Goal: Task Accomplishment & Management: Manage account settings

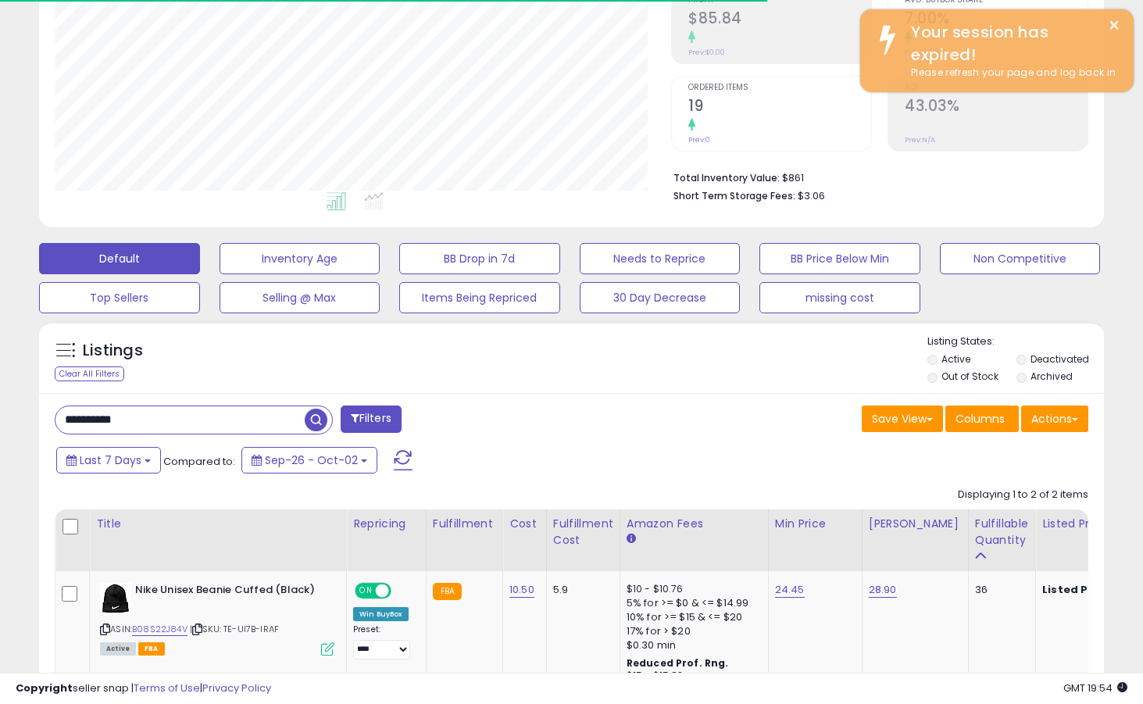
scroll to position [320, 616]
click at [784, 585] on link "24.45" at bounding box center [790, 590] width 30 height 16
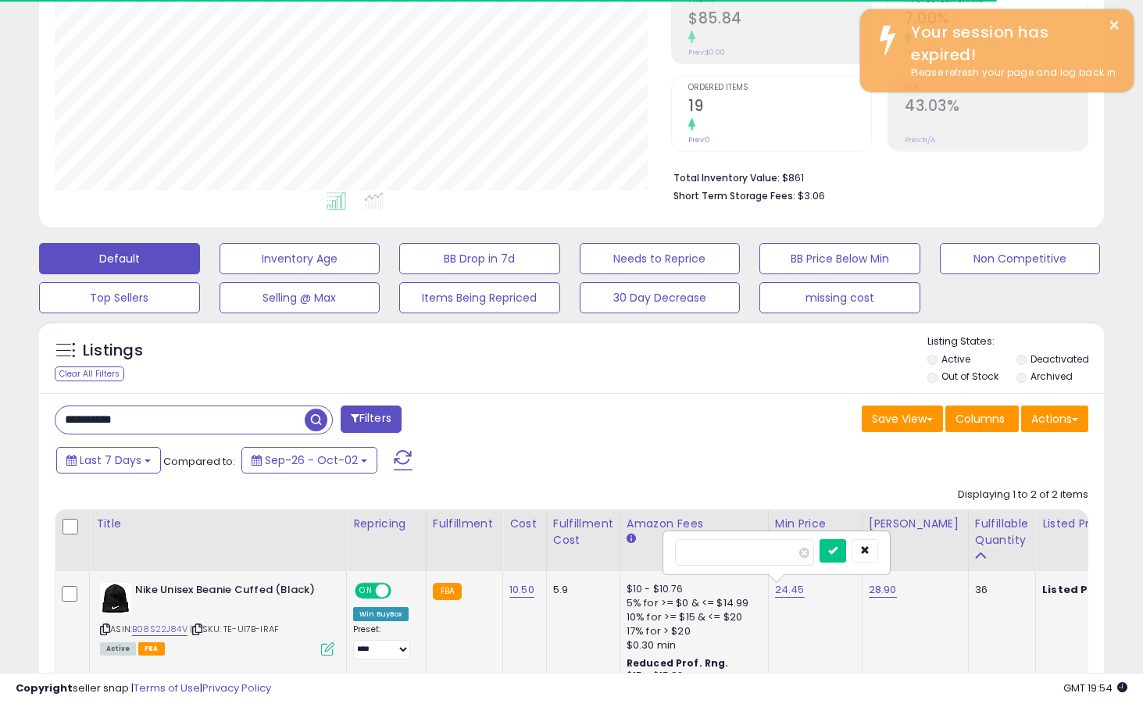
type input "*****"
click button "submit" at bounding box center [832, 550] width 27 height 23
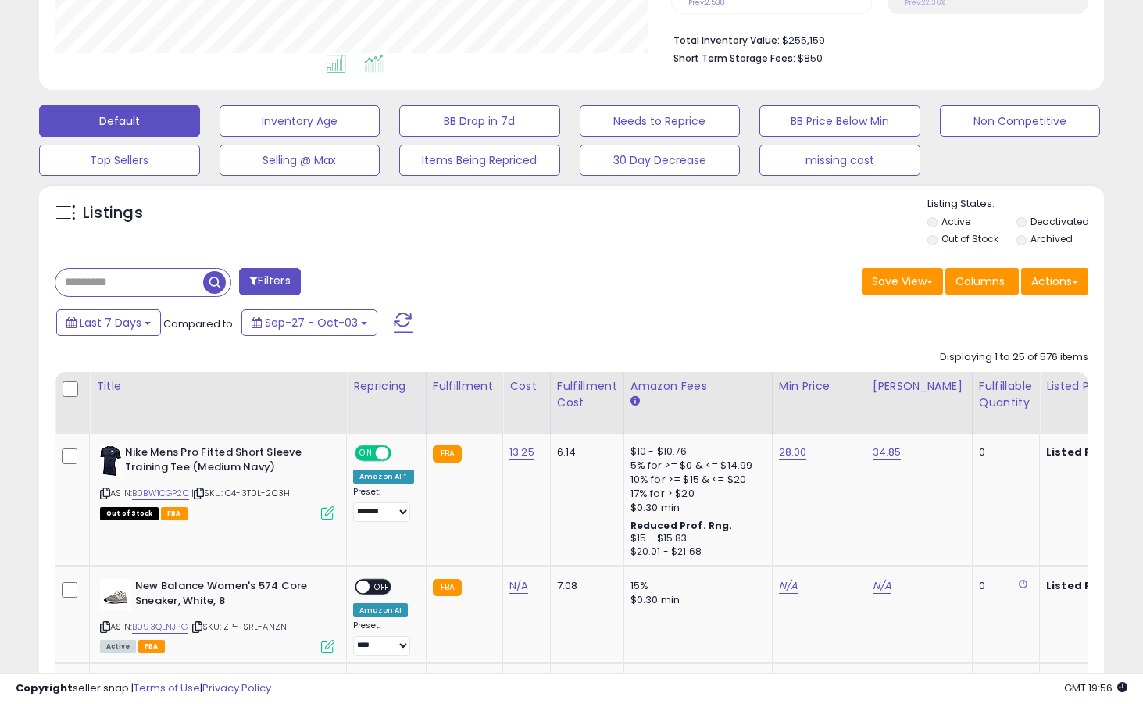
scroll to position [410, 0]
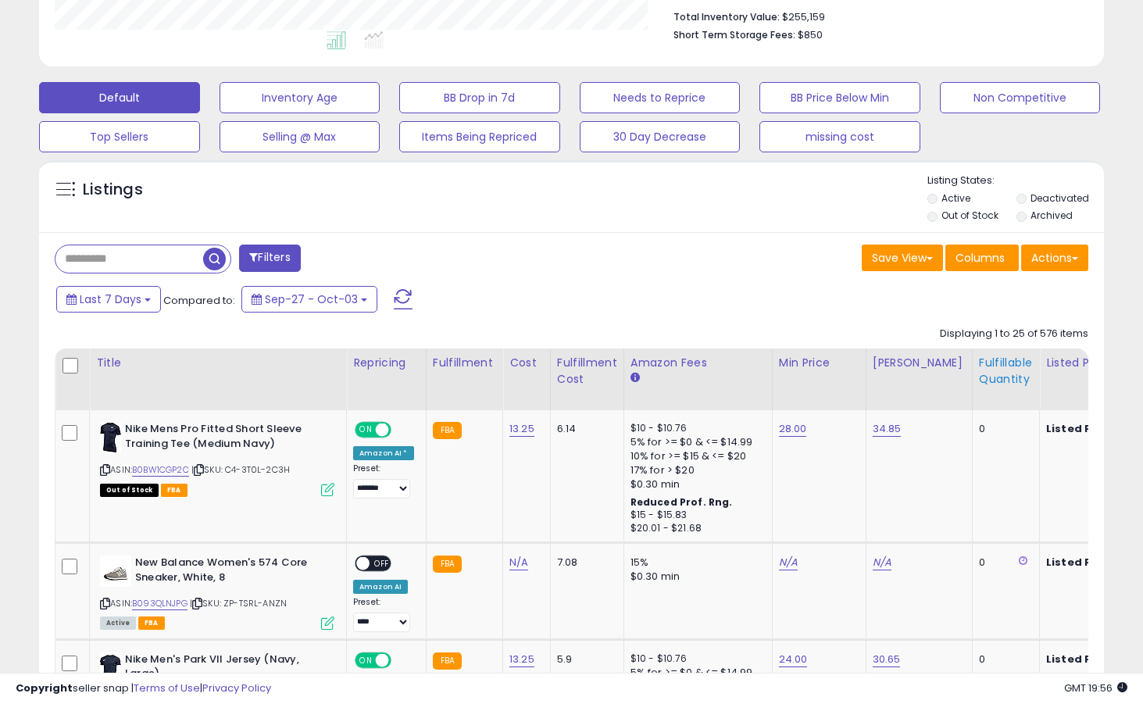
click at [984, 362] on div "Fulfillable Quantity" at bounding box center [1006, 371] width 54 height 33
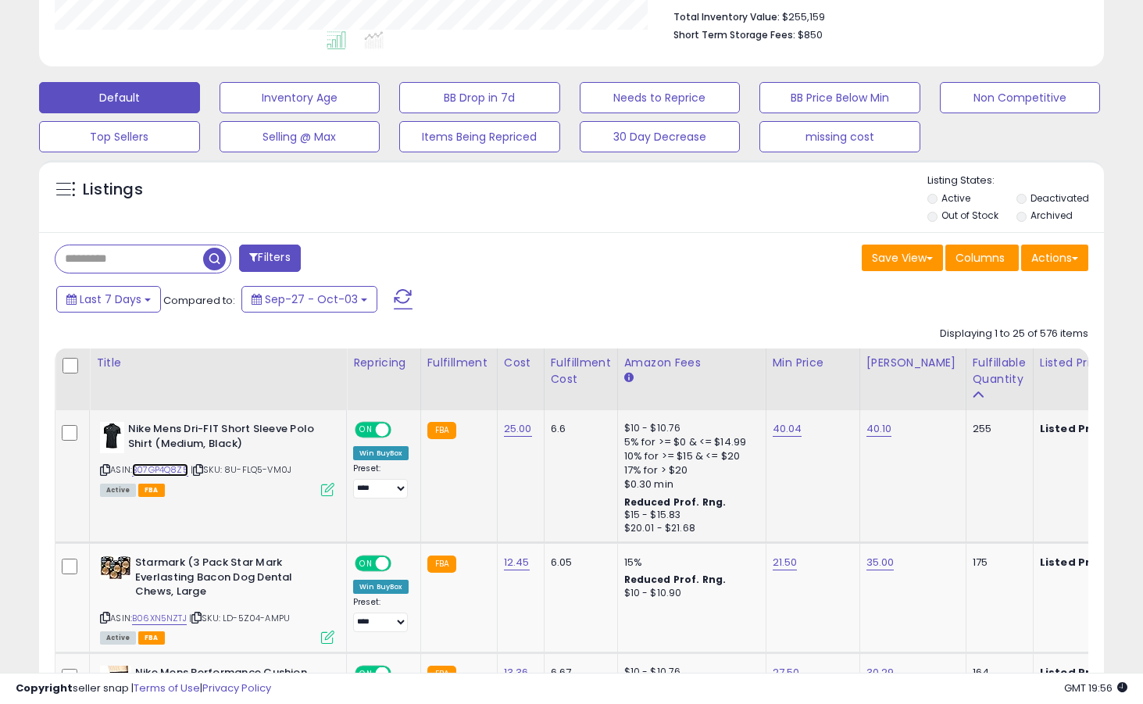
click at [171, 469] on link "B07GP4Q8Z5" at bounding box center [160, 469] width 56 height 13
click at [780, 430] on link "40.04" at bounding box center [787, 429] width 30 height 16
type input "*****"
click button "submit" at bounding box center [833, 389] width 27 height 23
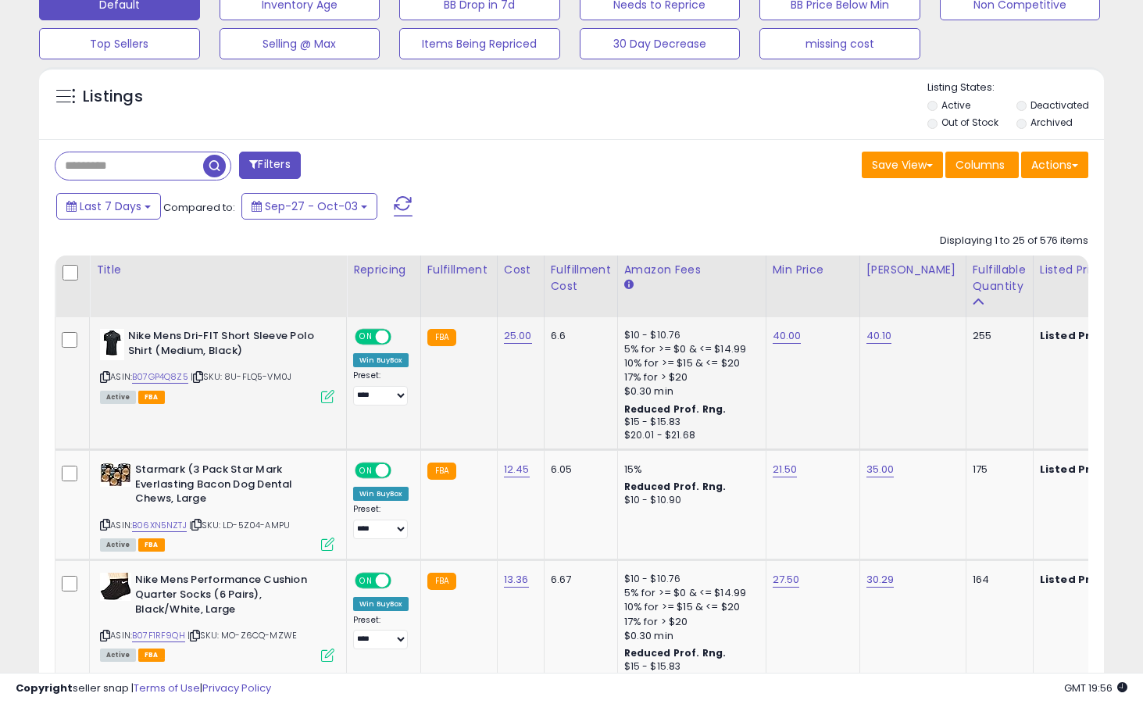
scroll to position [576, 0]
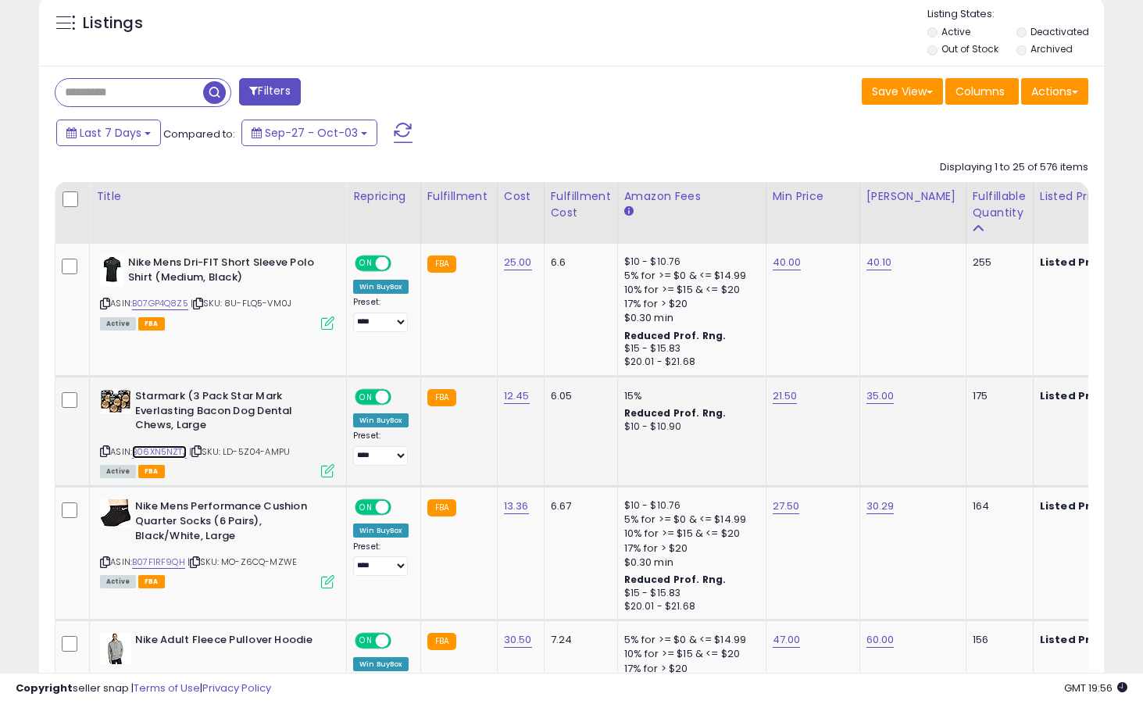
click at [162, 452] on link "B06XN5NZTJ" at bounding box center [159, 451] width 55 height 13
click at [781, 392] on link "21.50" at bounding box center [784, 396] width 25 height 16
type input "*****"
click button "submit" at bounding box center [831, 356] width 27 height 23
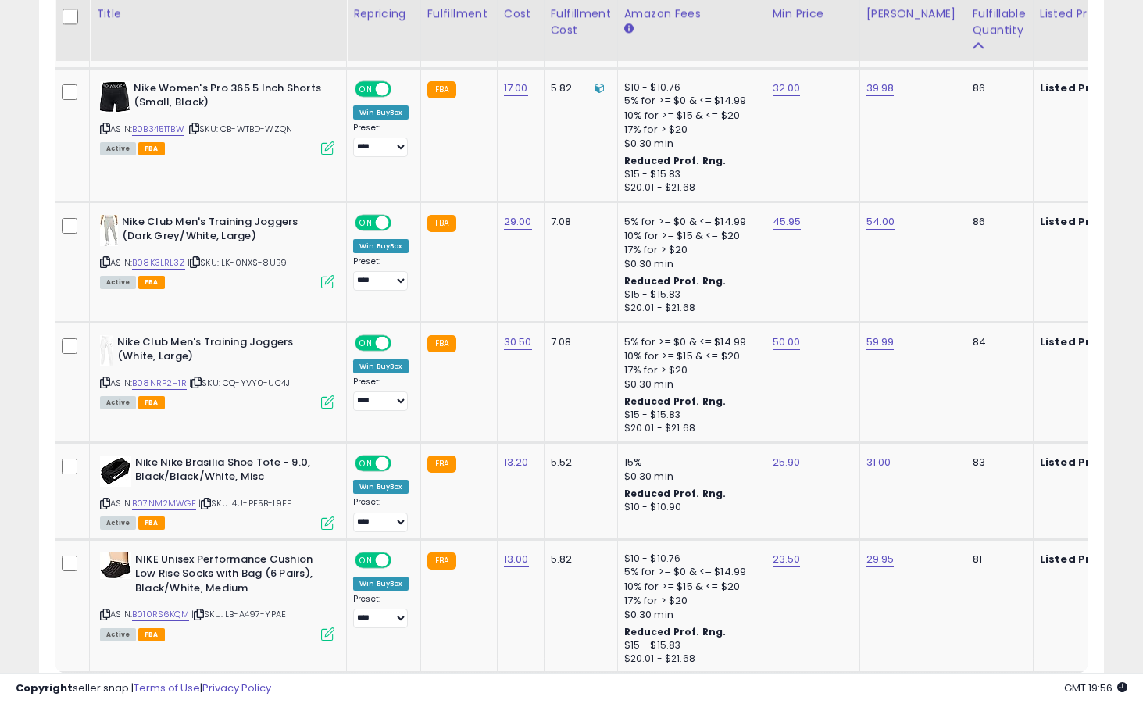
scroll to position [3411, 0]
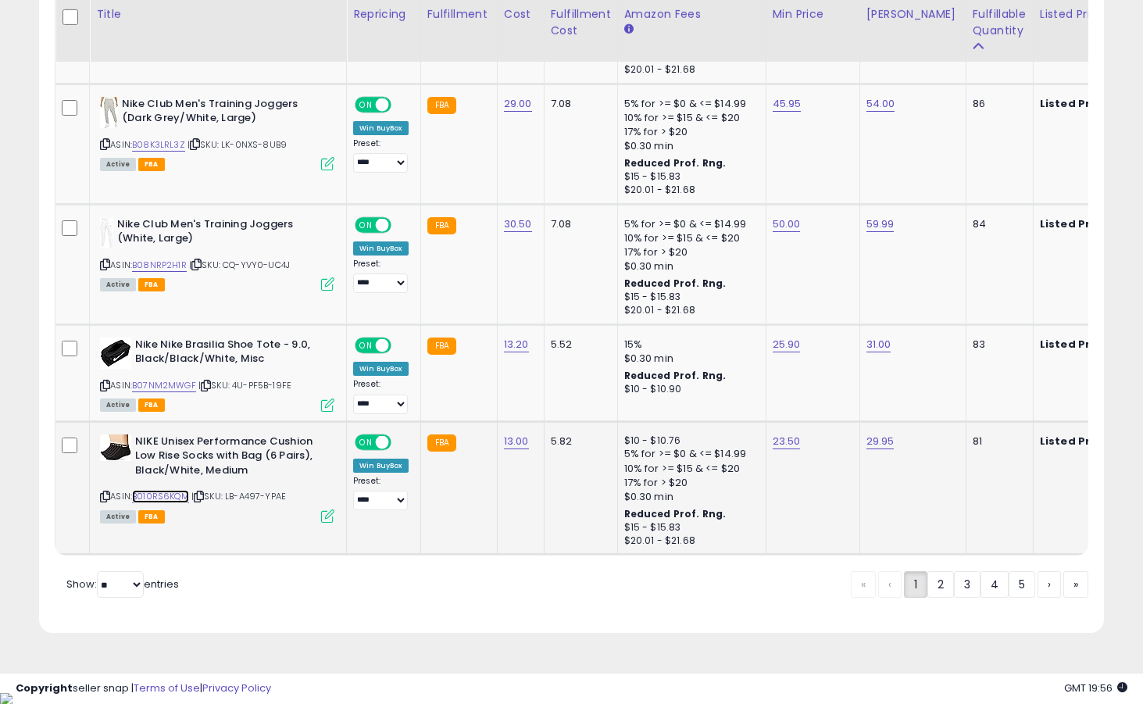
click at [172, 491] on link "B010RS6KQM" at bounding box center [160, 496] width 57 height 13
click at [774, 446] on link "23.50" at bounding box center [786, 441] width 28 height 16
type input "**"
type input "*****"
click button "submit" at bounding box center [832, 402] width 27 height 23
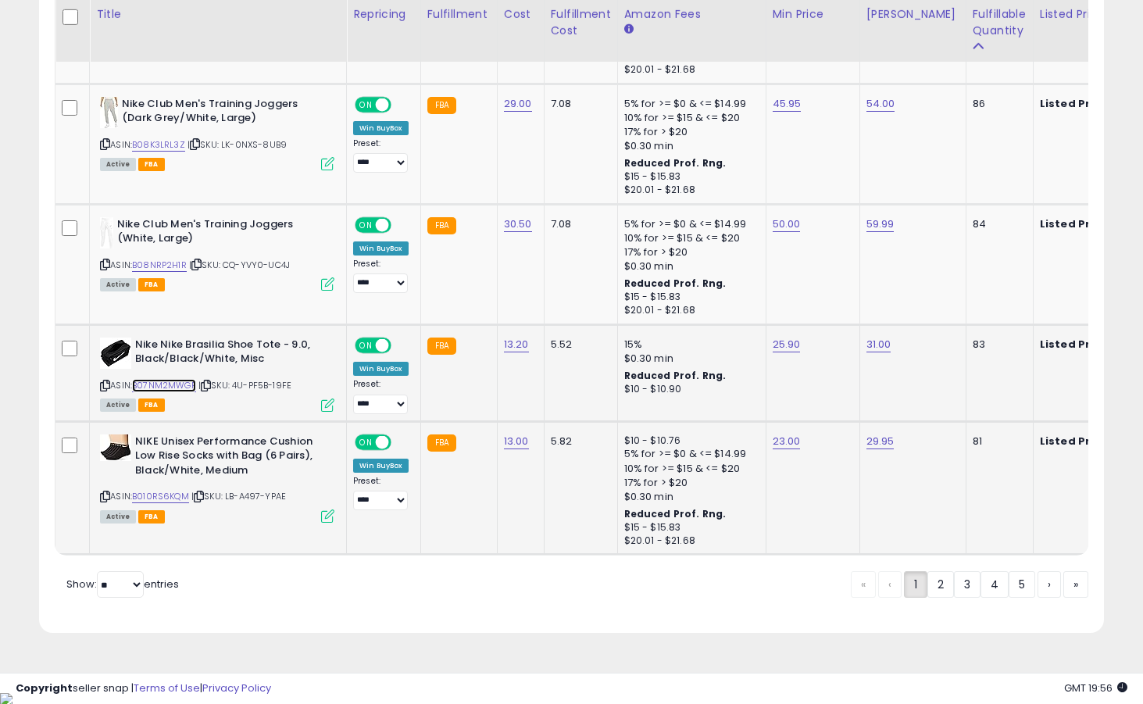
click at [178, 384] on link "B07NM2MWGF" at bounding box center [164, 385] width 64 height 13
click at [787, 349] on link "25.90" at bounding box center [786, 345] width 28 height 16
type input "*****"
click button "submit" at bounding box center [832, 305] width 27 height 23
click at [173, 263] on link "B08NRP2H1R" at bounding box center [159, 265] width 55 height 13
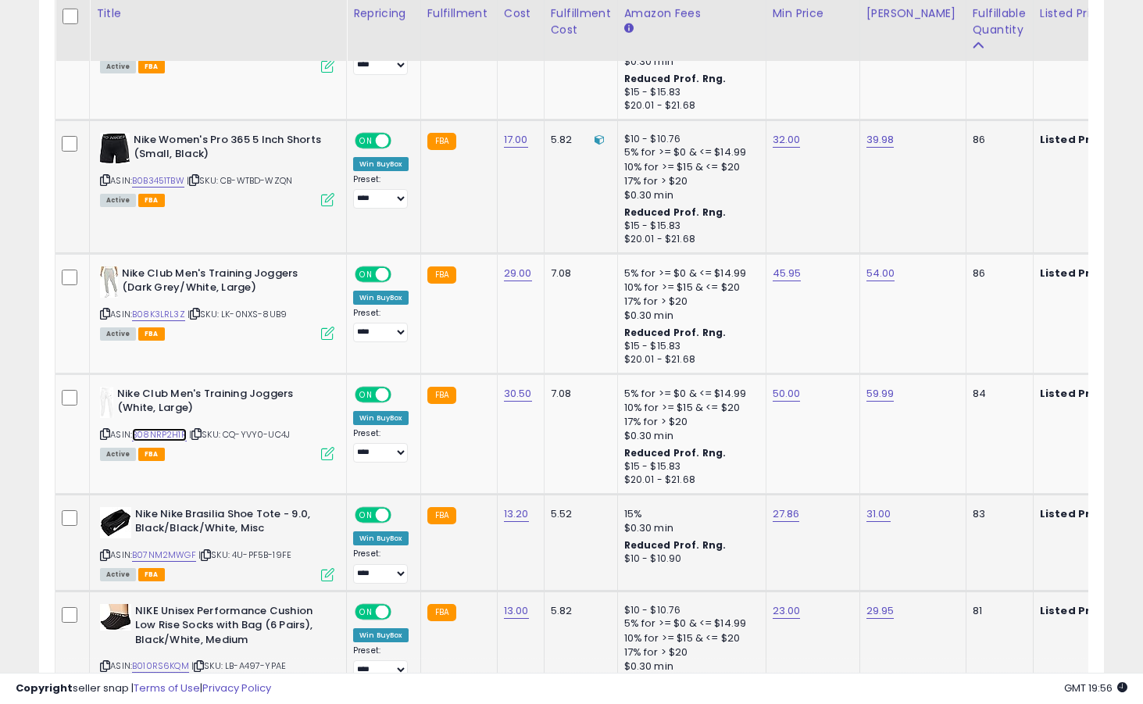
scroll to position [3240, 0]
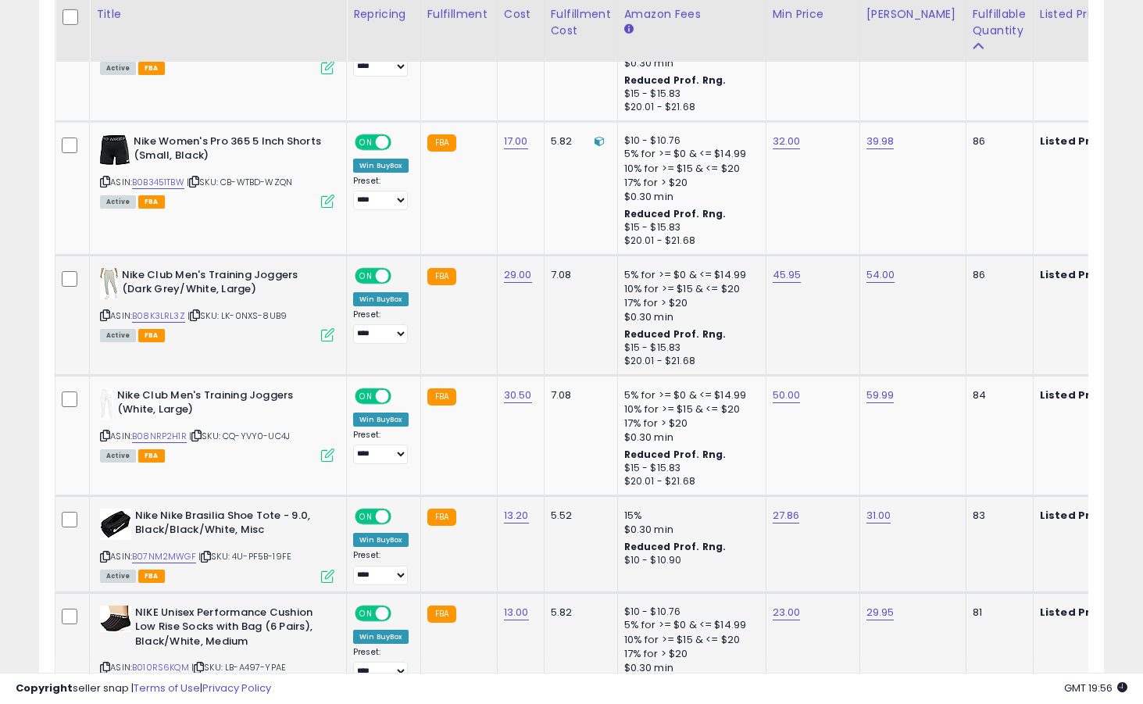
click at [180, 276] on b "Nike Club Men's Training Joggers (Dark Grey/White, Large)" at bounding box center [217, 284] width 190 height 33
click at [176, 314] on link "B08K3LRL3Z" at bounding box center [158, 315] width 53 height 13
click at [788, 276] on link "45.95" at bounding box center [786, 275] width 29 height 16
type input "*****"
click button "submit" at bounding box center [833, 235] width 27 height 23
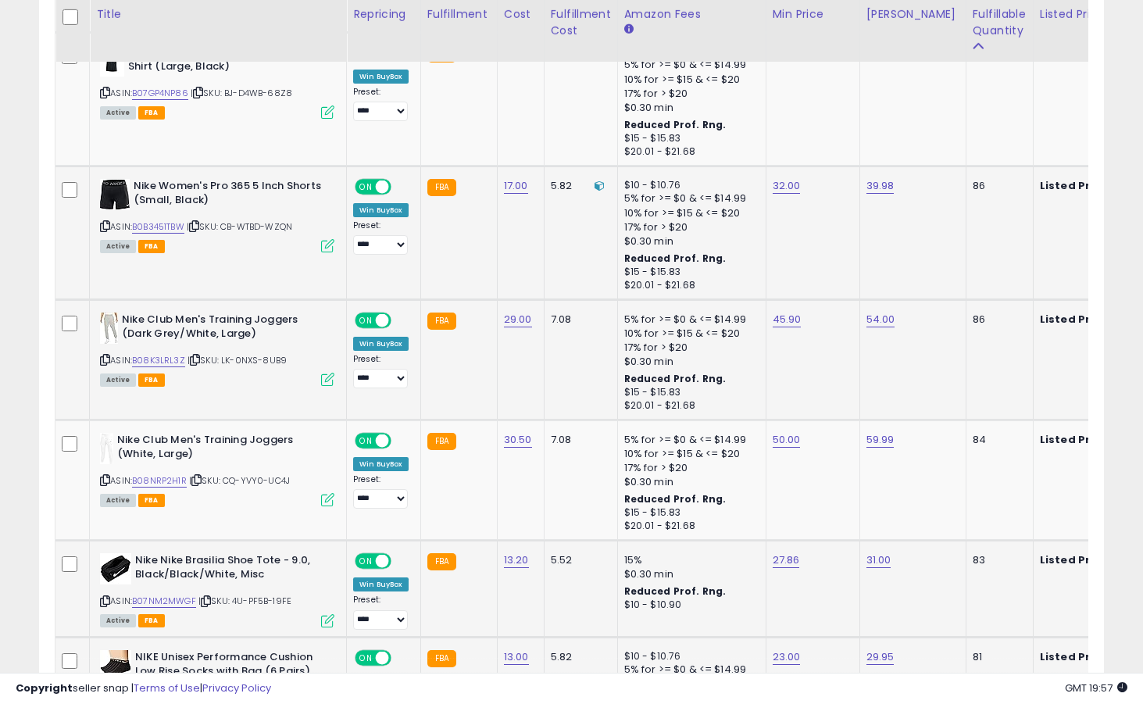
scroll to position [3169, 0]
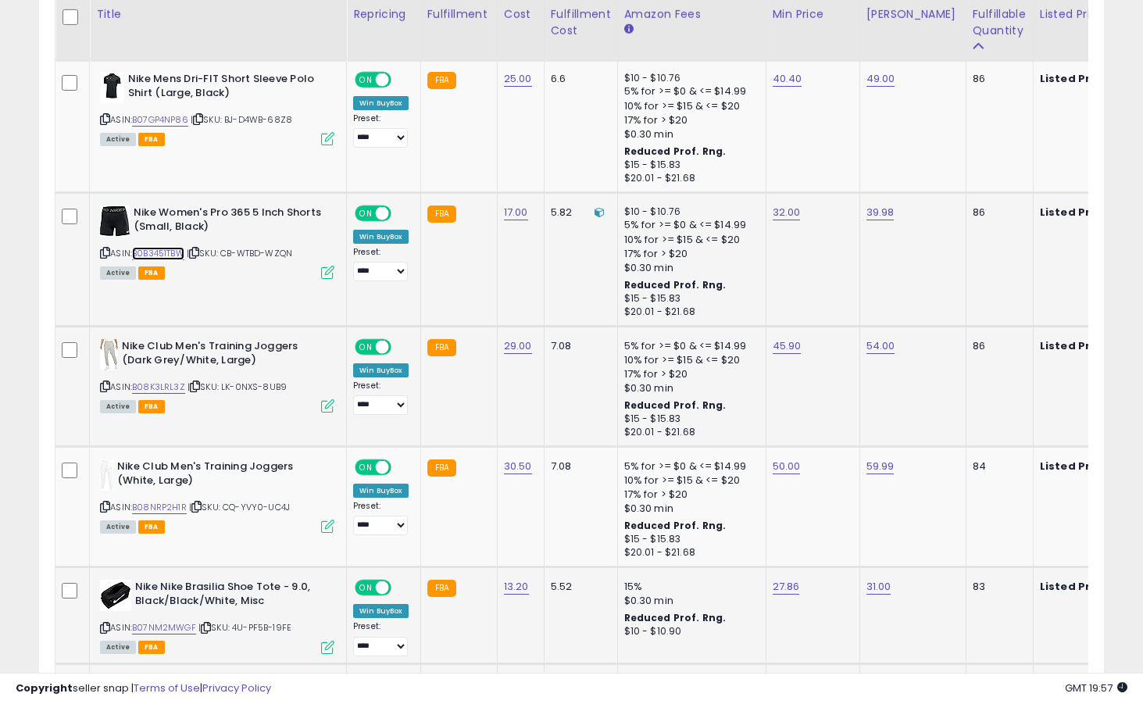
click at [162, 250] on link "B0B3451TBW" at bounding box center [158, 253] width 52 height 13
click at [776, 216] on link "32.00" at bounding box center [786, 213] width 28 height 16
type input "****"
type input "*****"
click button "submit" at bounding box center [832, 173] width 27 height 23
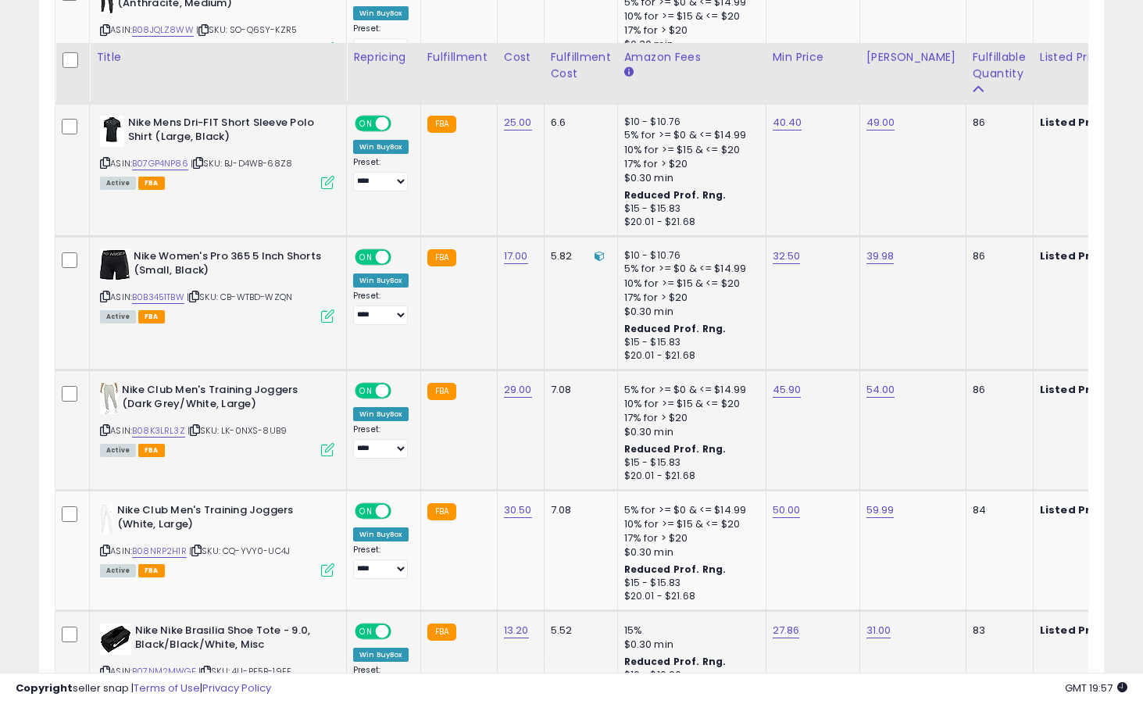
scroll to position [3038, 0]
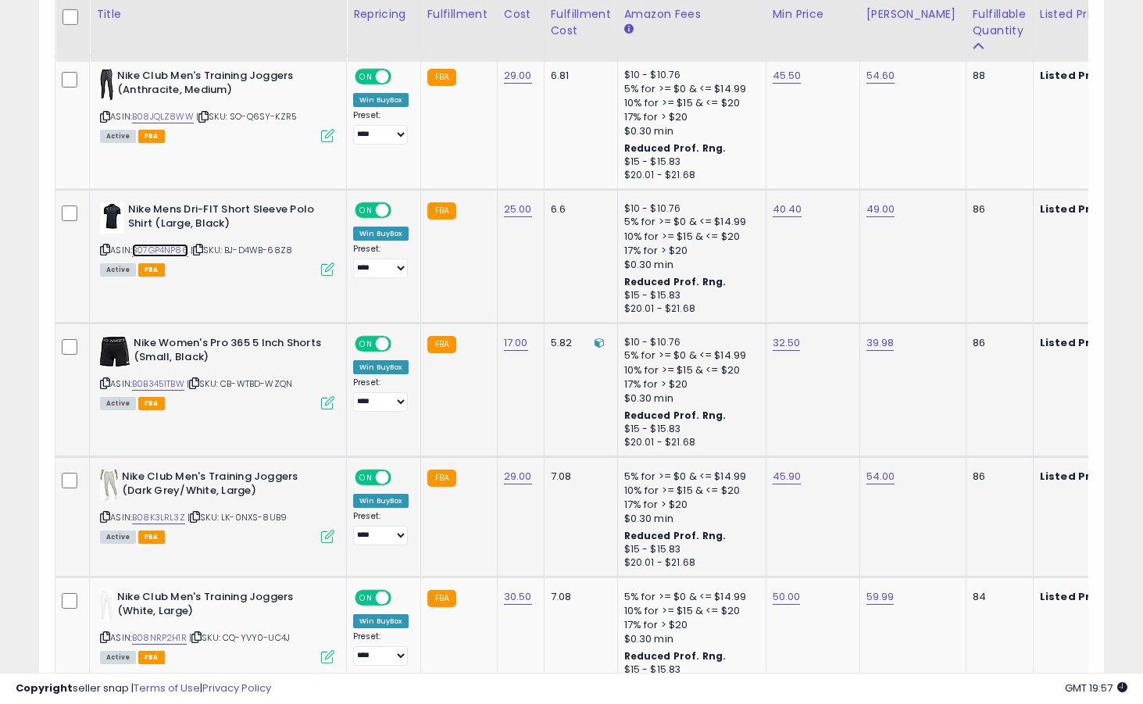
click at [162, 251] on link "B07GP4NP86" at bounding box center [160, 250] width 56 height 13
click at [788, 201] on td "40.40" at bounding box center [812, 256] width 94 height 134
click at [788, 210] on link "40.40" at bounding box center [787, 210] width 30 height 16
type input "*****"
click button "submit" at bounding box center [833, 170] width 27 height 23
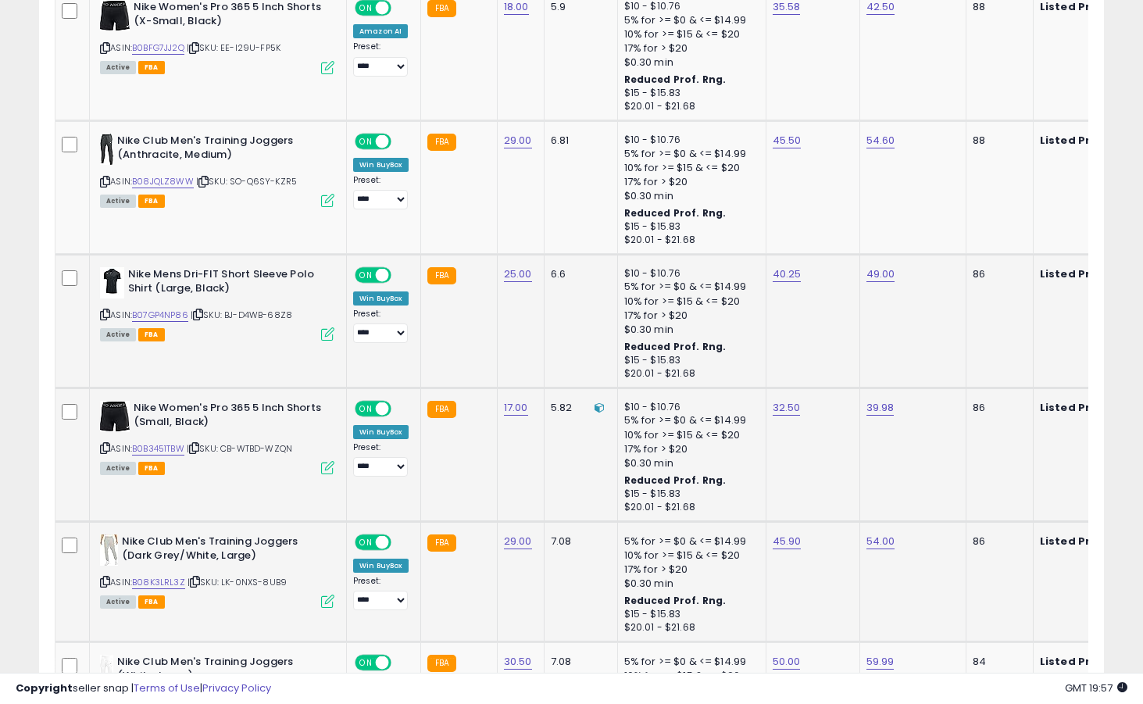
scroll to position [2894, 0]
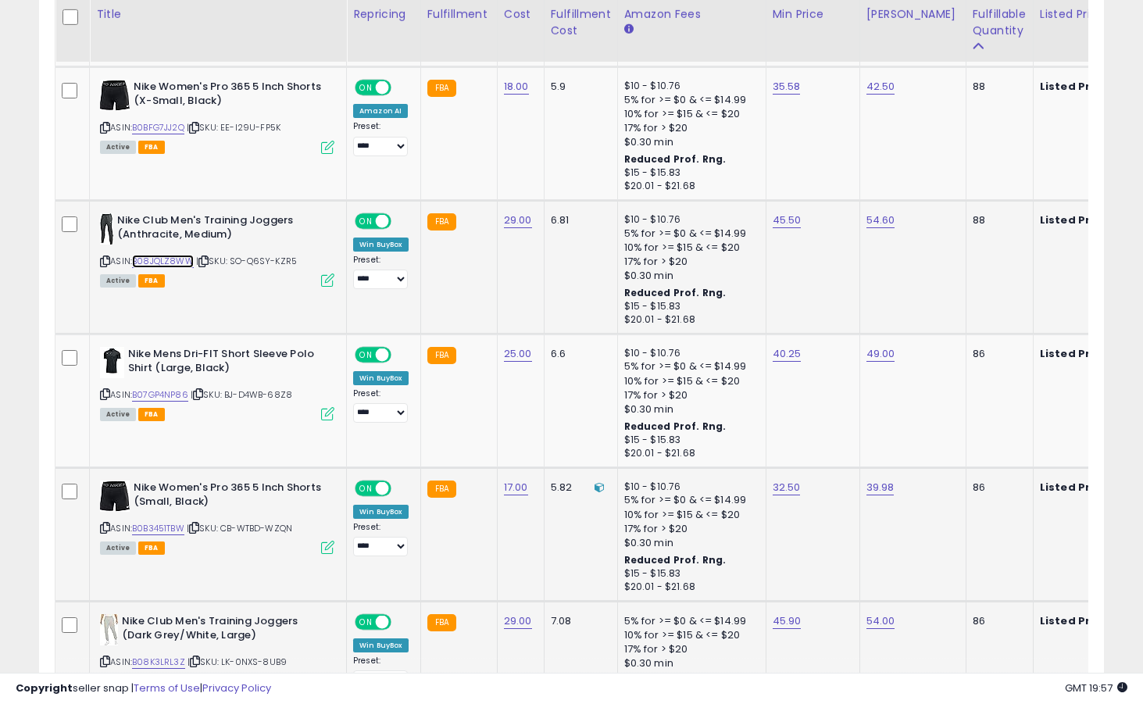
click at [166, 258] on link "B08JQLZ8WW" at bounding box center [163, 261] width 62 height 13
click at [777, 223] on link "45.50" at bounding box center [786, 220] width 29 height 16
type input "*****"
click button "submit" at bounding box center [833, 180] width 27 height 23
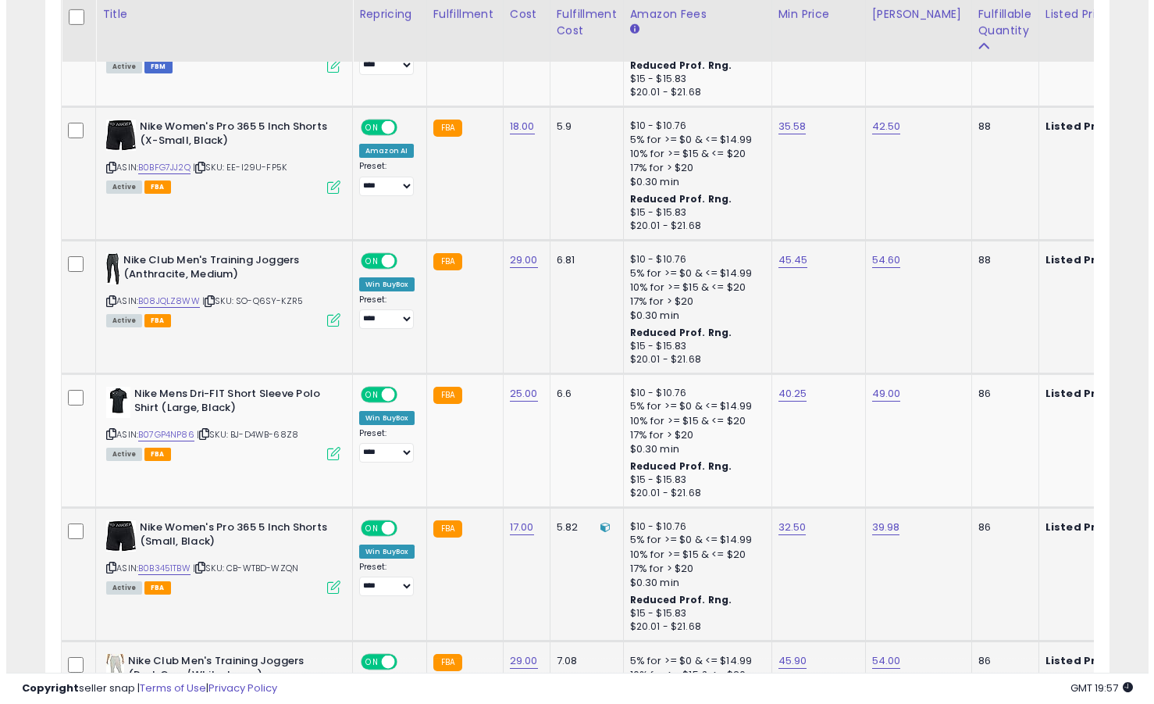
scroll to position [2808, 0]
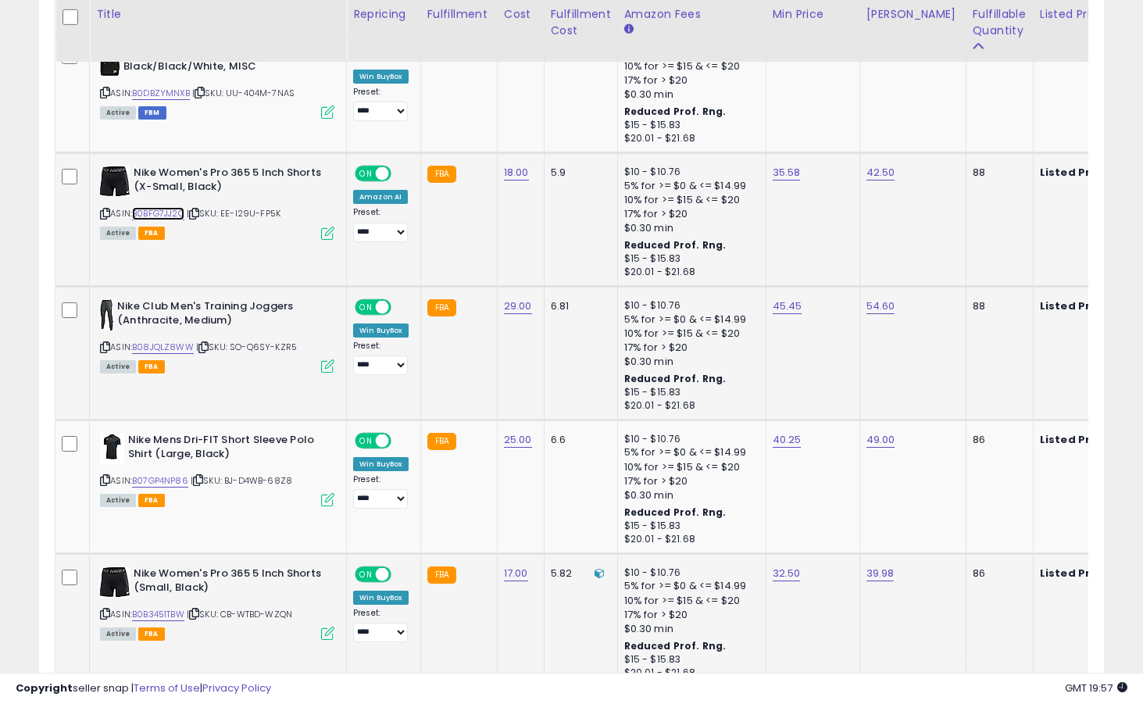
click at [177, 214] on link "B0BFG7JJ2Q" at bounding box center [158, 213] width 52 height 13
click at [782, 173] on link "35.58" at bounding box center [786, 173] width 28 height 16
type input "*****"
click button "submit" at bounding box center [832, 133] width 27 height 23
click at [323, 237] on icon at bounding box center [327, 233] width 13 height 13
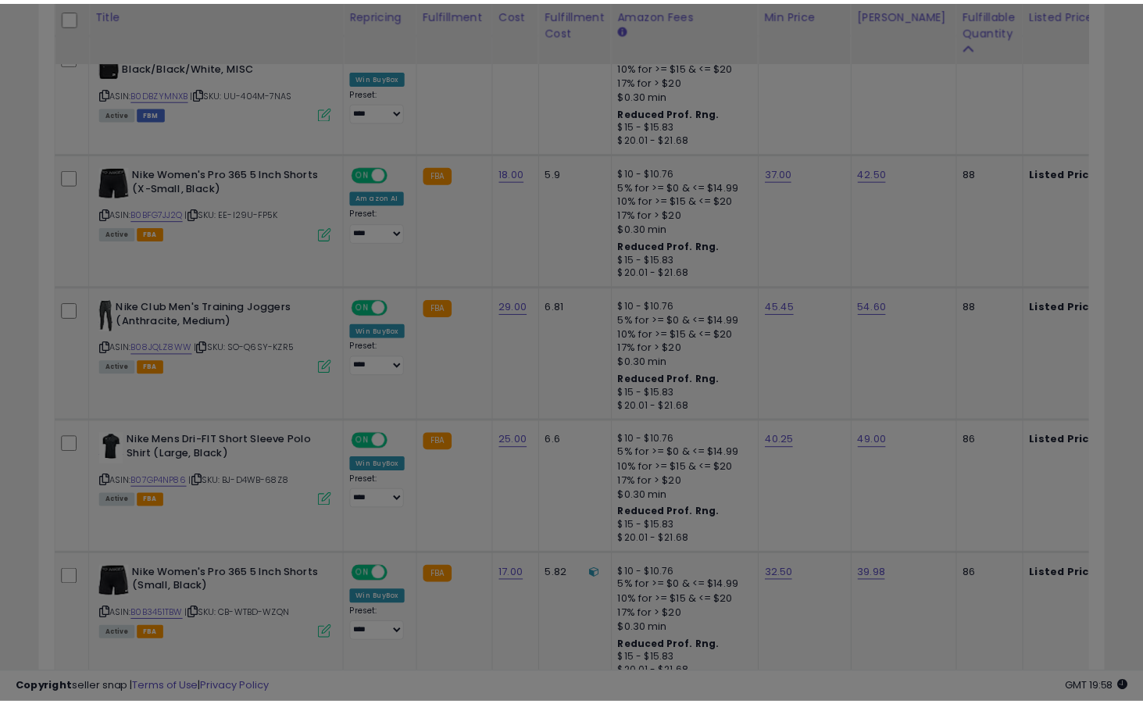
scroll to position [320, 623]
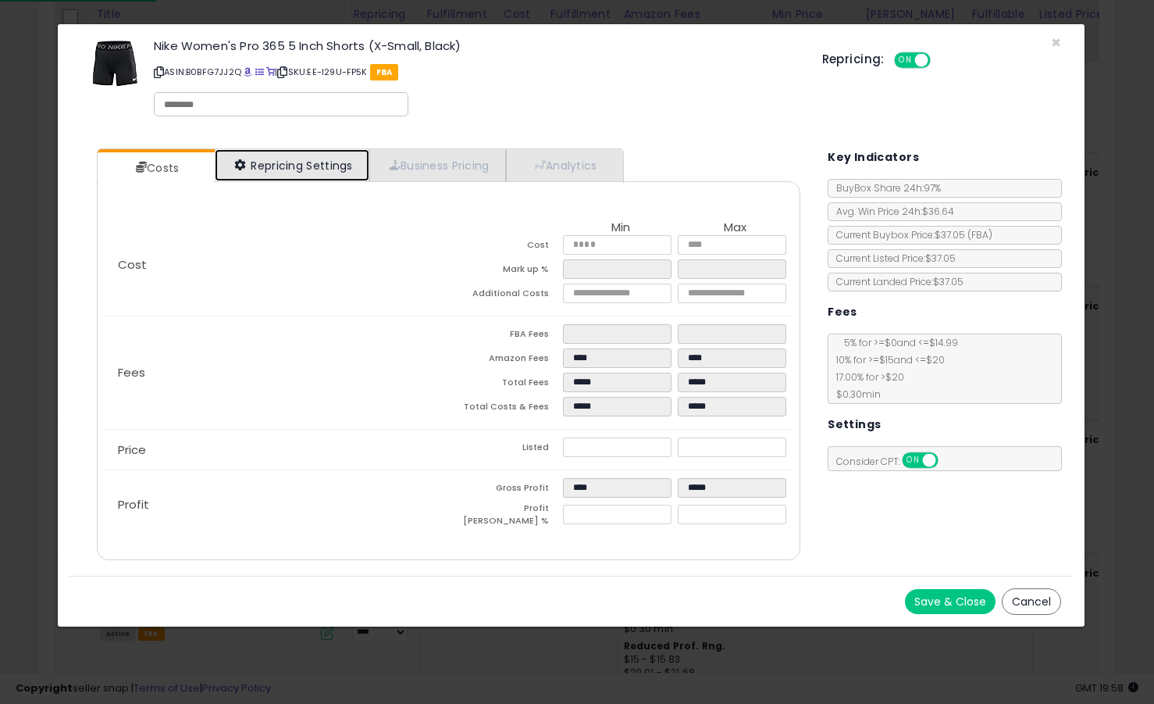
click at [277, 177] on link "Repricing Settings" at bounding box center [292, 165] width 155 height 32
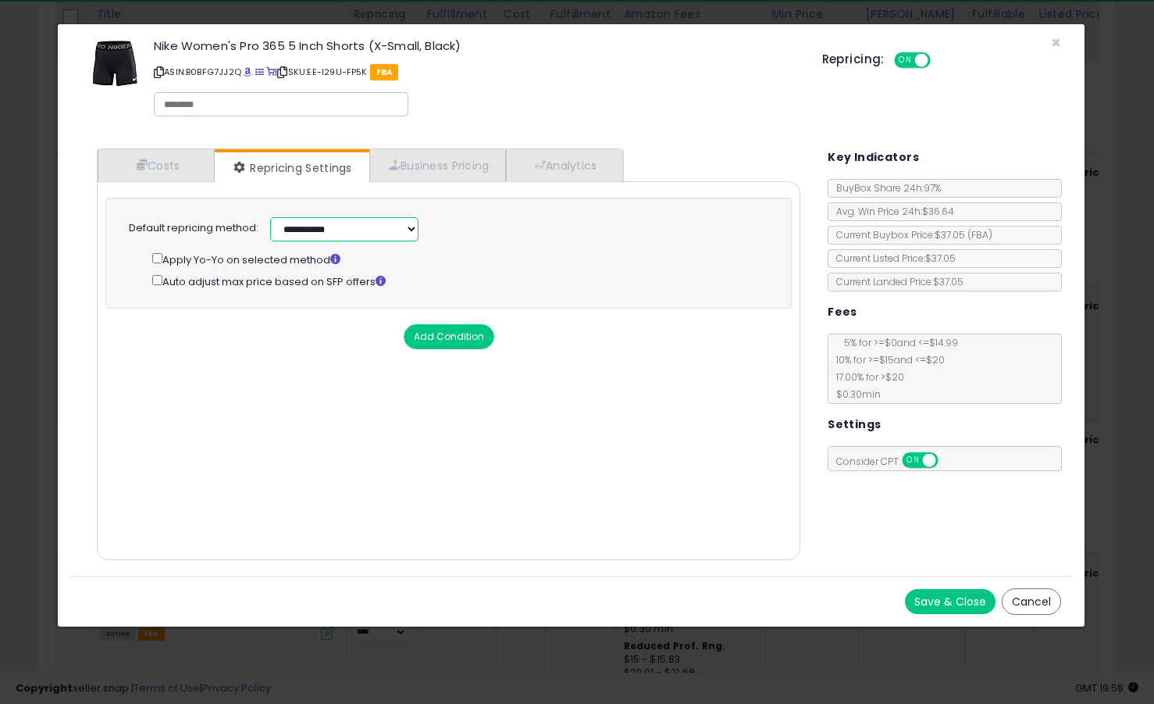
click at [292, 234] on select "**********" at bounding box center [344, 229] width 148 height 24
select select "******"
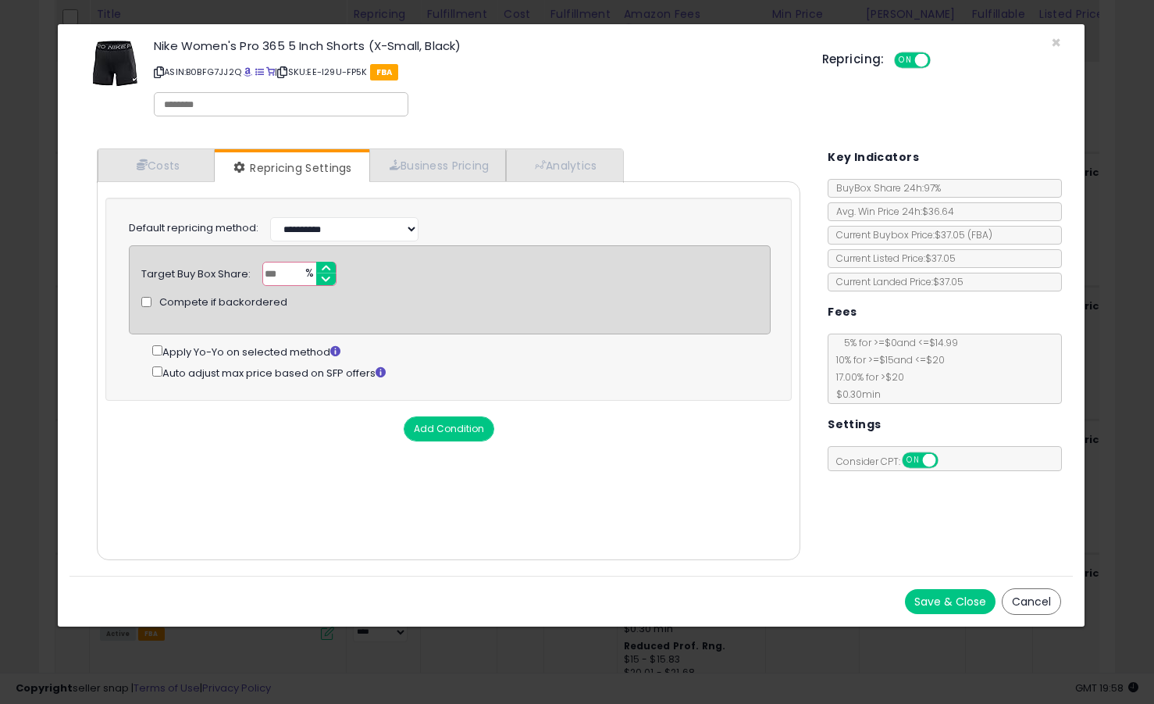
click at [939, 595] on button "Save & Close" at bounding box center [950, 601] width 91 height 25
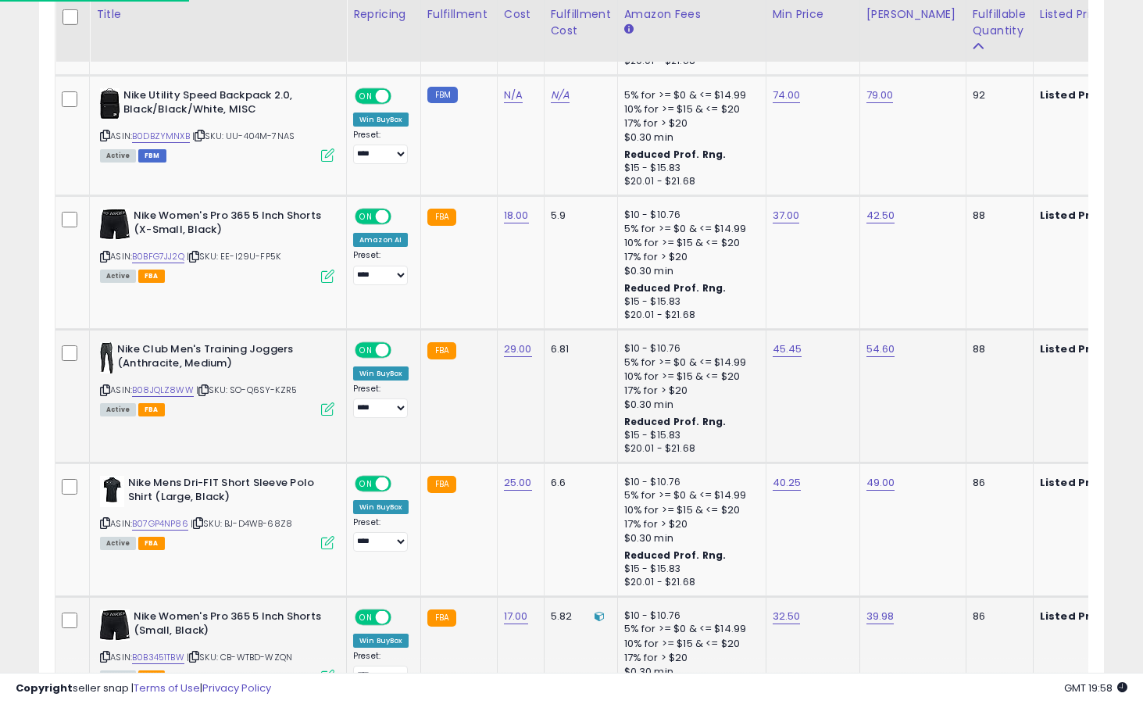
scroll to position [2734, 0]
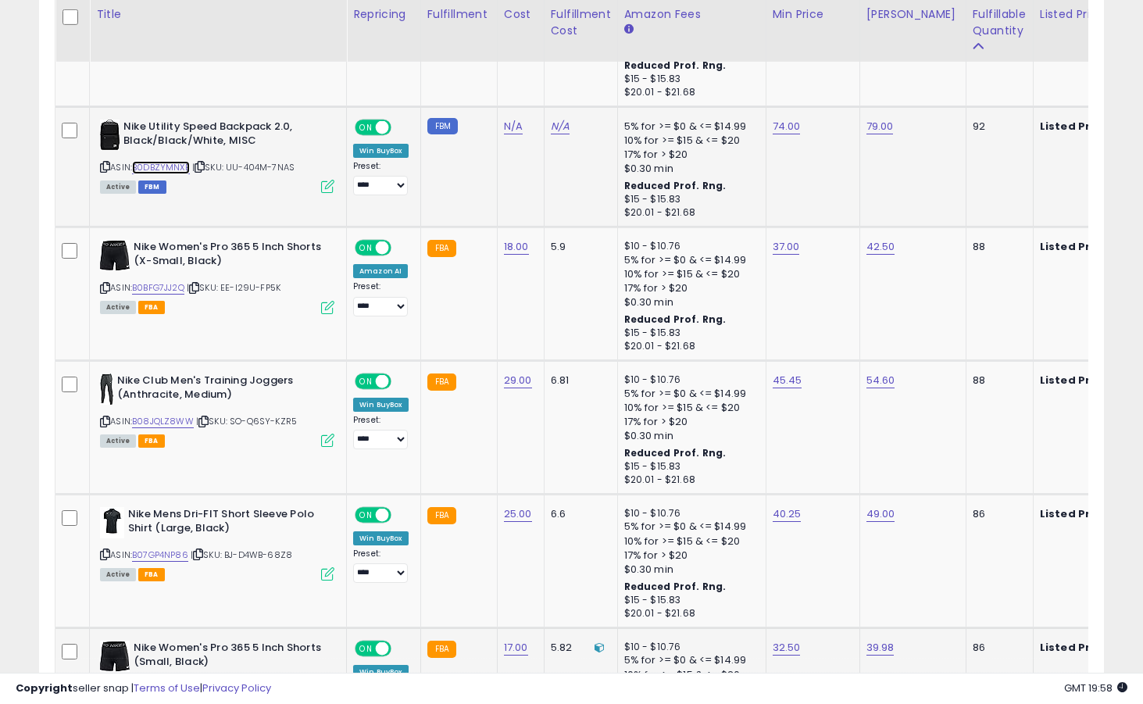
click at [187, 169] on link "B0DBZYMNXB" at bounding box center [161, 167] width 58 height 13
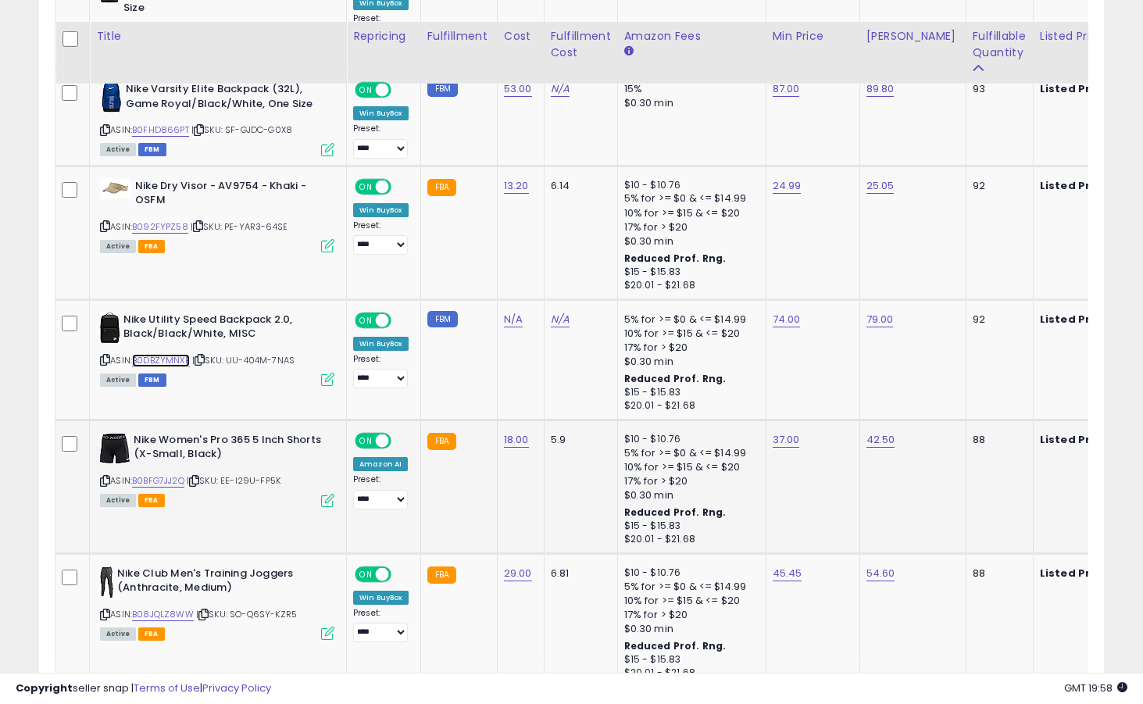
scroll to position [2522, 0]
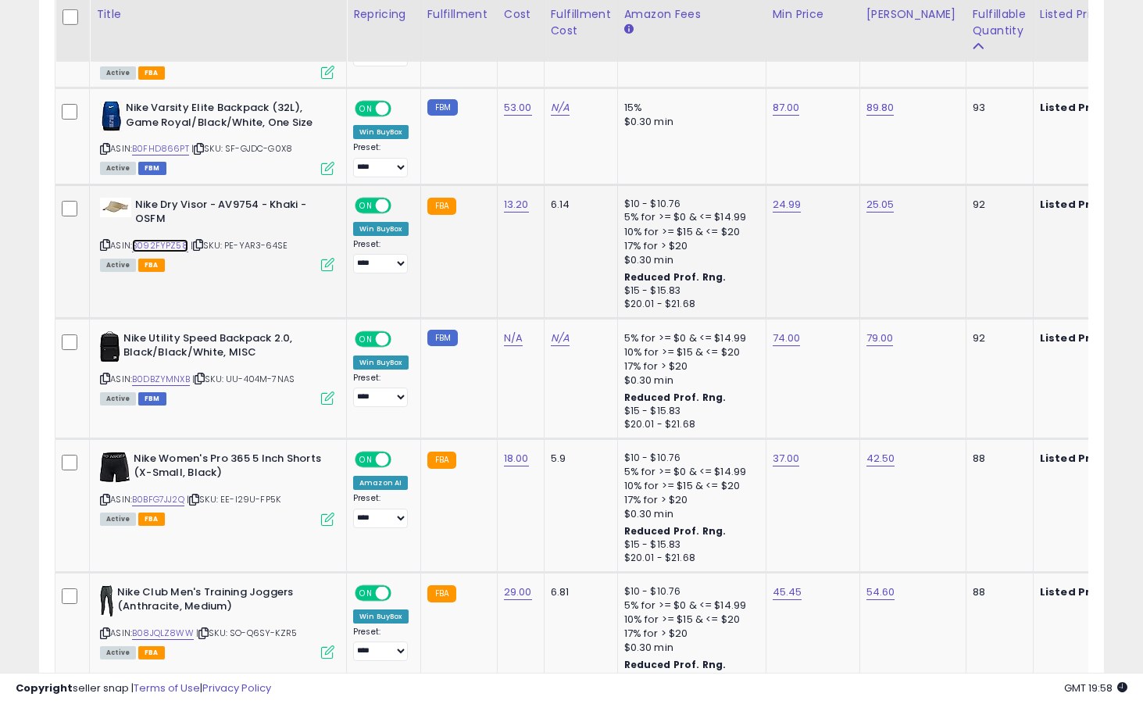
click at [180, 248] on link "B092FYPZ58" at bounding box center [160, 245] width 56 height 13
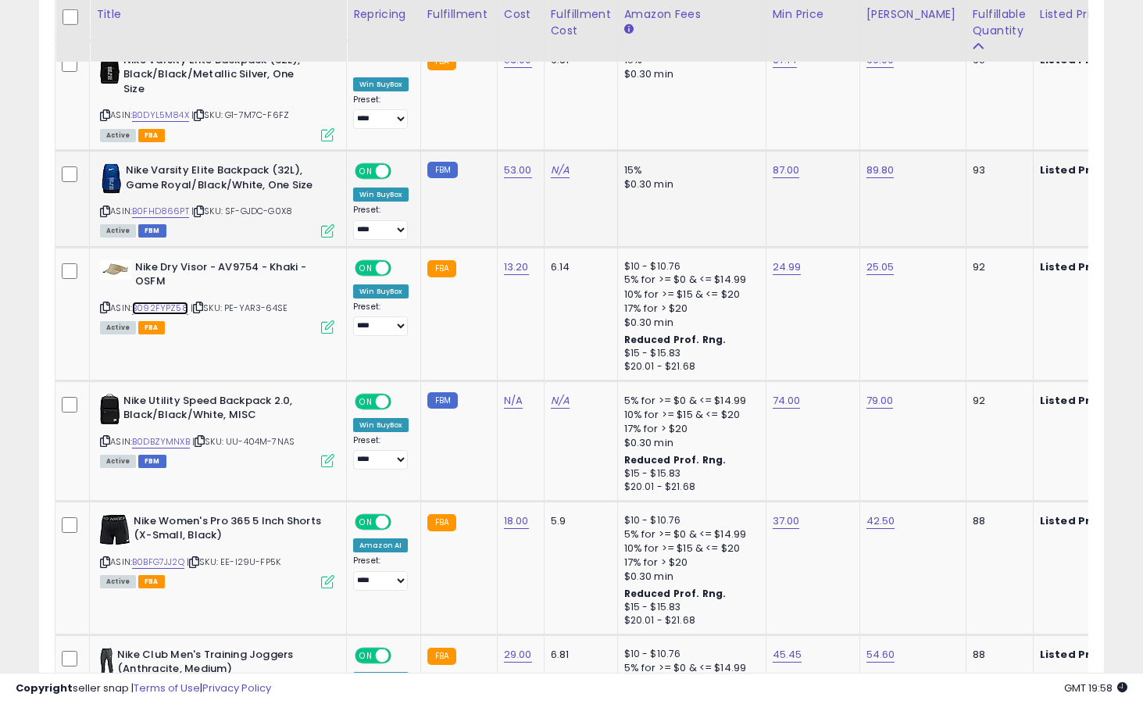
scroll to position [2409, 0]
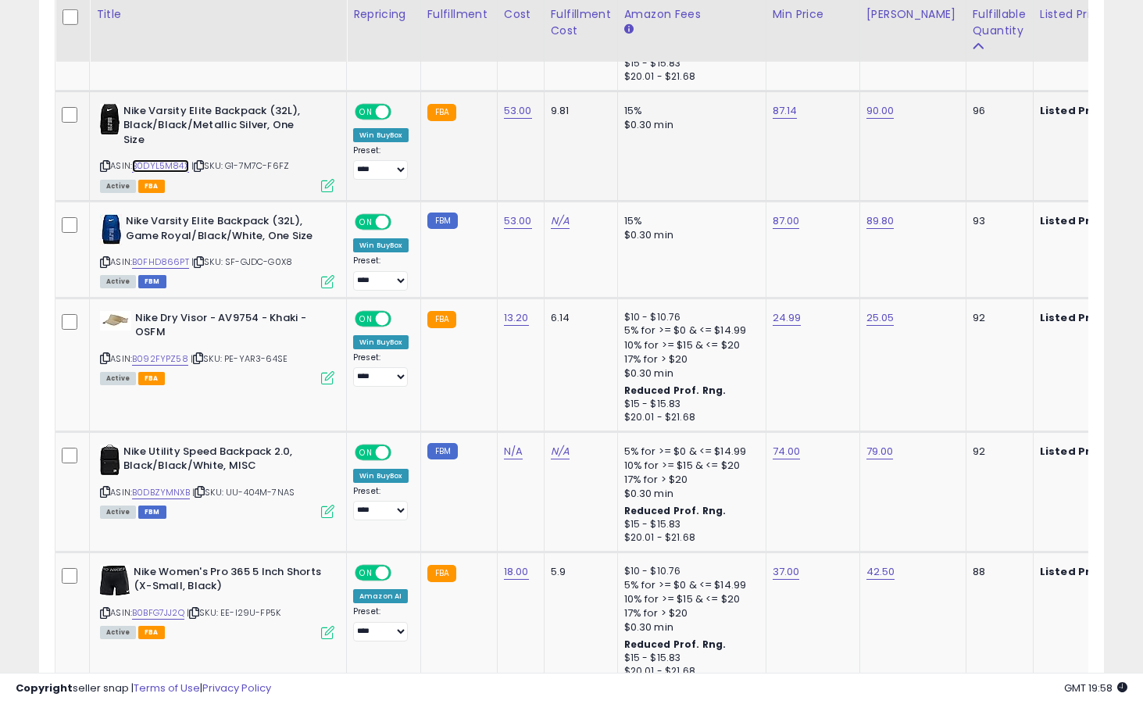
click at [176, 169] on link "B0DYL5M84X" at bounding box center [160, 165] width 57 height 13
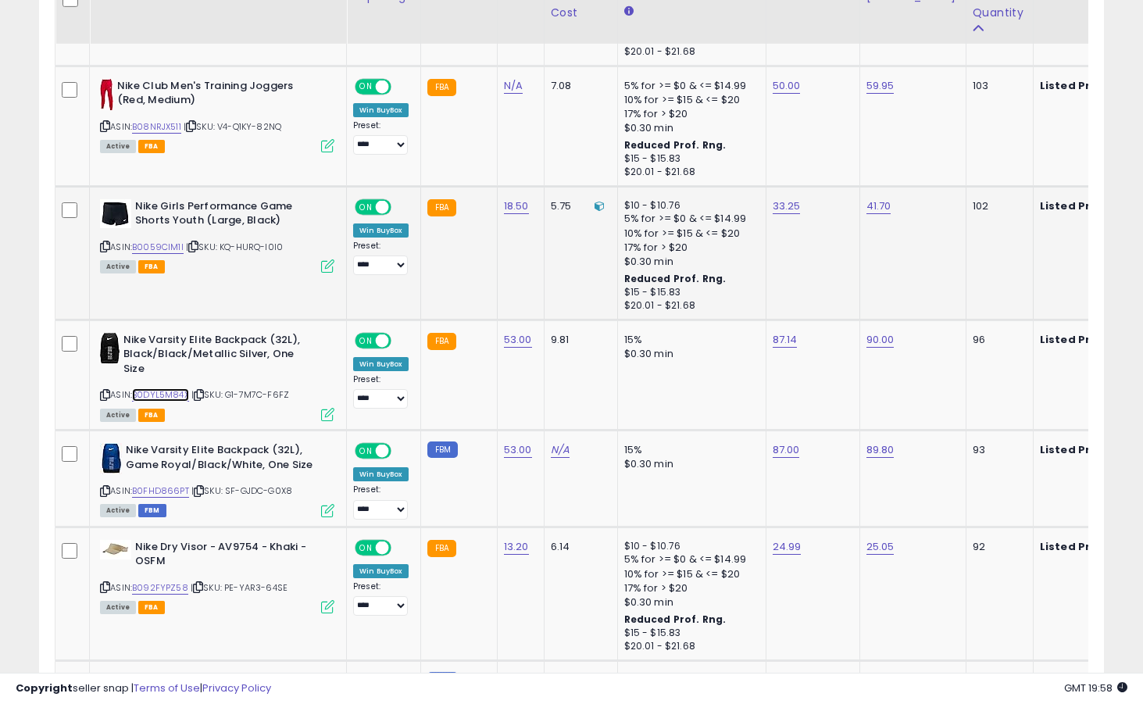
scroll to position [2132, 0]
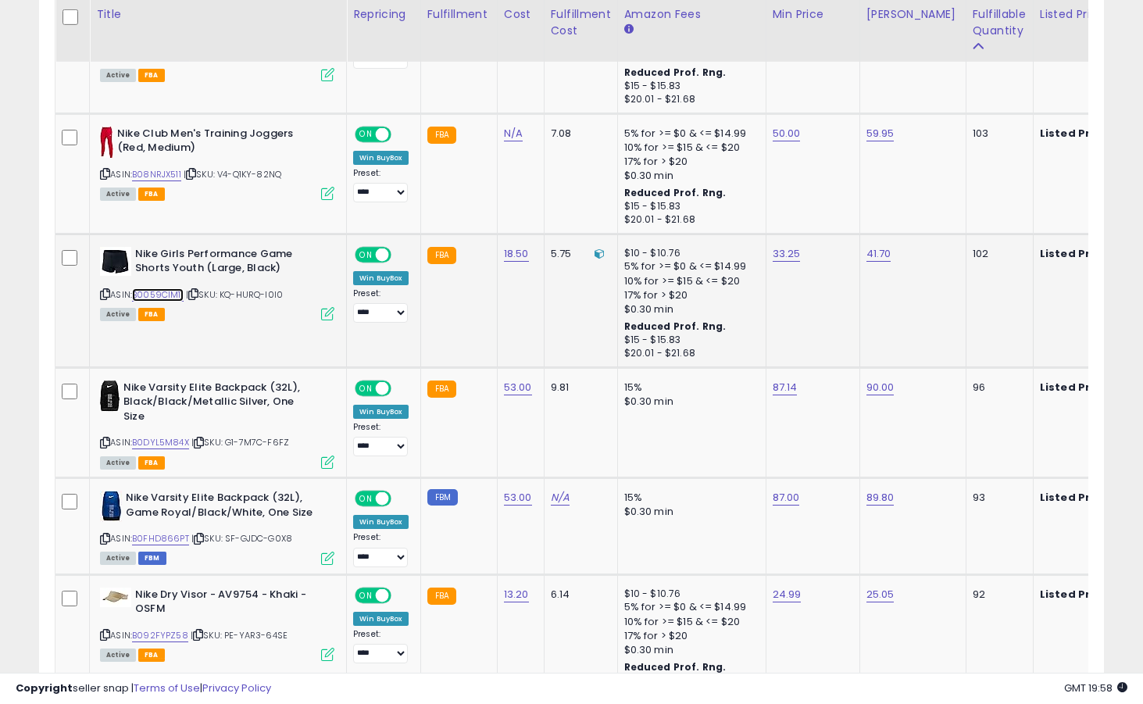
click at [164, 295] on link "B0059CIM1I" at bounding box center [158, 294] width 52 height 13
click at [788, 253] on link "33.25" at bounding box center [786, 254] width 28 height 16
type input "*****"
click button "submit" at bounding box center [832, 214] width 27 height 23
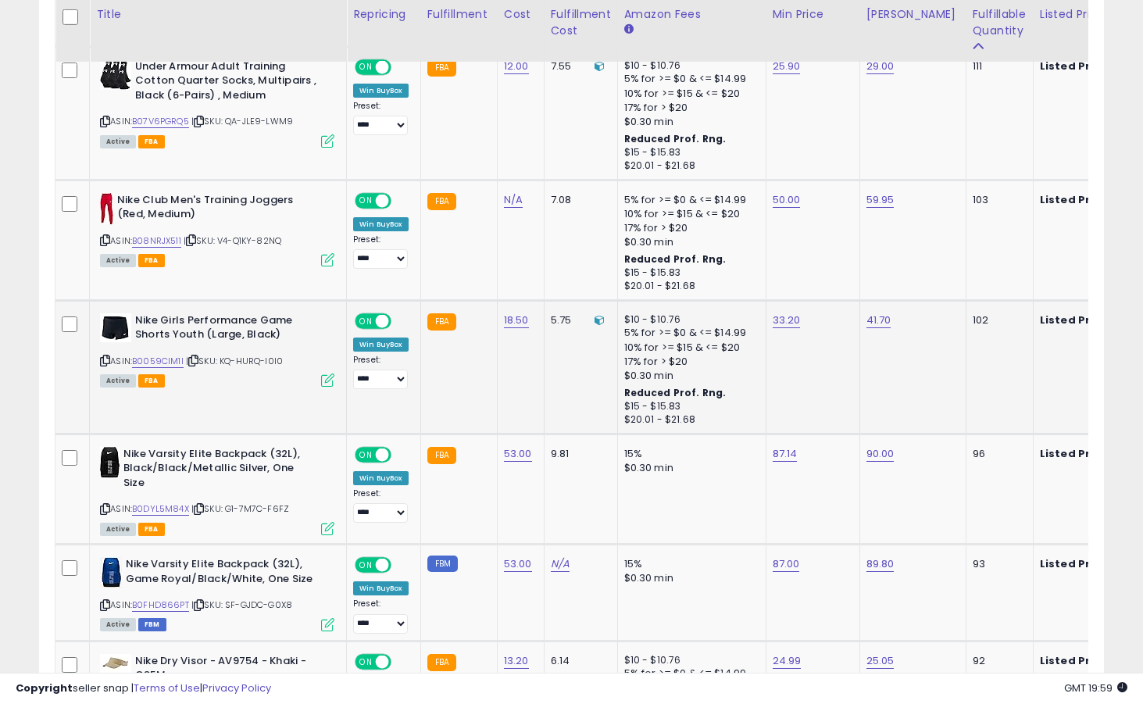
scroll to position [2017, 0]
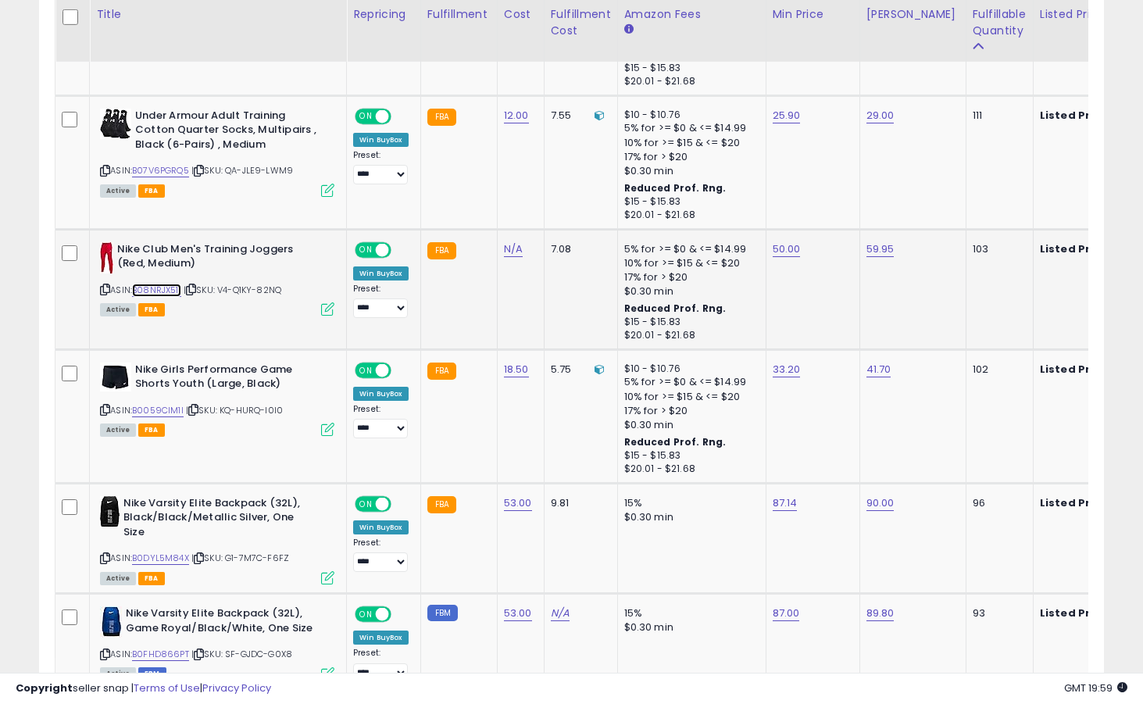
click at [170, 290] on link "B08NRJX511" at bounding box center [156, 290] width 49 height 13
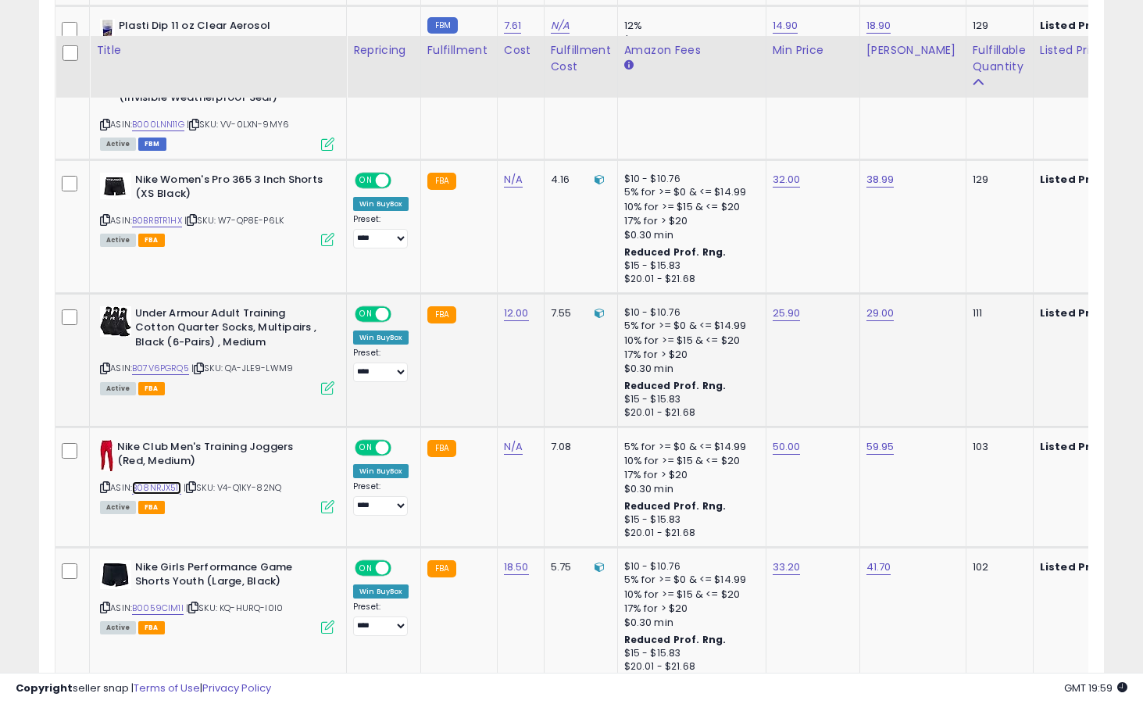
scroll to position [1753, 0]
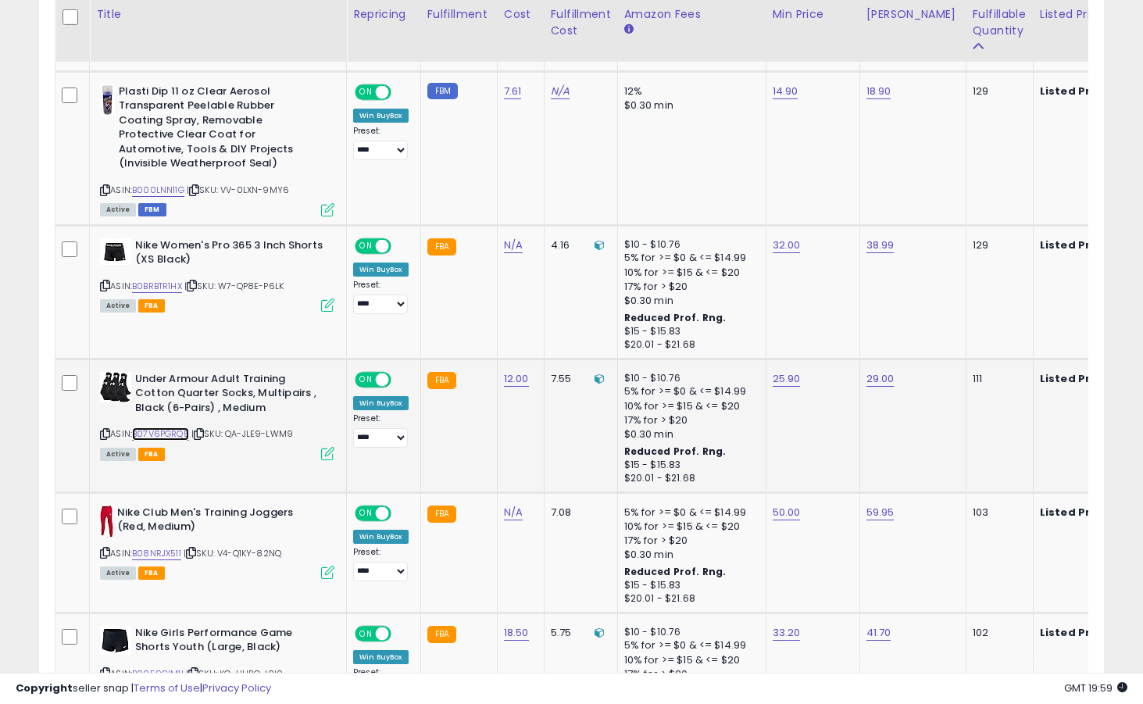
click at [183, 433] on link "B07V6PGRQ5" at bounding box center [160, 433] width 57 height 13
click at [787, 375] on link "25.90" at bounding box center [786, 379] width 28 height 16
type input "*****"
click button "submit" at bounding box center [832, 339] width 27 height 23
click at [163, 285] on link "B0BRBTR1HX" at bounding box center [157, 286] width 50 height 13
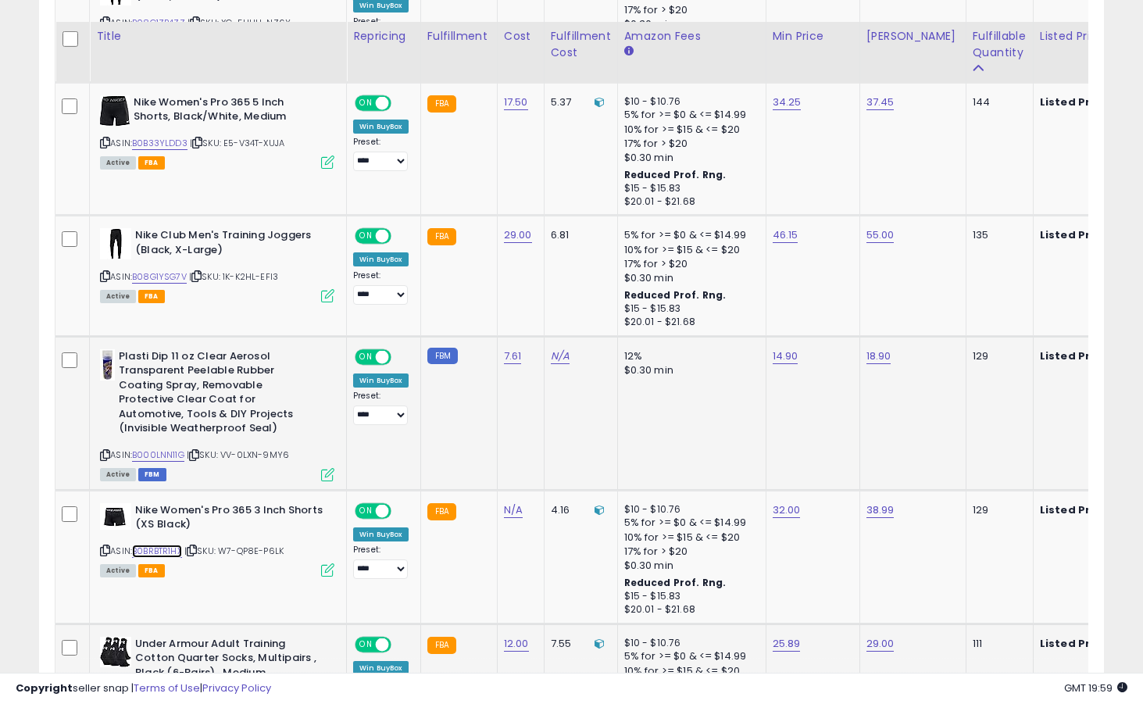
scroll to position [1486, 0]
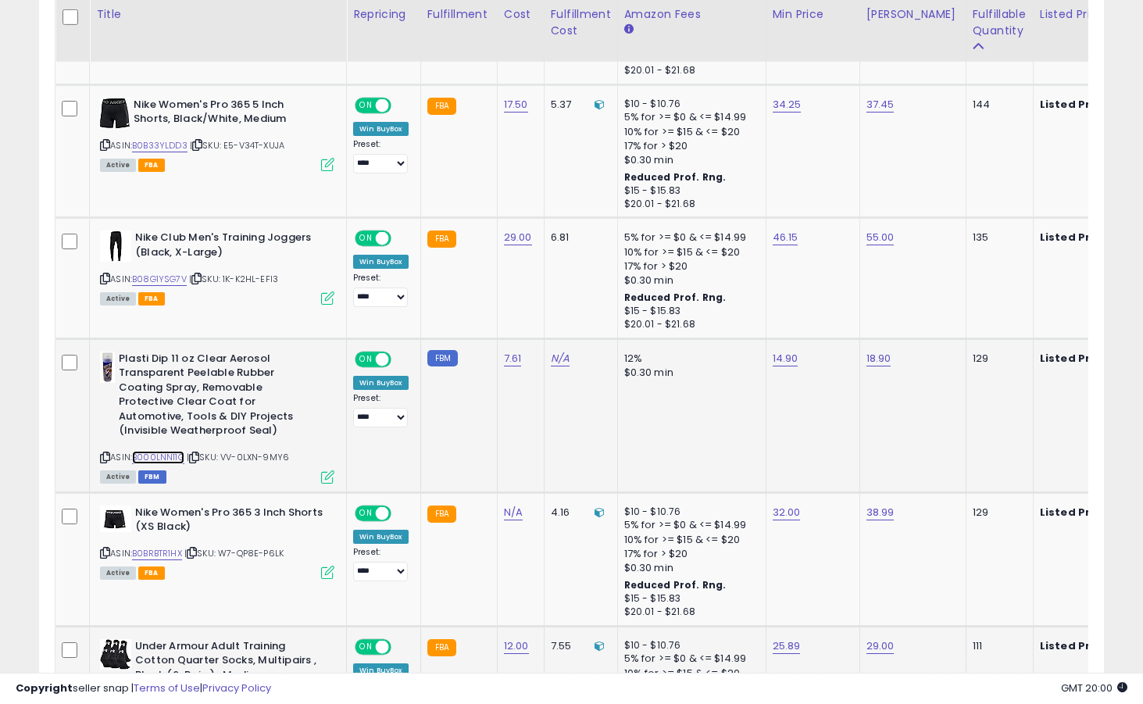
click at [172, 459] on link "B000LNN11G" at bounding box center [158, 457] width 52 height 13
click at [772, 355] on link "14.90" at bounding box center [785, 359] width 26 height 16
type input "*****"
click button "submit" at bounding box center [832, 319] width 27 height 23
click at [162, 282] on link "B08G1YSG7V" at bounding box center [159, 279] width 55 height 13
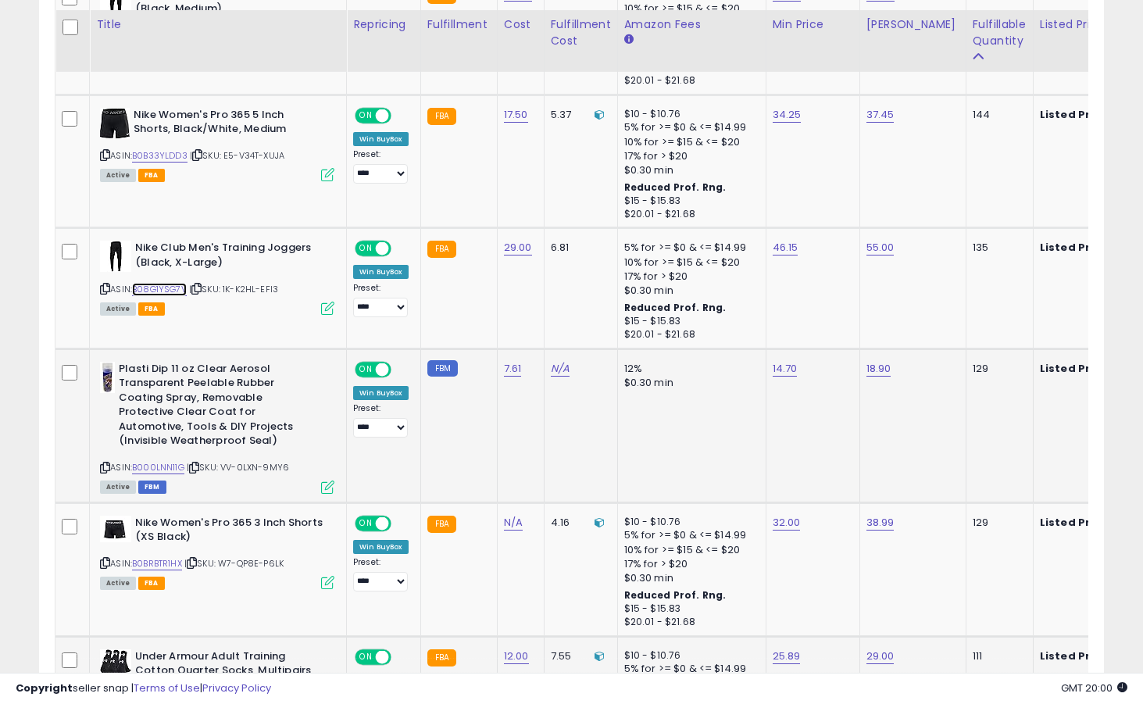
scroll to position [1454, 0]
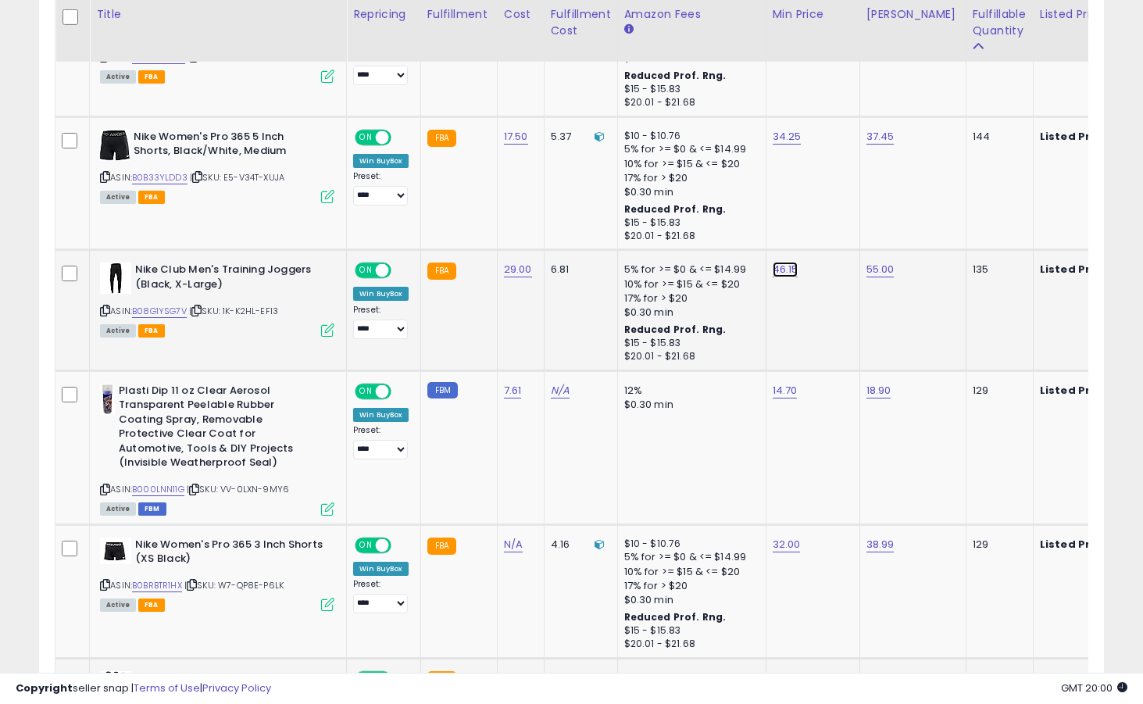
click at [787, 273] on link "46.15" at bounding box center [785, 270] width 26 height 16
type input "*****"
click button "submit" at bounding box center [832, 230] width 27 height 23
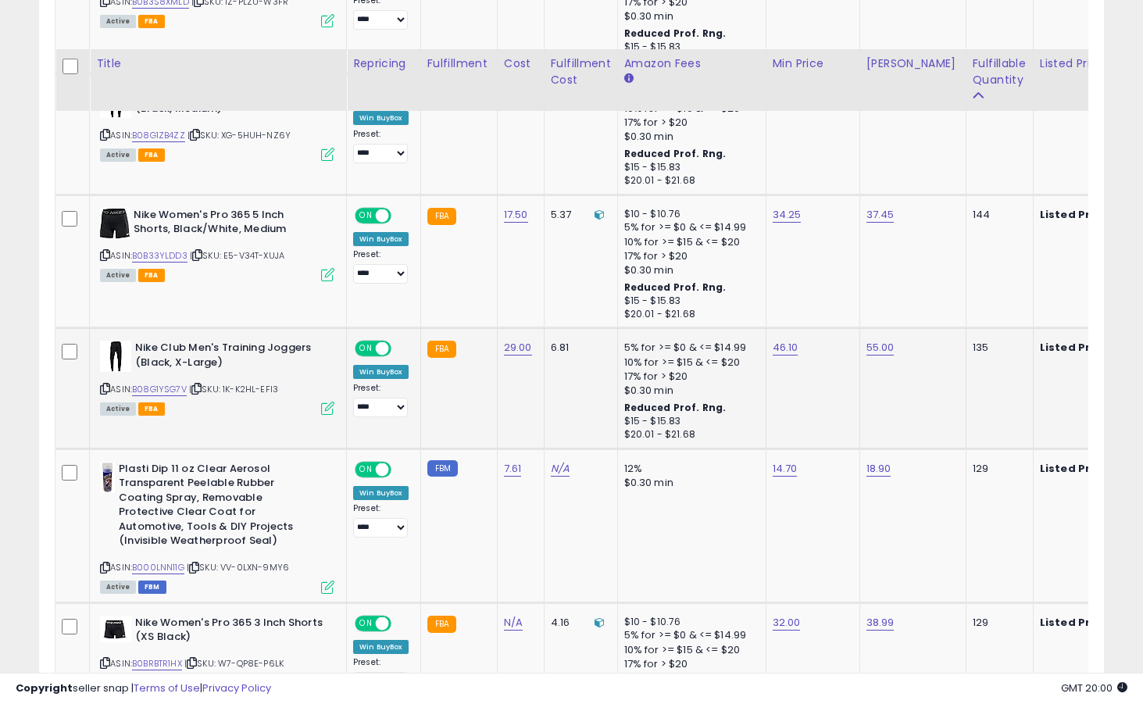
scroll to position [1290, 0]
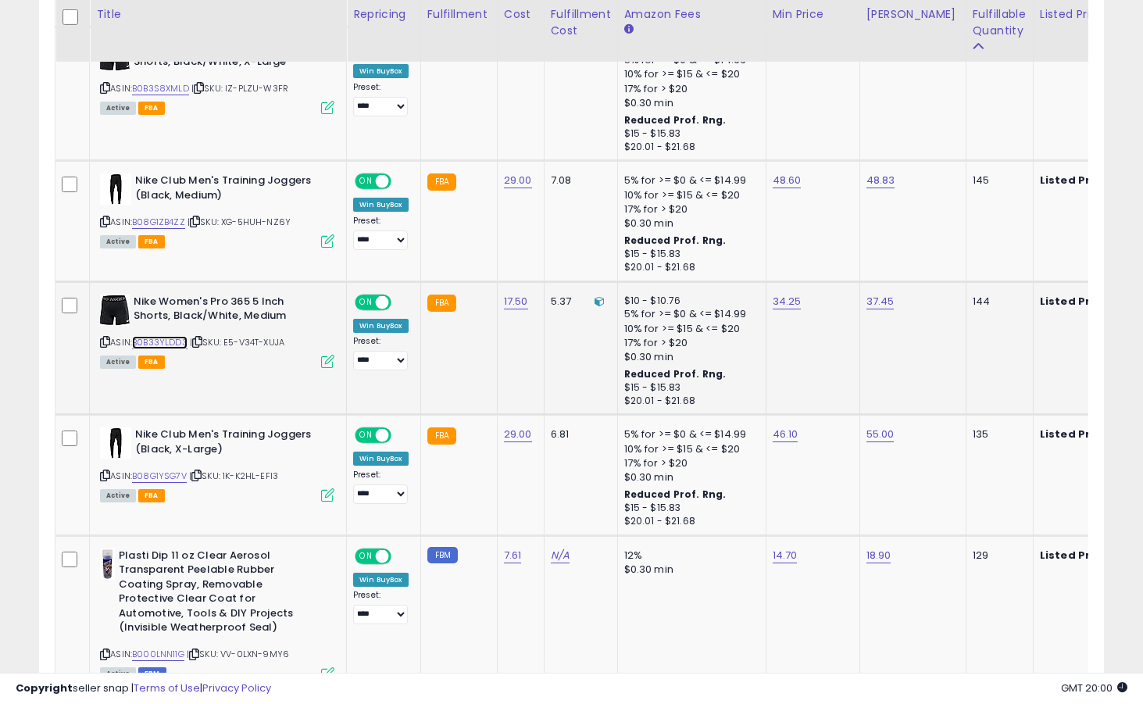
click at [177, 340] on link "B0B33YLDD3" at bounding box center [159, 342] width 55 height 13
click at [779, 302] on link "34.25" at bounding box center [786, 302] width 29 height 16
type input "*****"
click button "submit" at bounding box center [832, 262] width 27 height 23
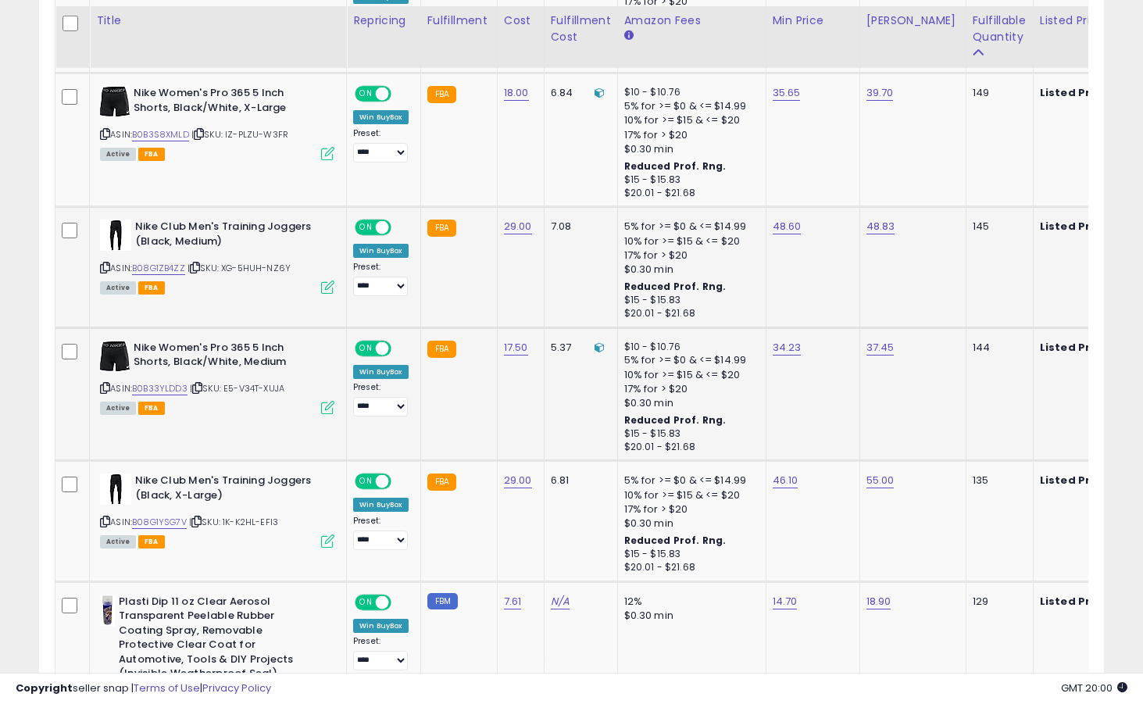
scroll to position [1194, 0]
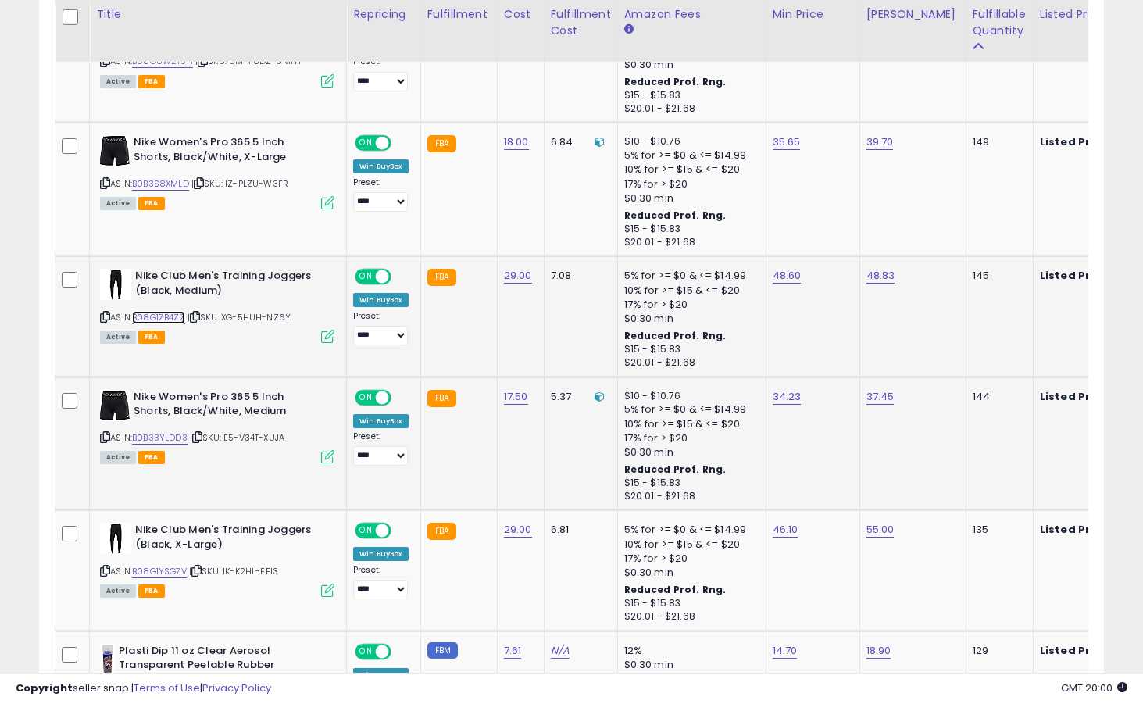
click at [181, 323] on link "B08G1ZB4ZZ" at bounding box center [158, 317] width 53 height 13
click at [793, 283] on link "48.60" at bounding box center [786, 276] width 29 height 16
type input "*****"
click button "submit" at bounding box center [833, 237] width 27 height 23
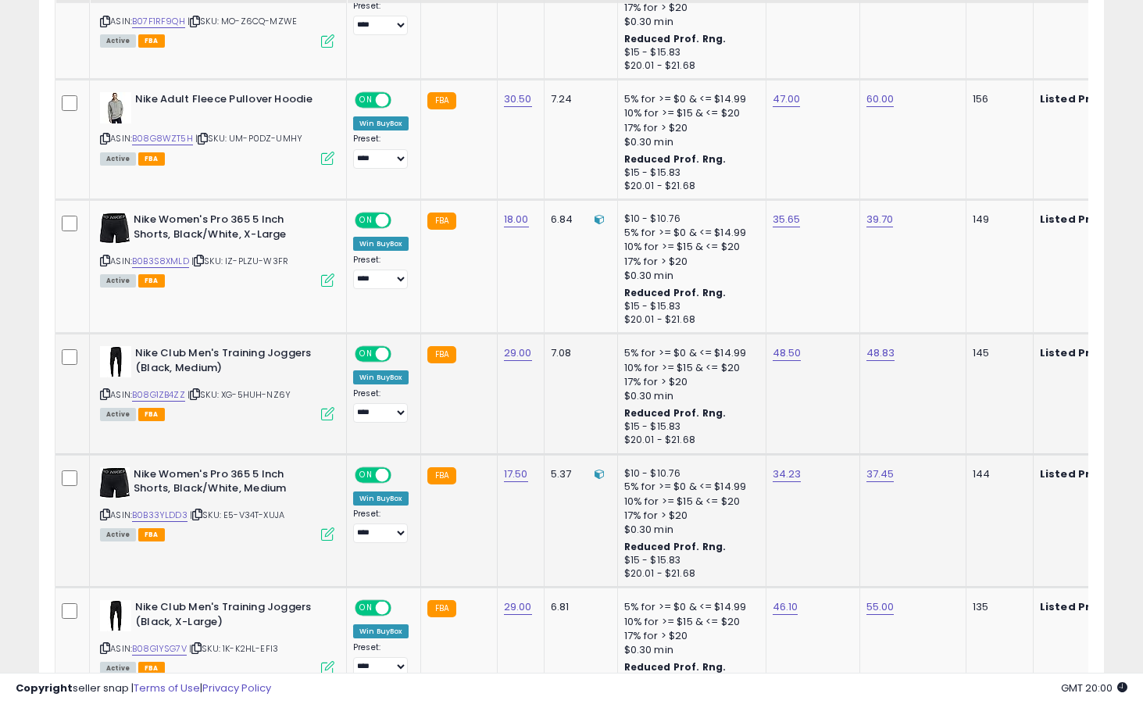
scroll to position [1058, 0]
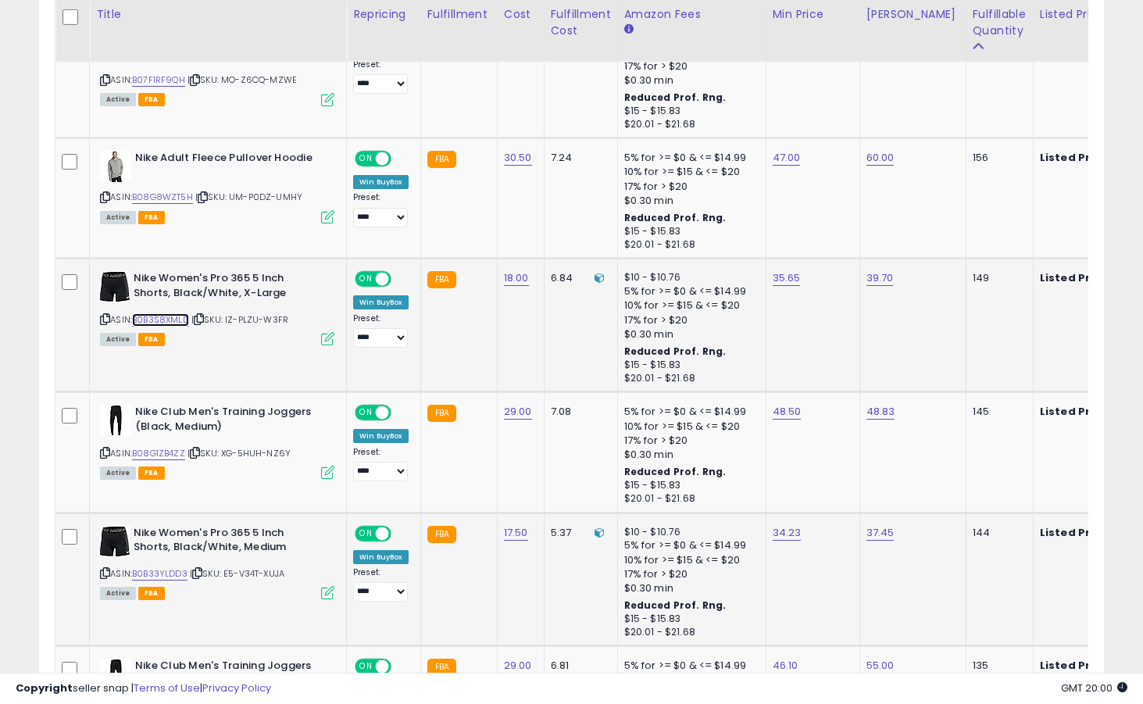
click at [166, 319] on link "B0B3S8XMLD" at bounding box center [160, 319] width 57 height 13
click at [780, 280] on link "35.65" at bounding box center [786, 278] width 28 height 16
type input "*****"
click button "submit" at bounding box center [832, 239] width 27 height 23
click at [159, 195] on link "B08G8WZT5H" at bounding box center [162, 197] width 61 height 13
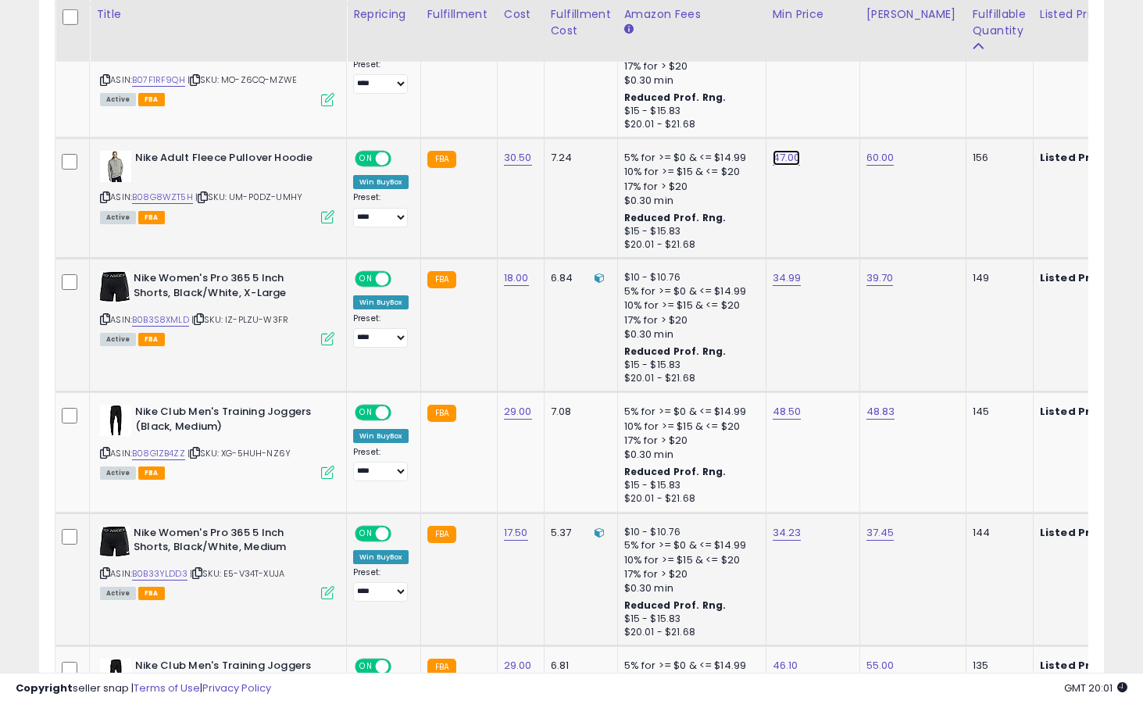
click at [788, 162] on link "47.00" at bounding box center [786, 158] width 28 height 16
type input "*****"
click button "submit" at bounding box center [832, 118] width 27 height 23
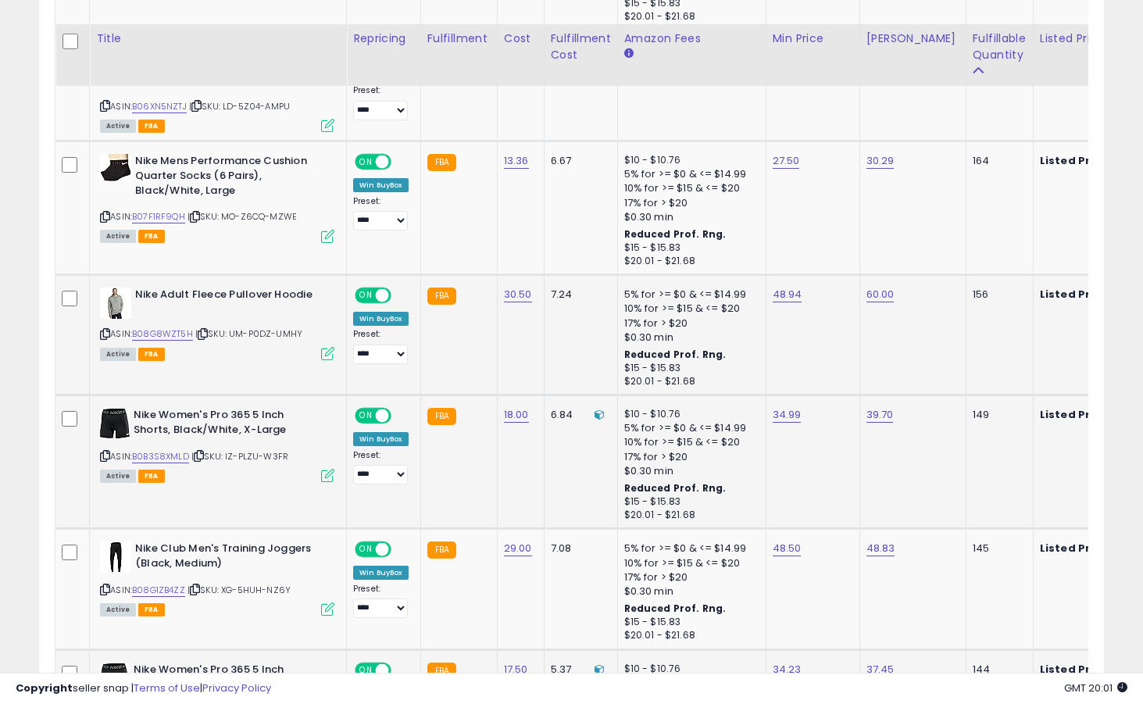
scroll to position [886, 0]
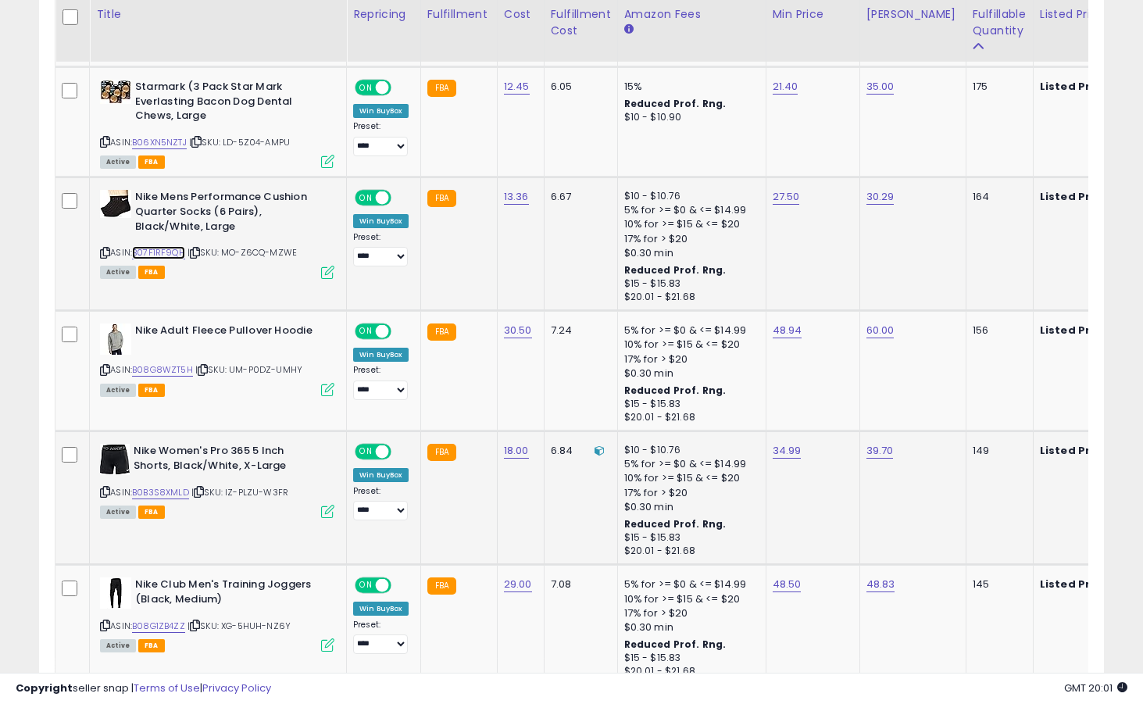
click at [171, 250] on link "B07F1RF9QH" at bounding box center [158, 252] width 53 height 13
click at [786, 204] on link "27.50" at bounding box center [785, 197] width 27 height 16
type input "*****"
click button "submit" at bounding box center [832, 157] width 27 height 23
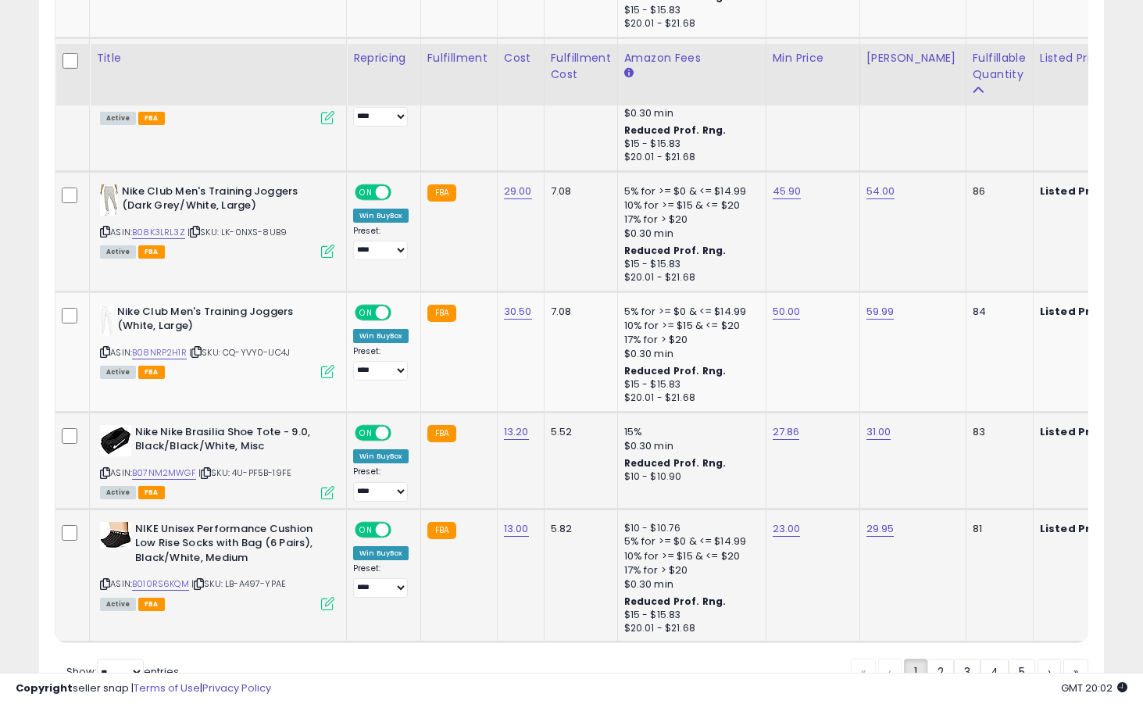
scroll to position [3411, 0]
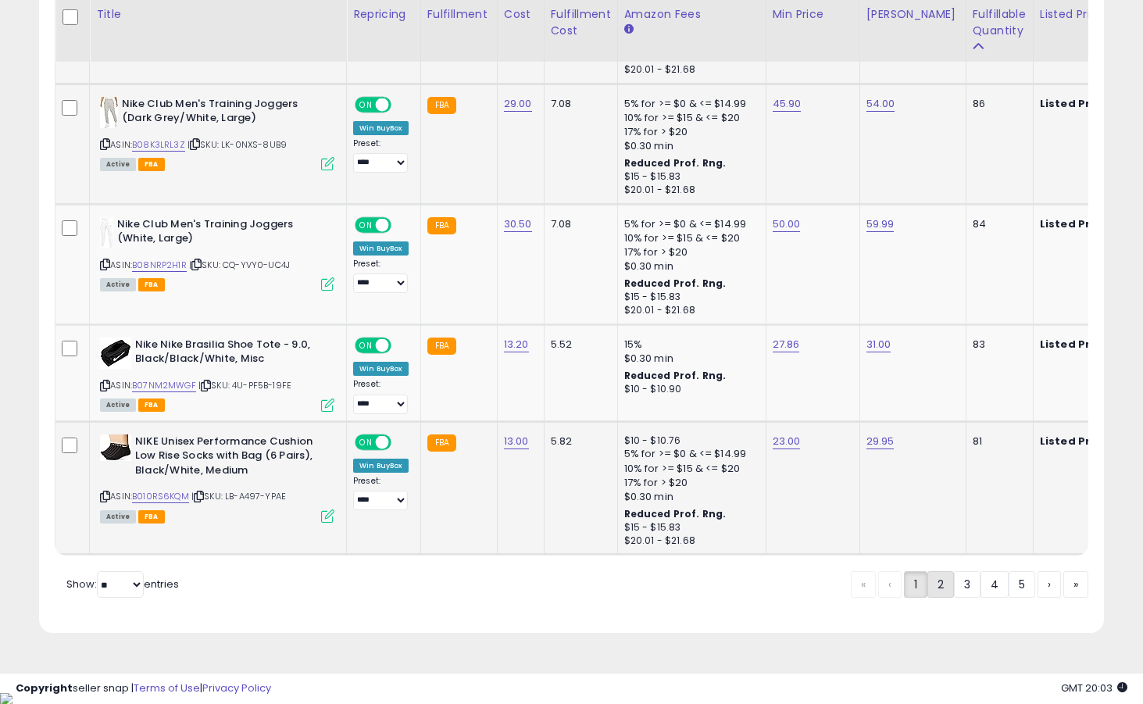
click at [943, 598] on link "2" at bounding box center [940, 584] width 27 height 27
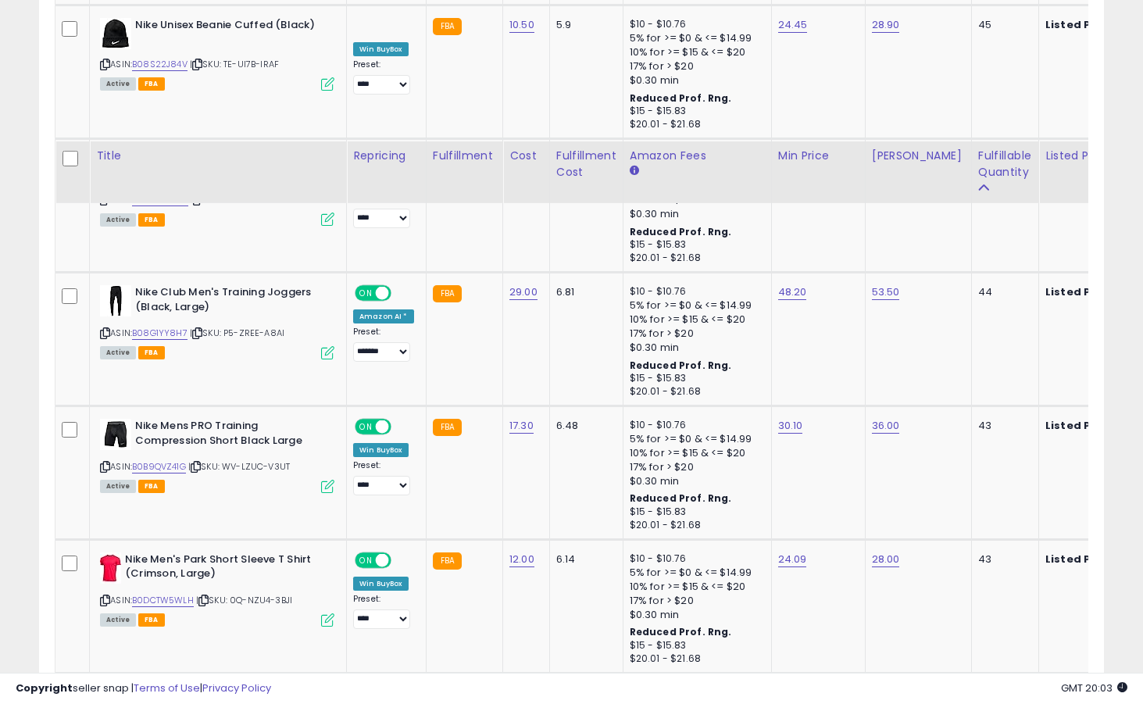
scroll to position [3498, 0]
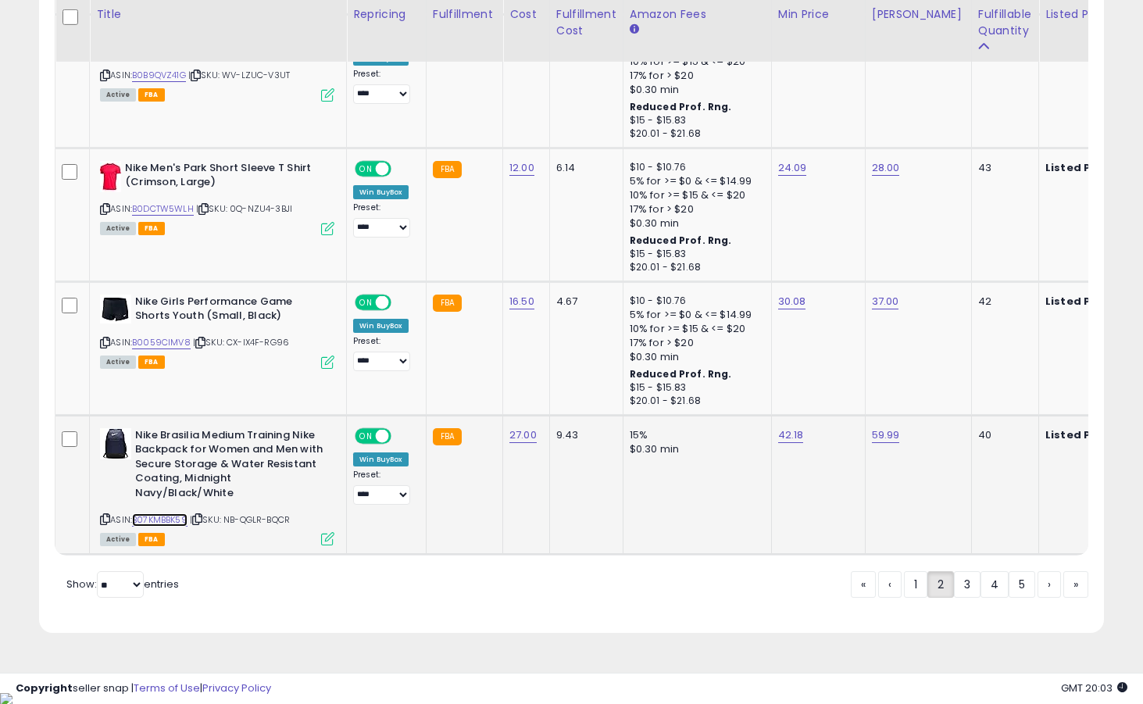
click at [170, 519] on link "B07KMBBK59" at bounding box center [159, 519] width 55 height 13
click at [786, 426] on td "42.18" at bounding box center [818, 484] width 94 height 139
click at [785, 434] on link "42.18" at bounding box center [791, 435] width 26 height 16
type input "*****"
click button "submit" at bounding box center [834, 396] width 27 height 23
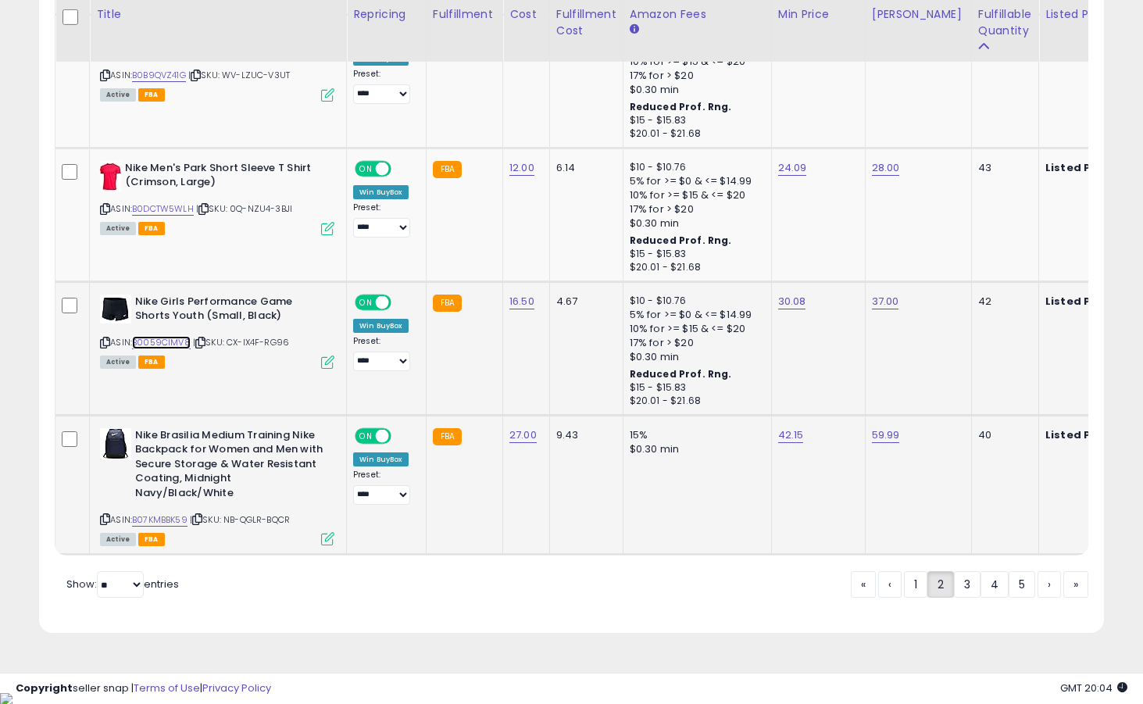
click at [164, 342] on link "B0059CIMV8" at bounding box center [161, 342] width 59 height 13
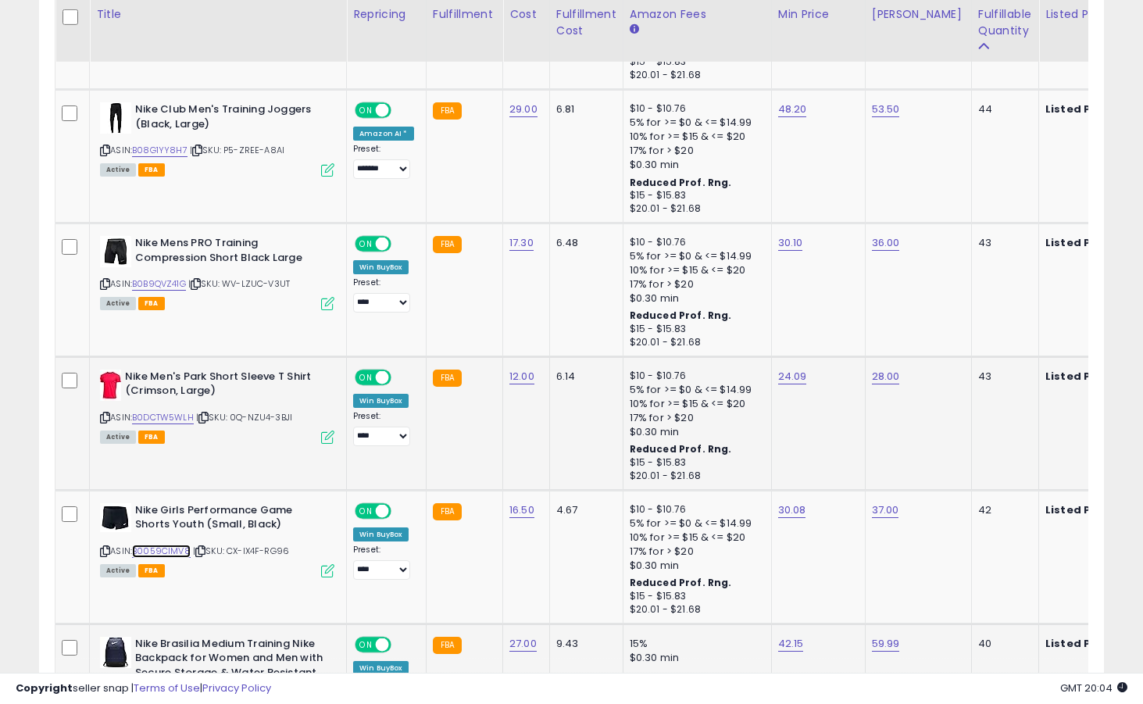
scroll to position [3280, 0]
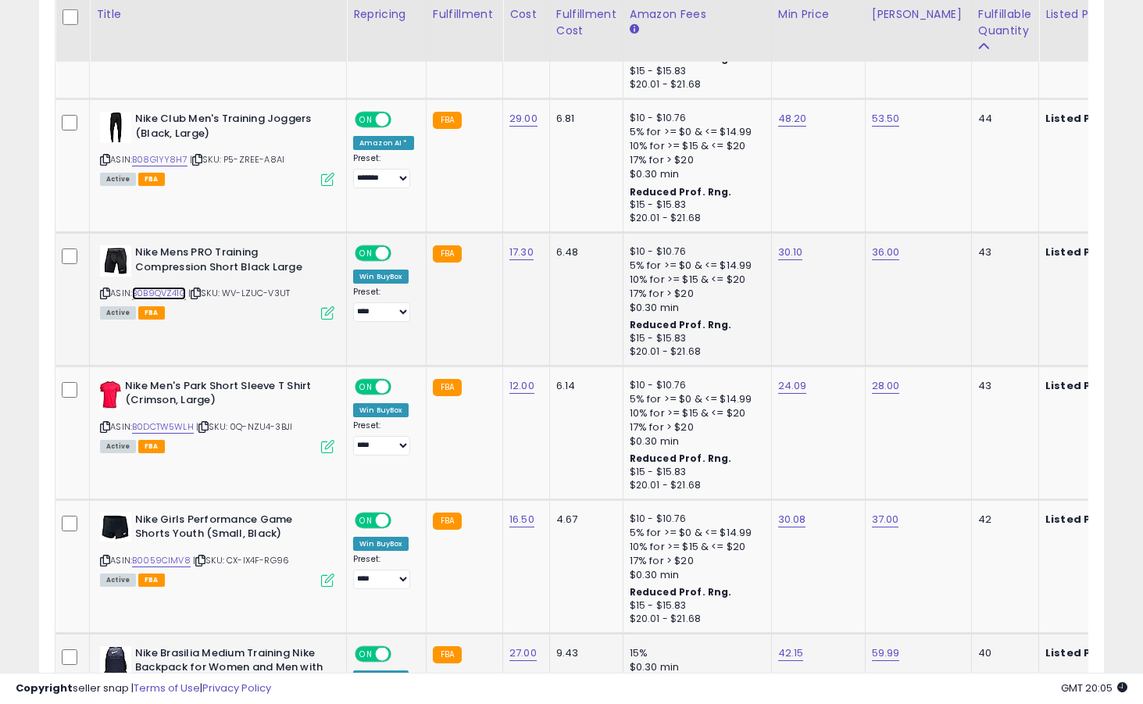
click at [165, 293] on link "B0B9QVZ41G" at bounding box center [159, 293] width 54 height 13
click at [174, 163] on link "B08G1YY8H7" at bounding box center [159, 159] width 55 height 13
click at [787, 121] on link "48.20" at bounding box center [792, 119] width 29 height 16
type input "*****"
click button "submit" at bounding box center [835, 80] width 27 height 23
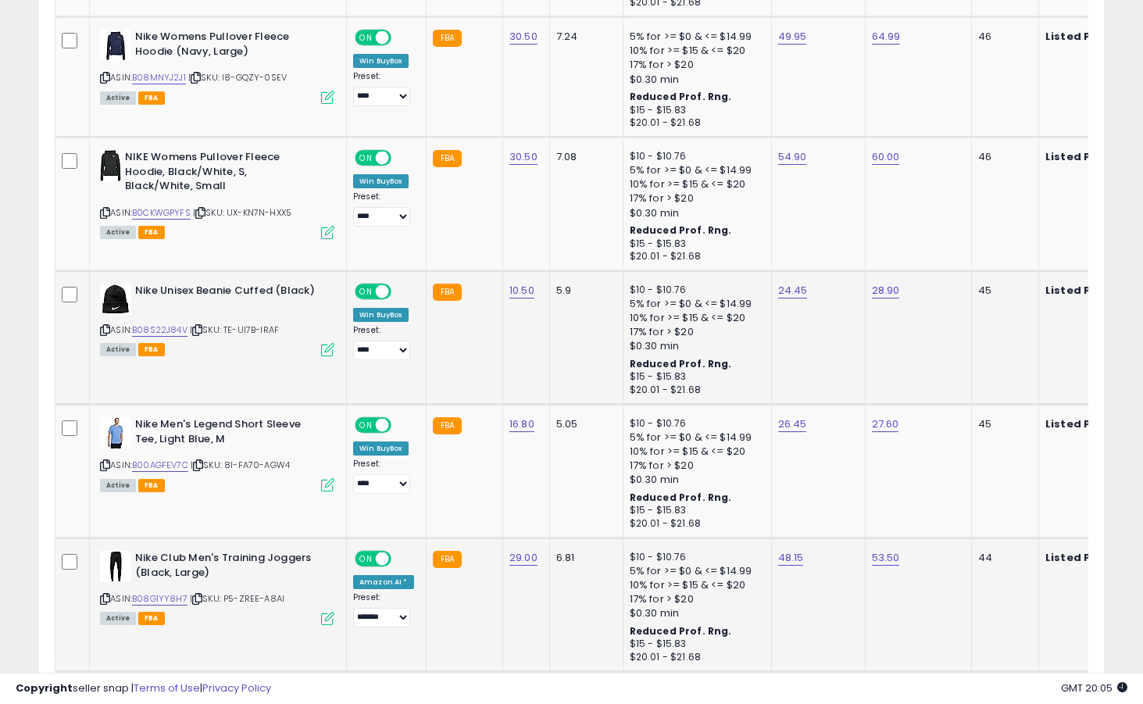
scroll to position [2572, 0]
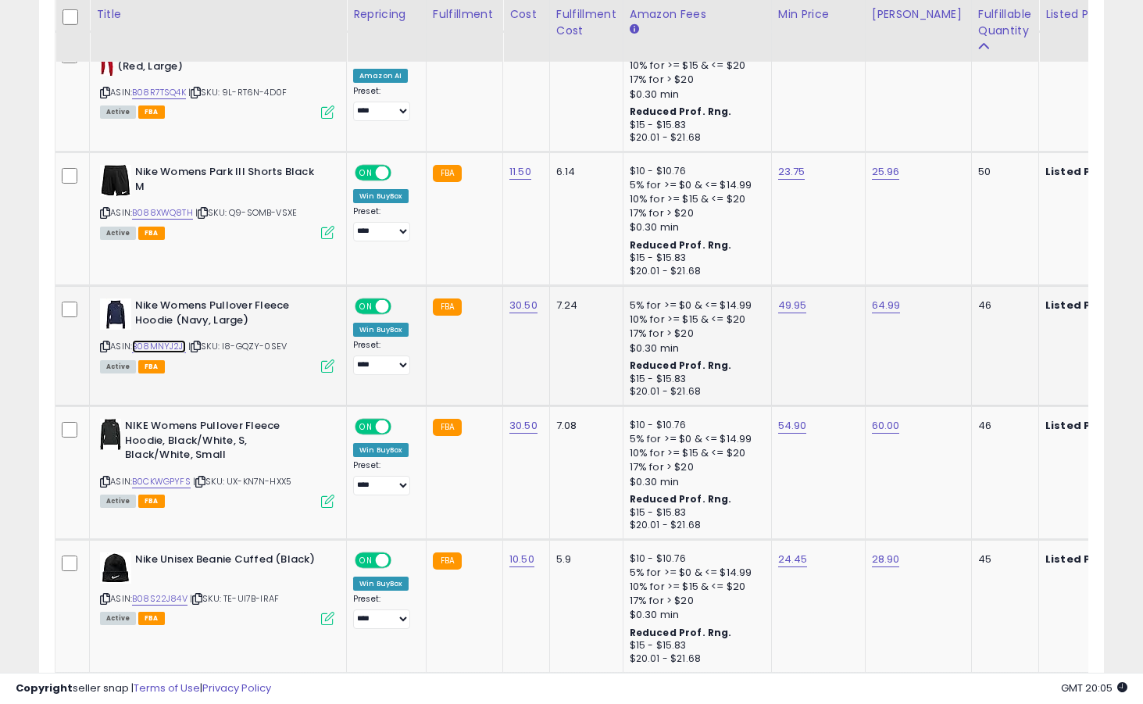
click at [177, 344] on link "B08MNYJ2J1" at bounding box center [159, 346] width 54 height 13
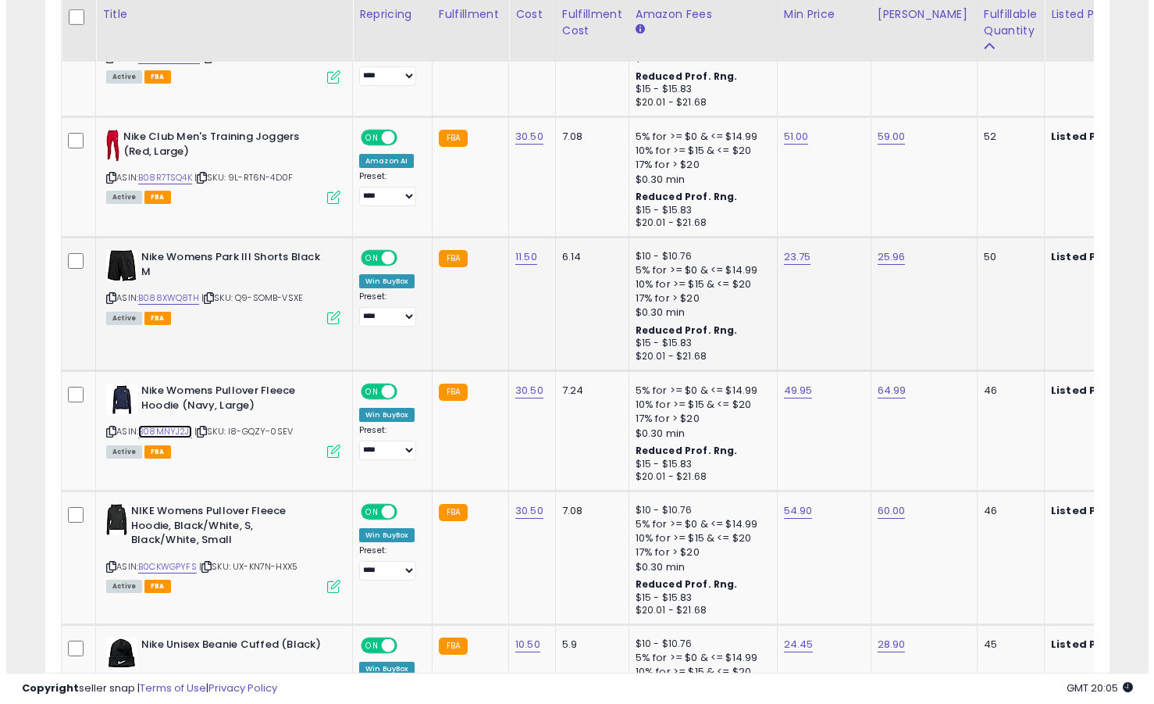
scroll to position [2428, 0]
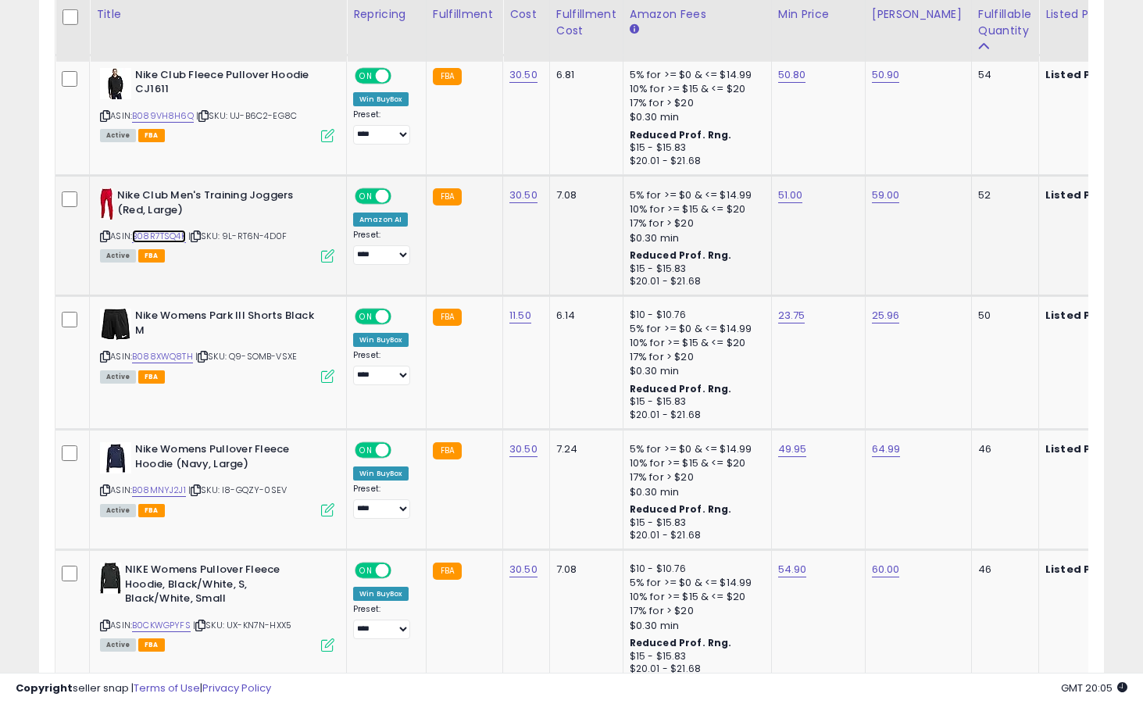
click at [177, 238] on link "B08R7TSQ4K" at bounding box center [159, 236] width 54 height 13
click at [784, 194] on link "51.00" at bounding box center [790, 195] width 25 height 16
type input "*****"
click at [847, 149] on button "submit" at bounding box center [834, 155] width 27 height 23
click at [323, 258] on icon at bounding box center [327, 255] width 13 height 13
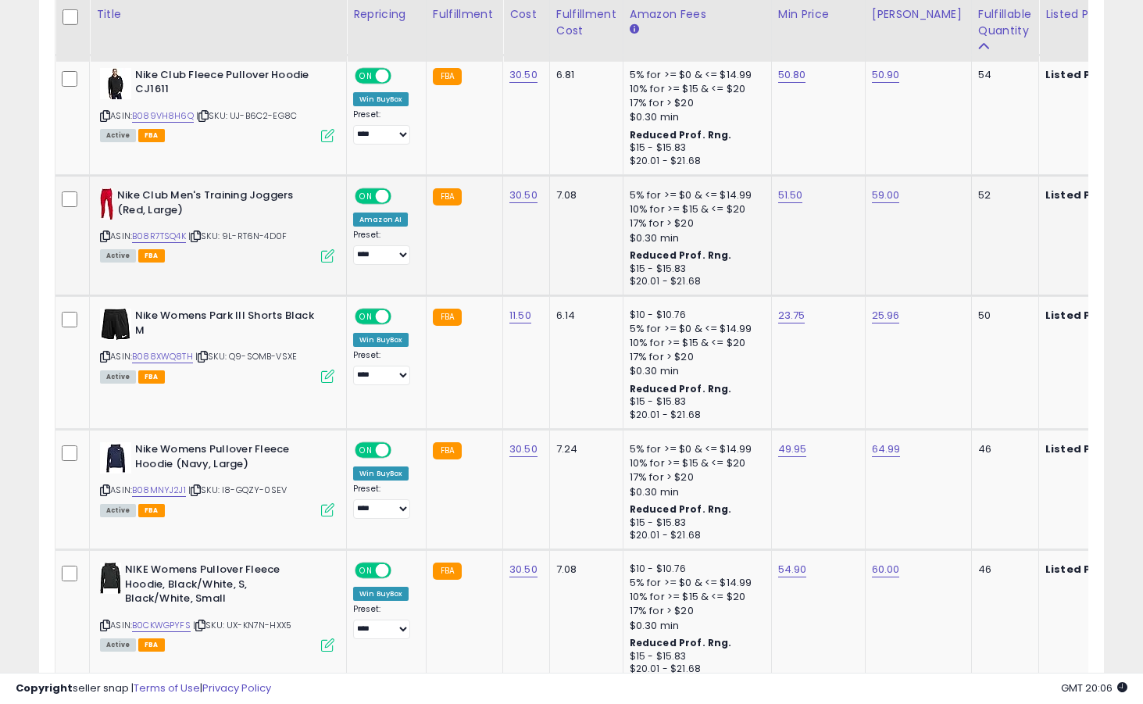
scroll to position [320, 623]
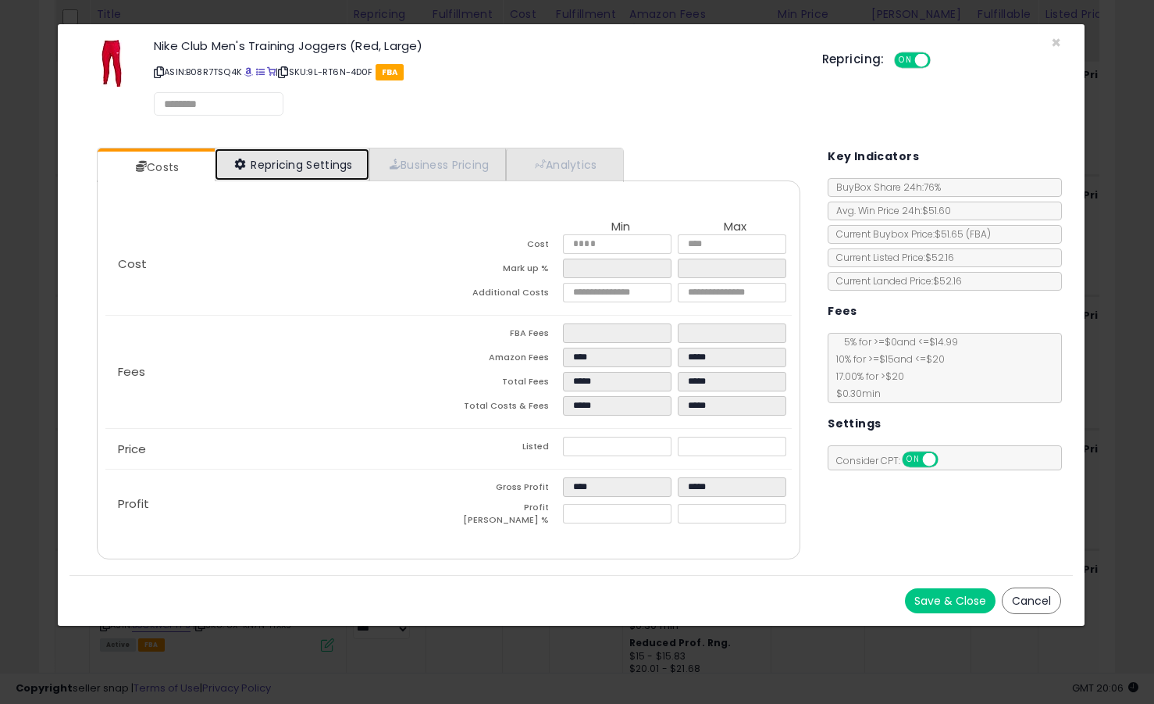
click at [319, 165] on link "Repricing Settings" at bounding box center [292, 164] width 155 height 32
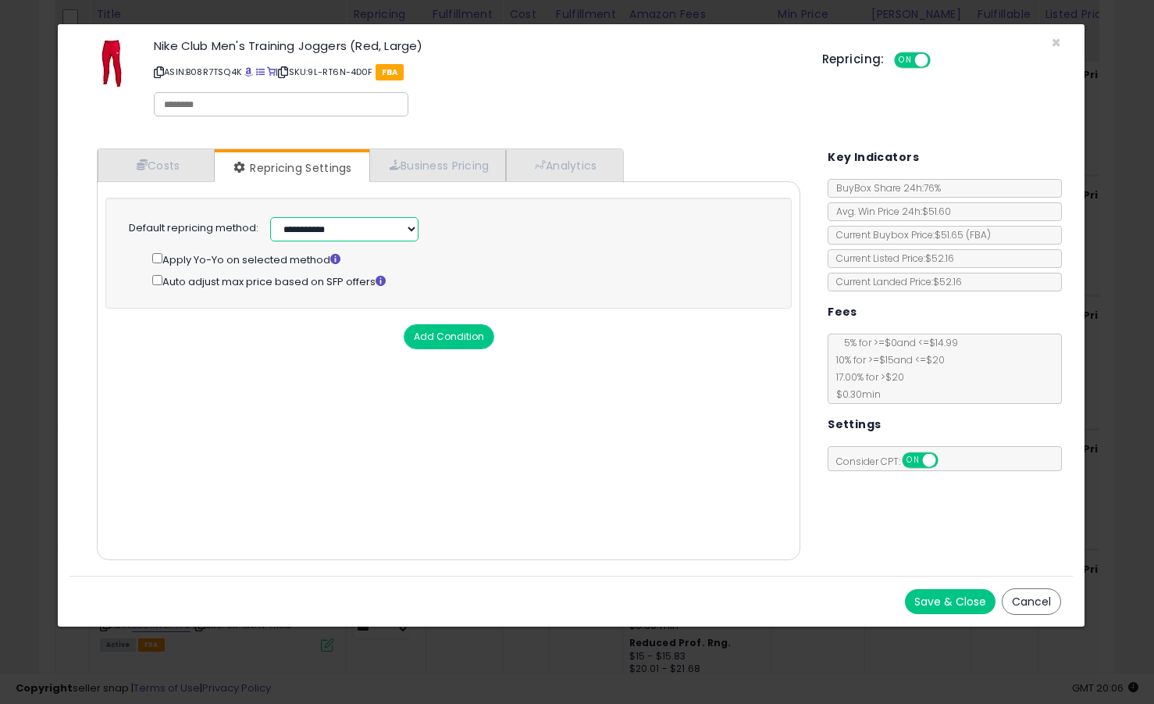
click at [322, 224] on select "**********" at bounding box center [344, 229] width 148 height 24
select select "******"
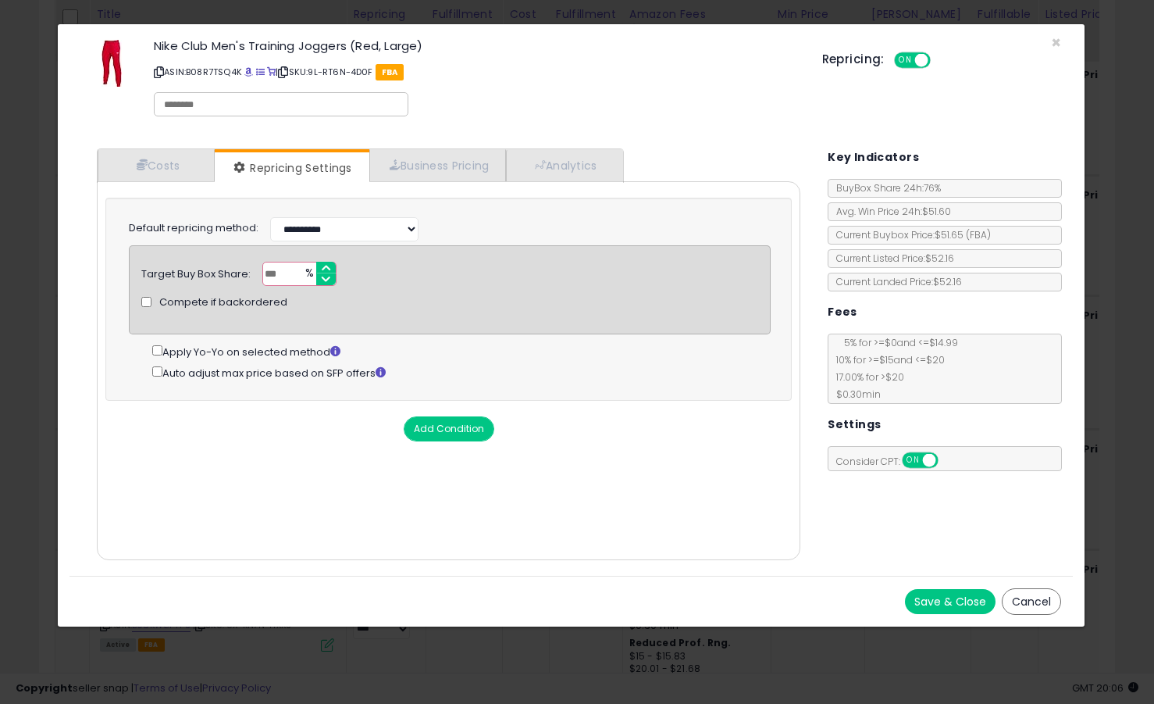
click at [977, 607] on button "Save & Close" at bounding box center [950, 601] width 91 height 25
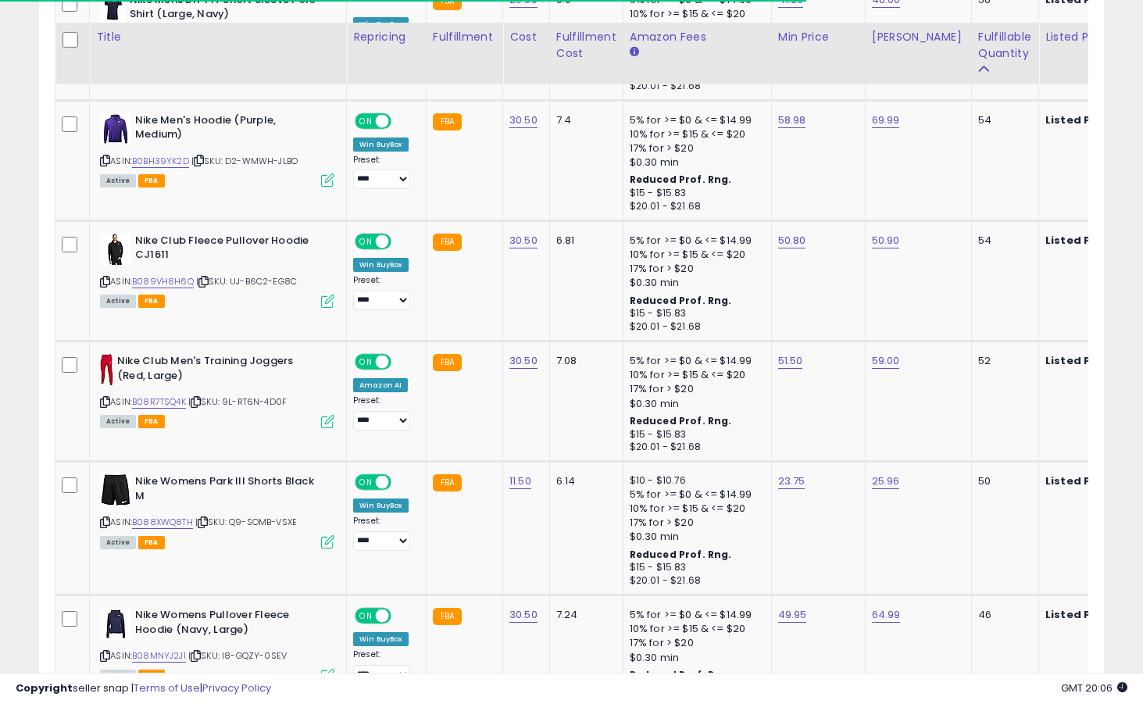
scroll to position [2224, 0]
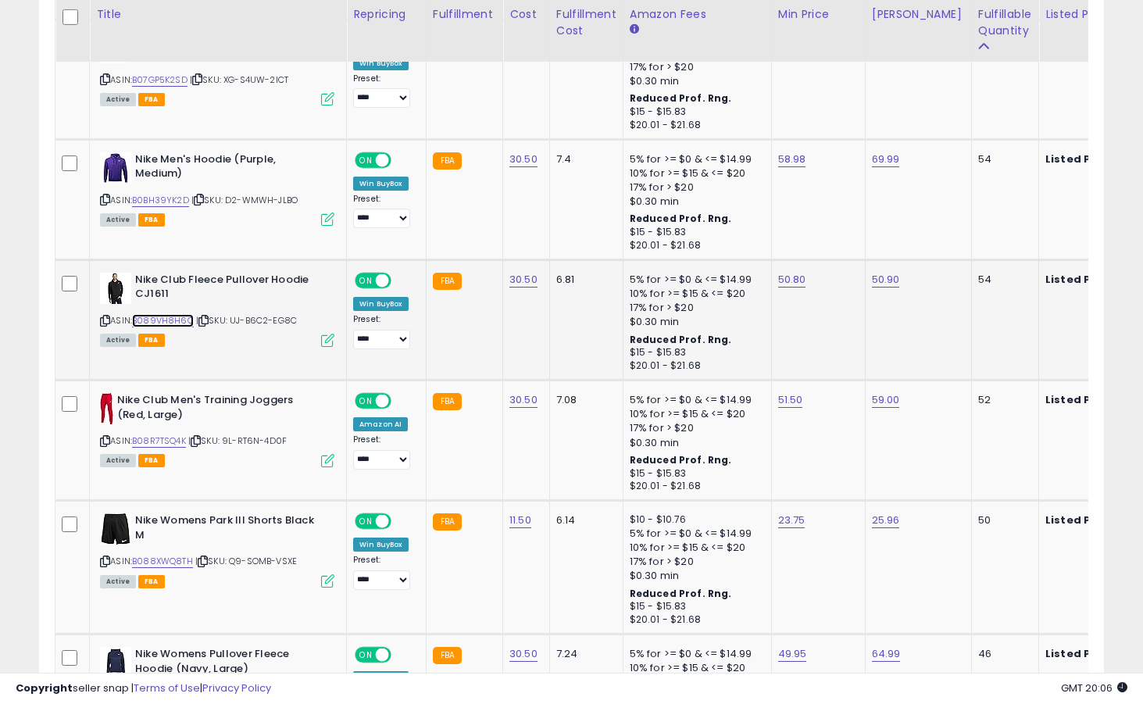
click at [187, 317] on link "B089VH8H6Q" at bounding box center [163, 320] width 62 height 13
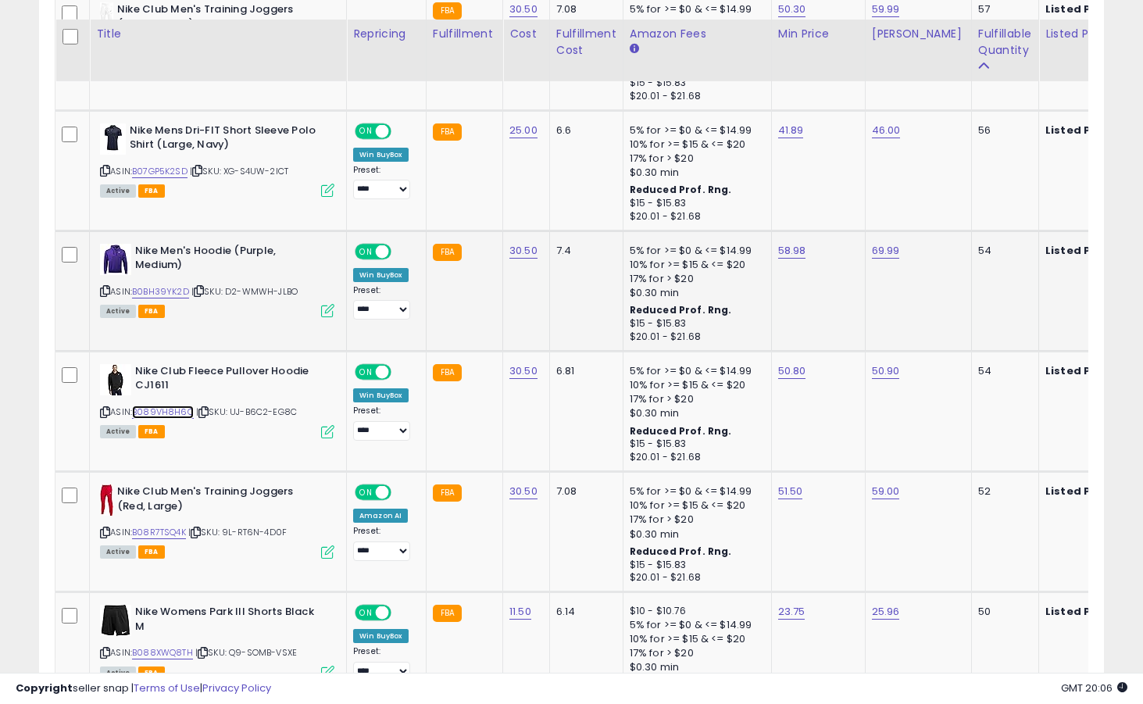
scroll to position [2121, 0]
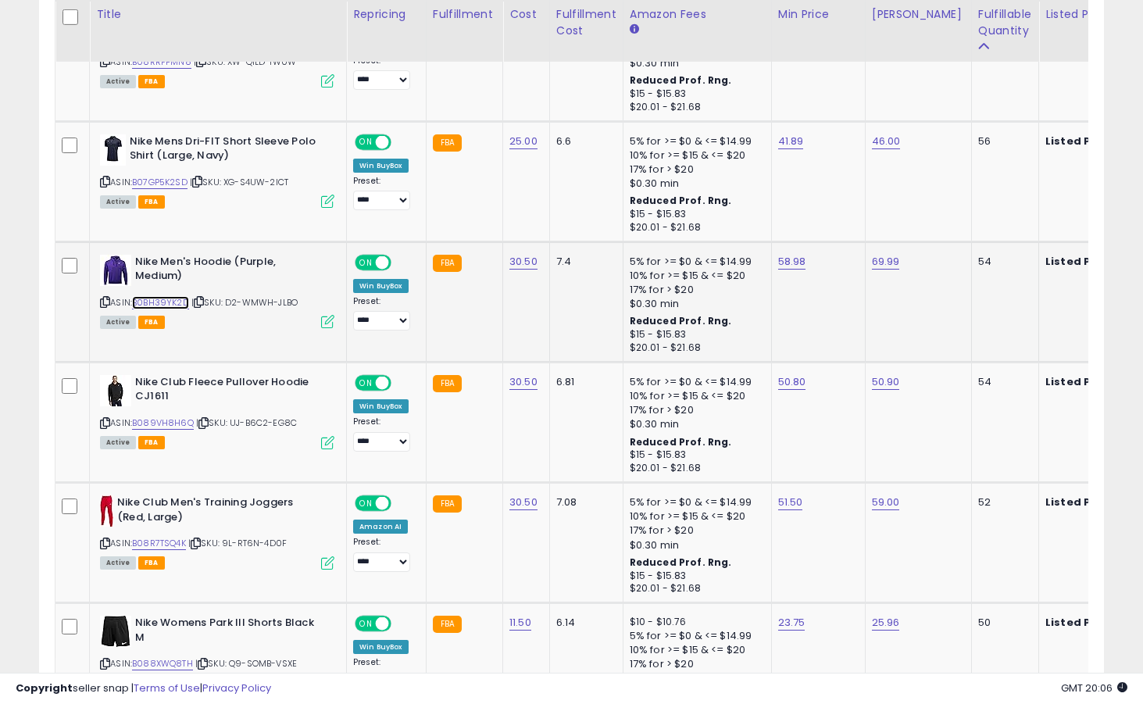
click at [164, 301] on link "B0BH39YK2D" at bounding box center [160, 302] width 57 height 13
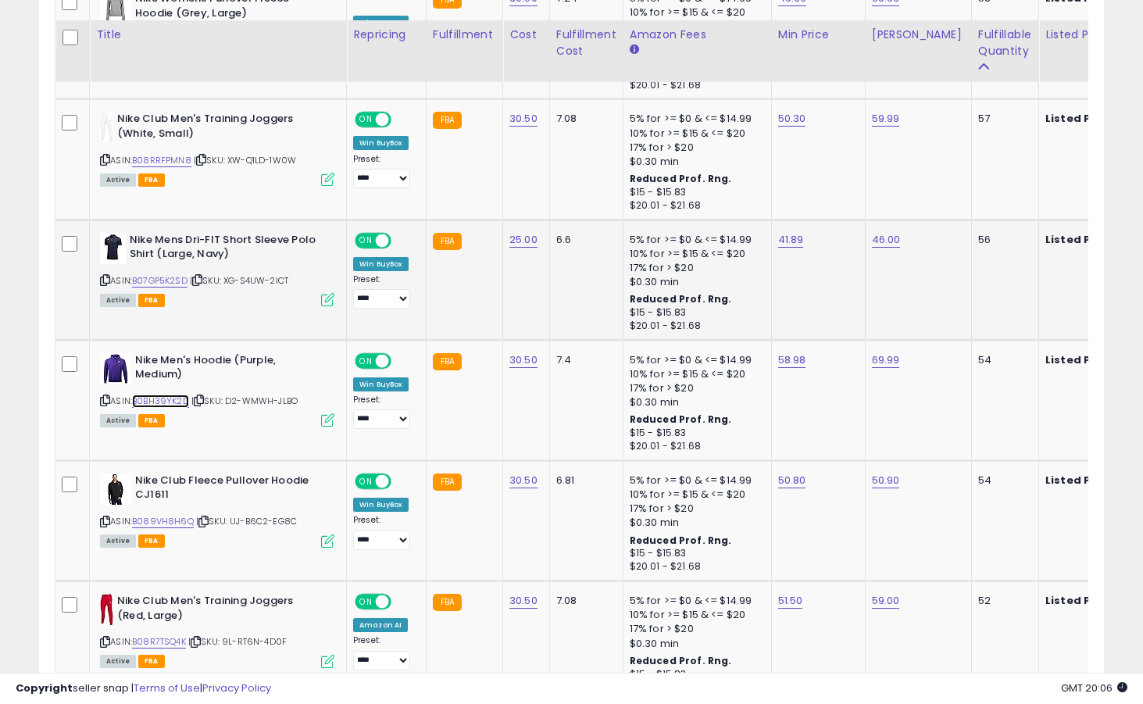
scroll to position [1937, 0]
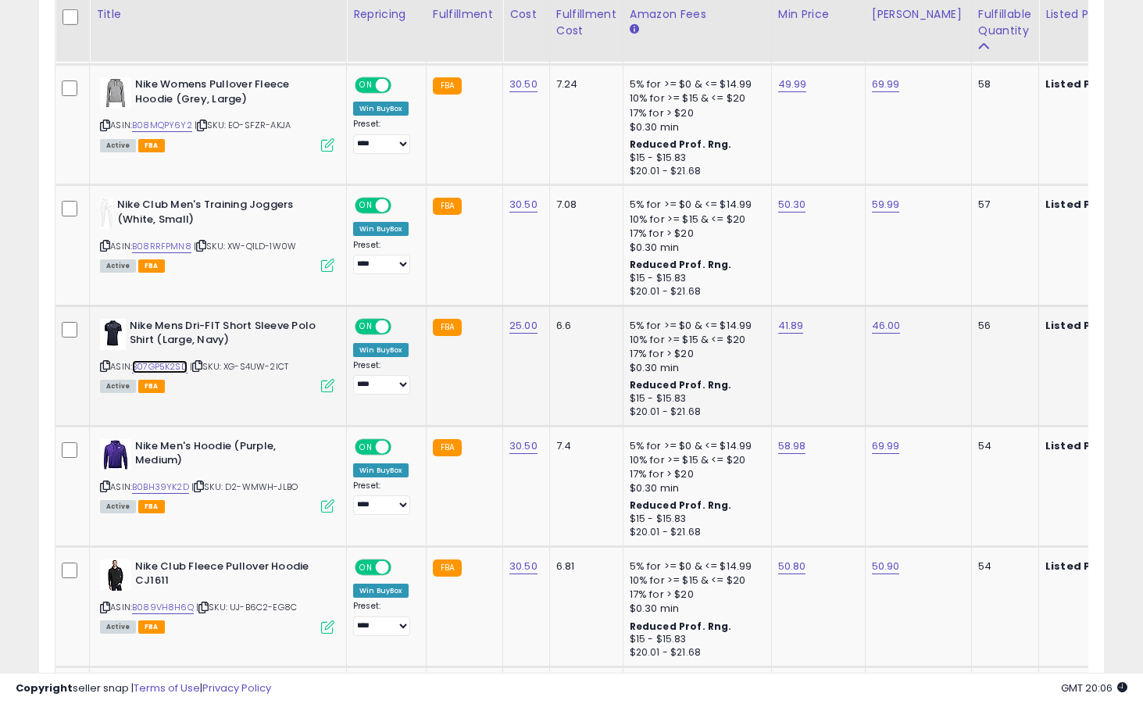
click at [174, 367] on link "B07GP5K2SD" at bounding box center [159, 366] width 55 height 13
click at [792, 326] on link "41.89" at bounding box center [791, 326] width 26 height 16
type input "*****"
click button "submit" at bounding box center [834, 286] width 27 height 23
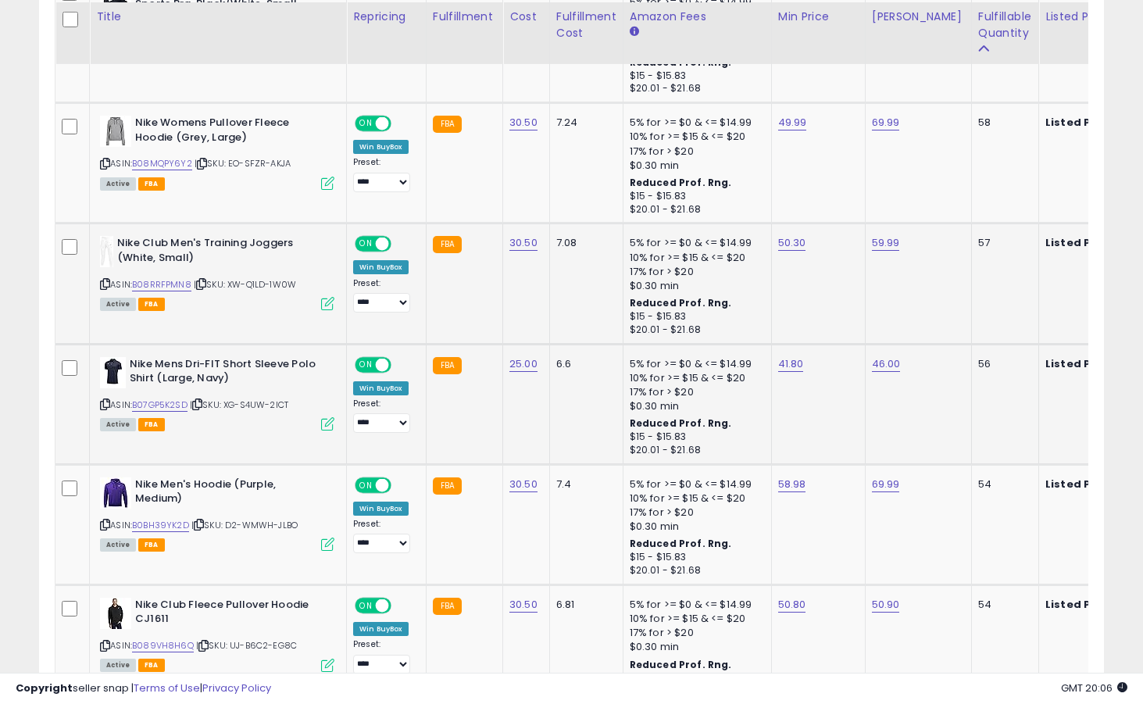
scroll to position [1877, 0]
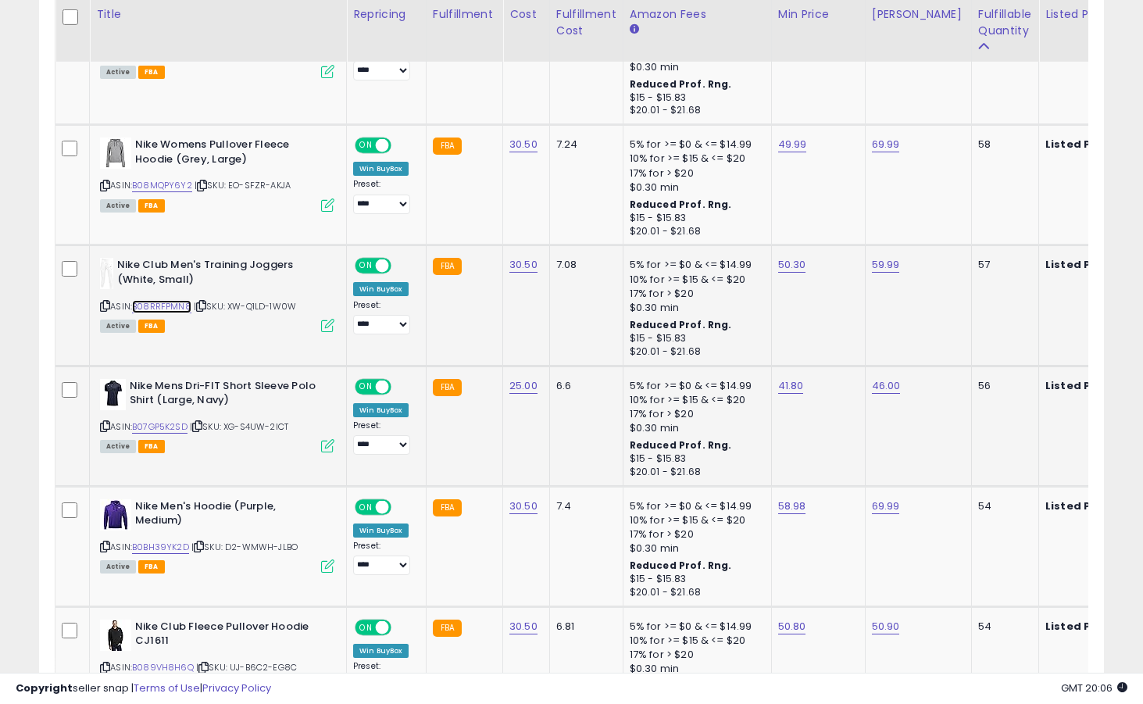
click at [171, 312] on link "B08RRFPMN8" at bounding box center [161, 306] width 59 height 13
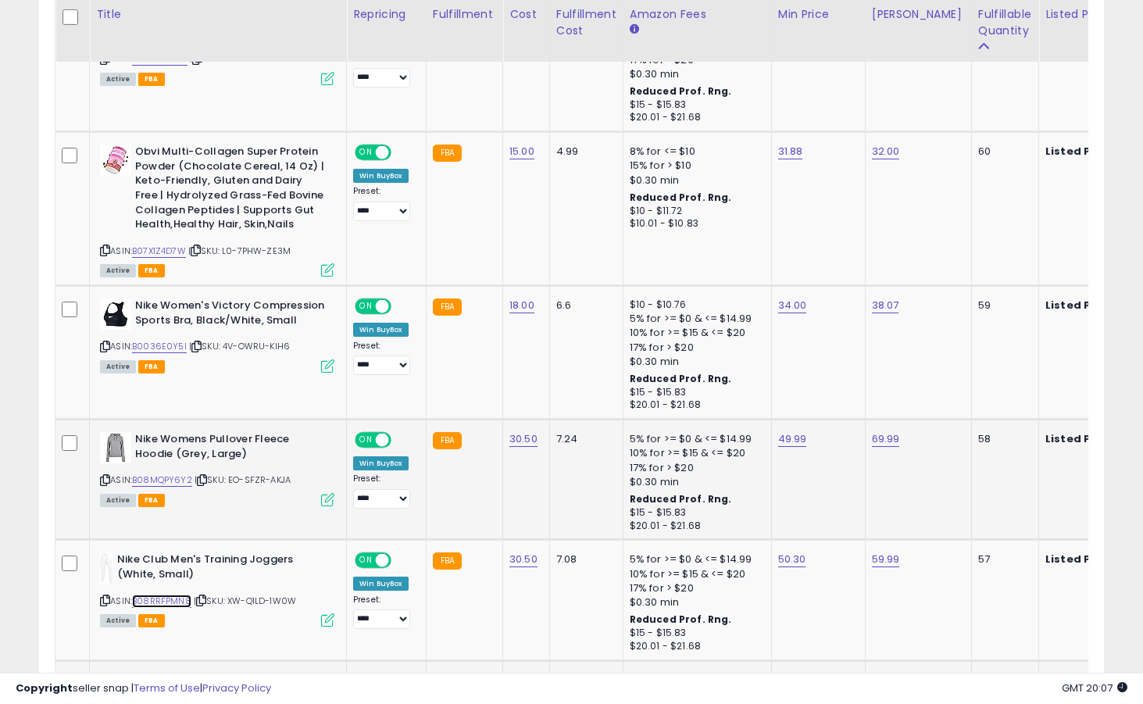
scroll to position [1580, 0]
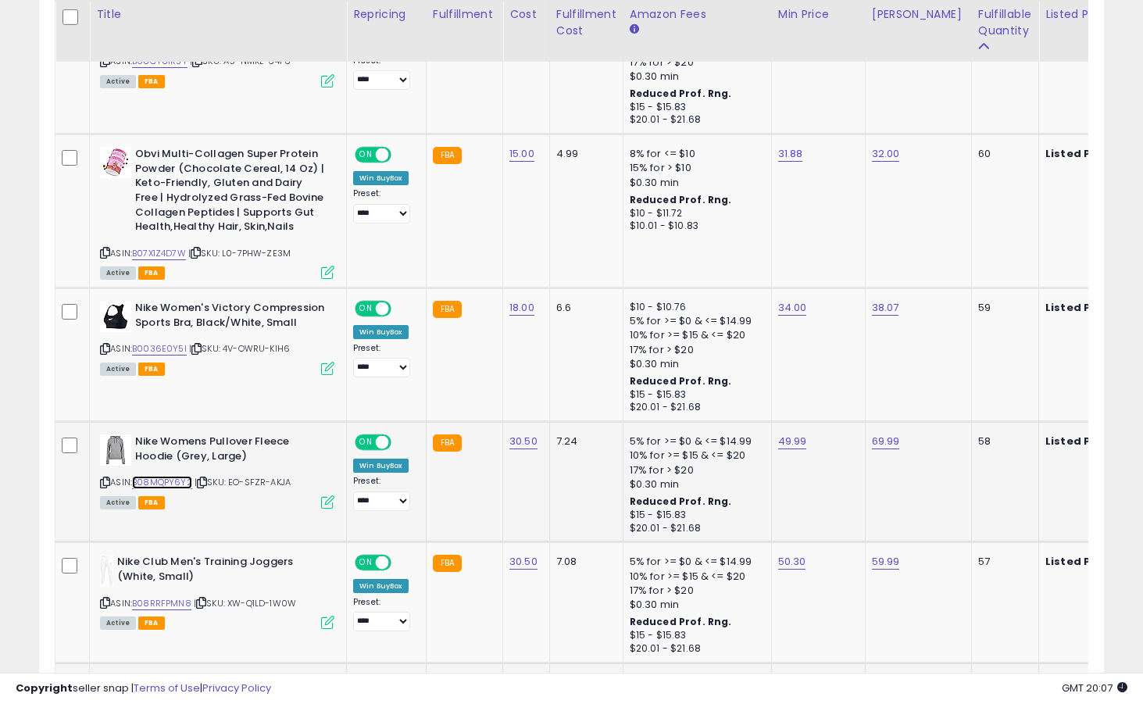
click at [156, 483] on link "B08MQPY6Y2" at bounding box center [162, 482] width 60 height 13
click at [788, 443] on link "49.99" at bounding box center [792, 441] width 29 height 16
type input "*****"
click button "submit" at bounding box center [835, 402] width 27 height 23
click at [146, 347] on link "B0036E0Y5I" at bounding box center [159, 348] width 55 height 13
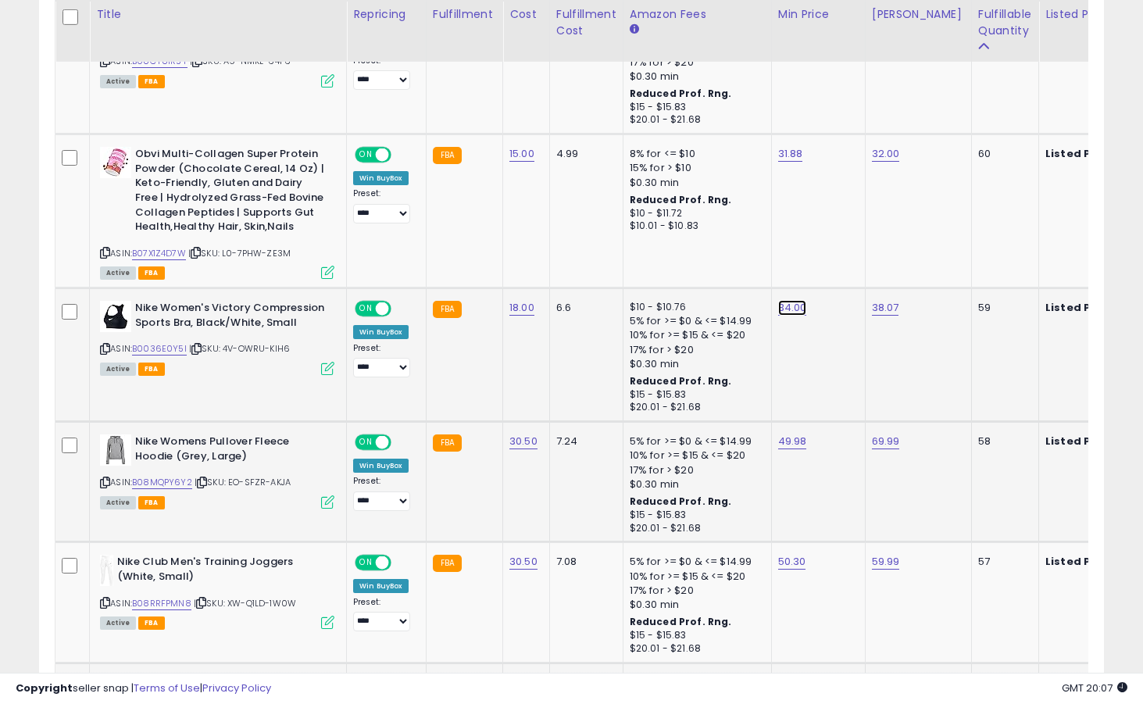
click at [787, 309] on link "34.00" at bounding box center [792, 308] width 29 height 16
type input "*****"
click button "submit" at bounding box center [835, 269] width 27 height 23
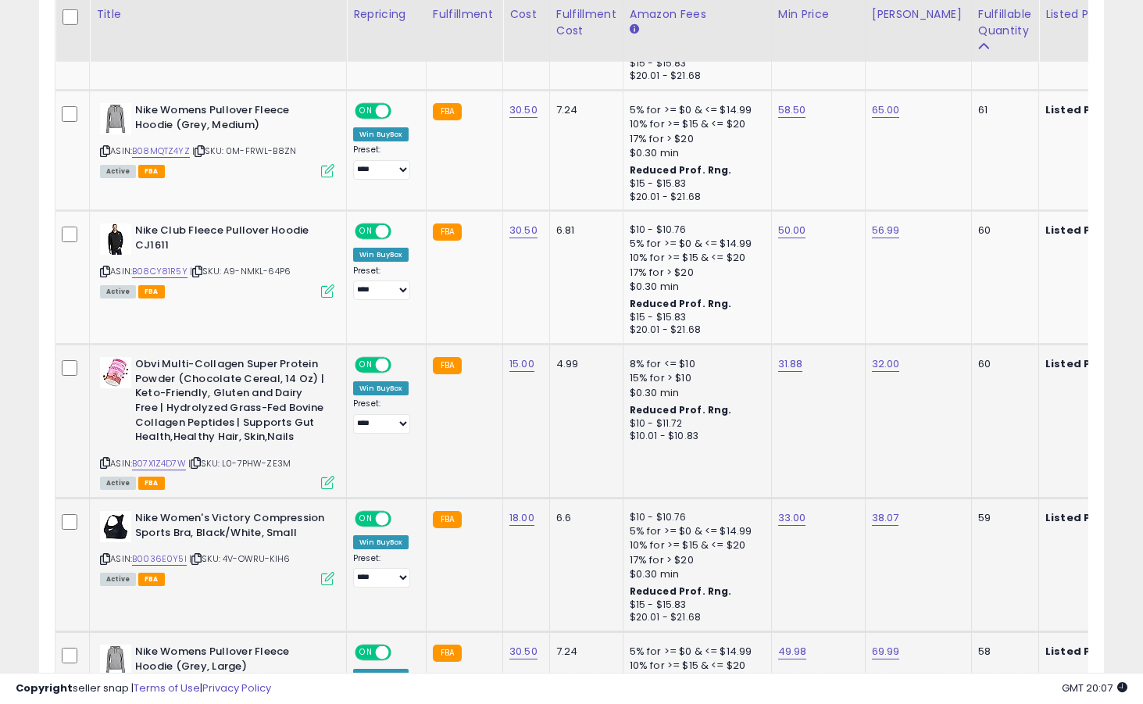
scroll to position [1290, 0]
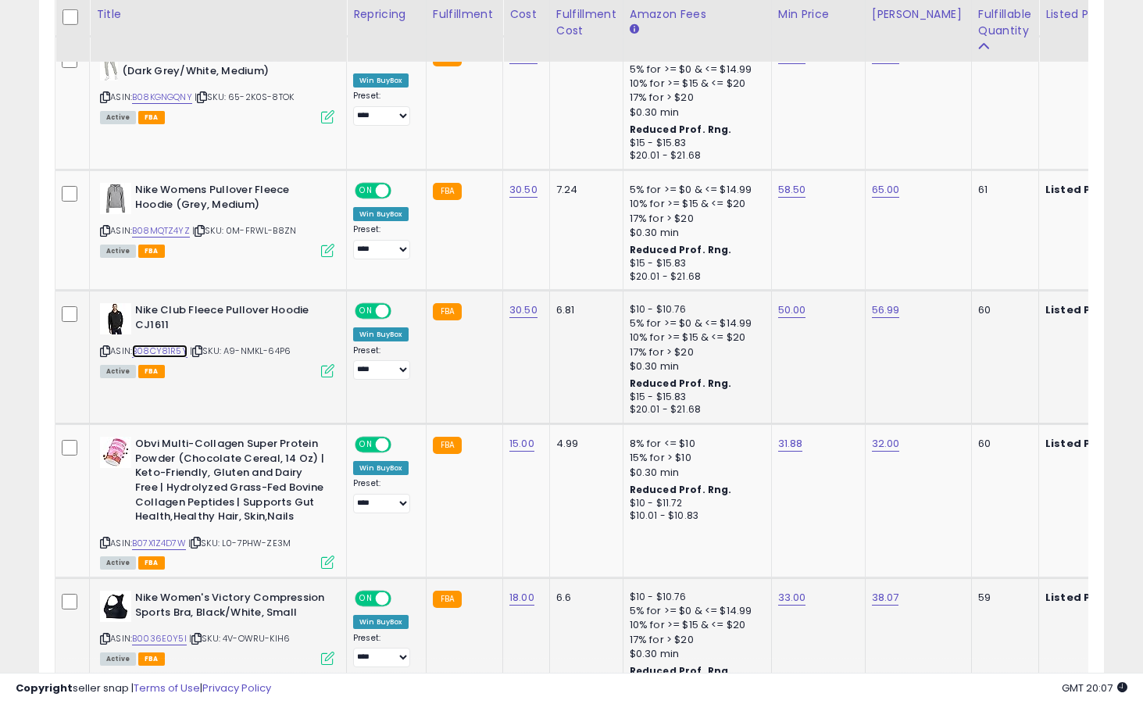
click at [178, 351] on link "B08CY81R5Y" at bounding box center [159, 350] width 55 height 13
click at [796, 318] on td "50.00" at bounding box center [818, 358] width 94 height 134
click at [157, 231] on link "B08MQTZ4YZ" at bounding box center [161, 230] width 58 height 13
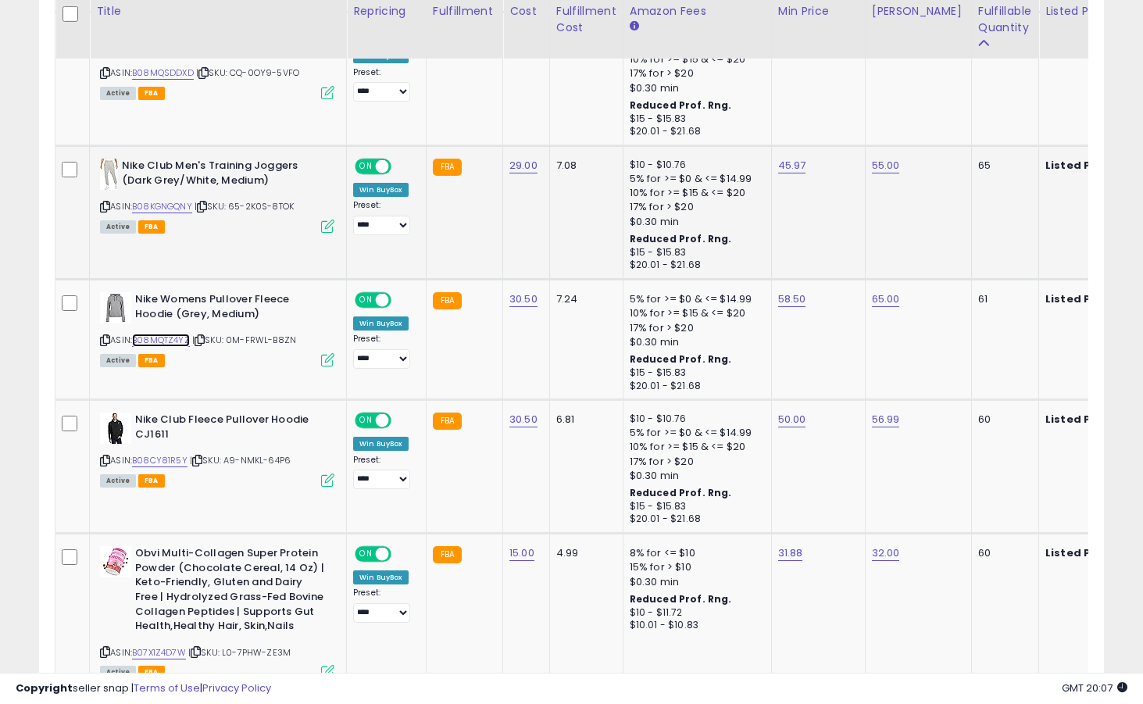
scroll to position [1130, 0]
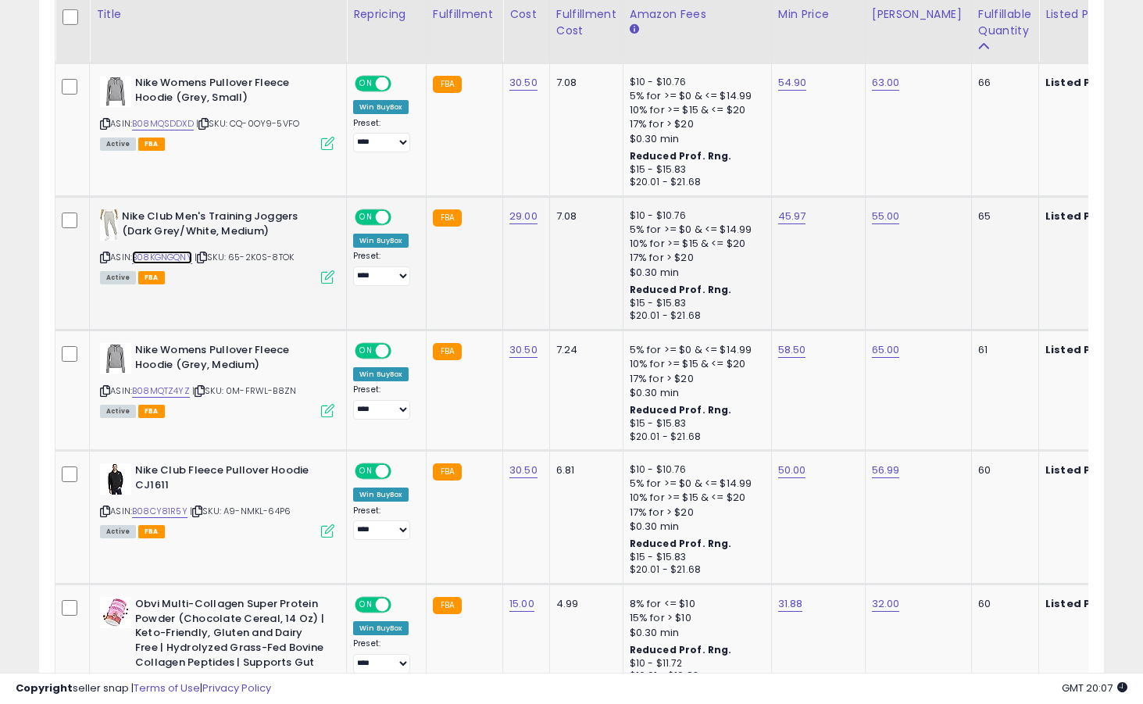
click at [171, 257] on link "B08KGNGQNY" at bounding box center [162, 257] width 60 height 13
click at [779, 212] on link "45.97" at bounding box center [792, 217] width 28 height 16
type input "*****"
click button "submit" at bounding box center [835, 177] width 27 height 23
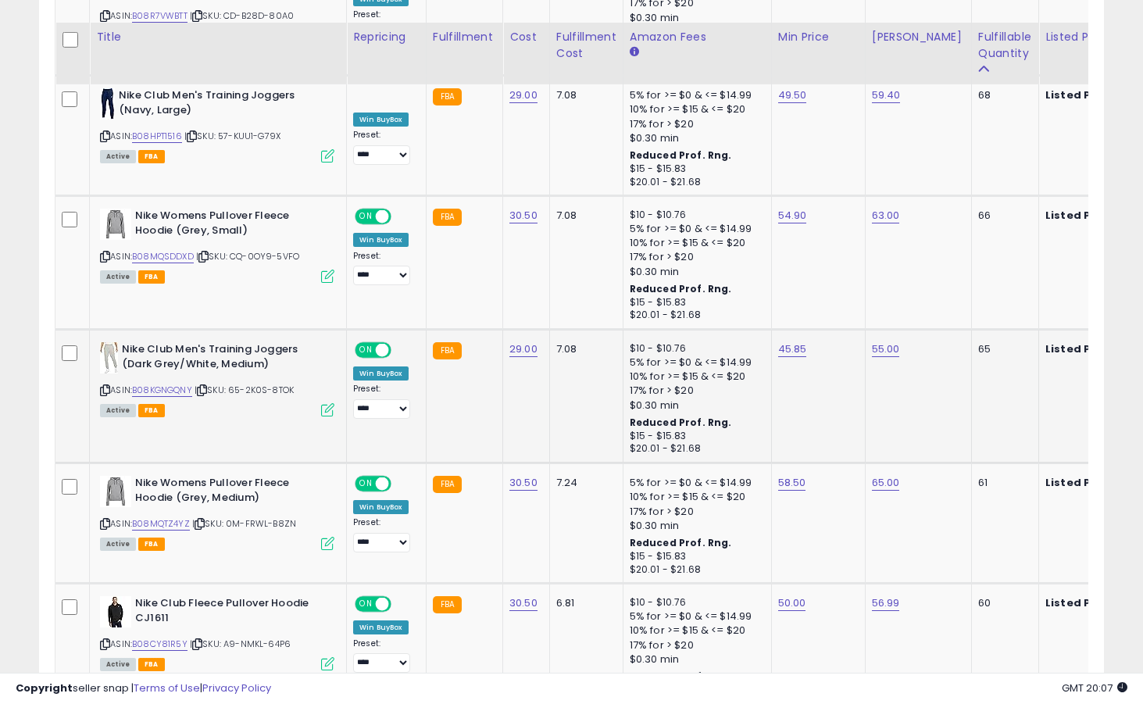
scroll to position [991, 0]
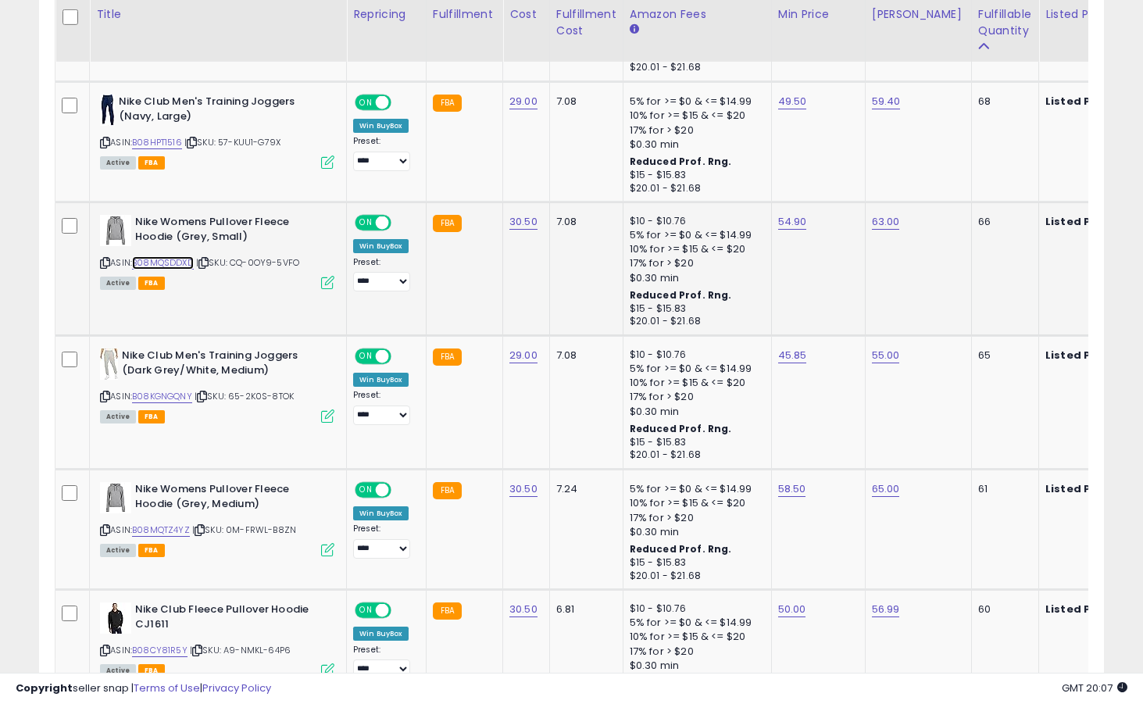
click at [183, 263] on link "B08MQSDDXD" at bounding box center [163, 262] width 62 height 13
click at [782, 229] on link "54.90" at bounding box center [792, 222] width 29 height 16
type input "*"
type input "*****"
click button "submit" at bounding box center [835, 182] width 27 height 23
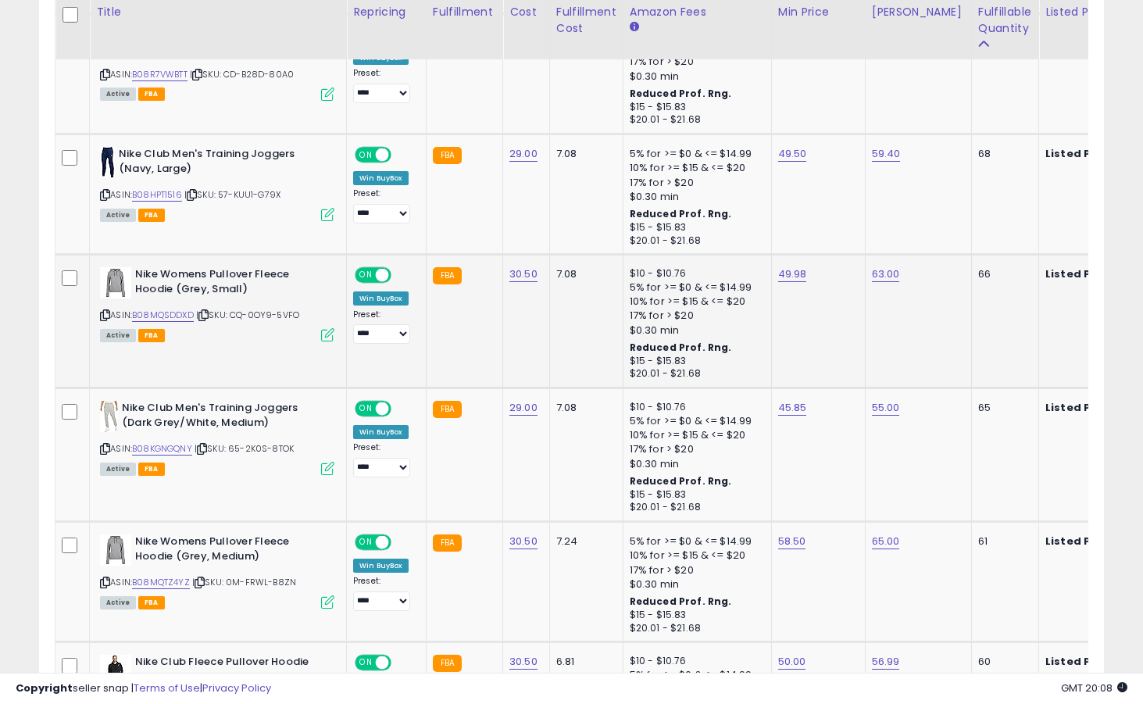
scroll to position [936, 0]
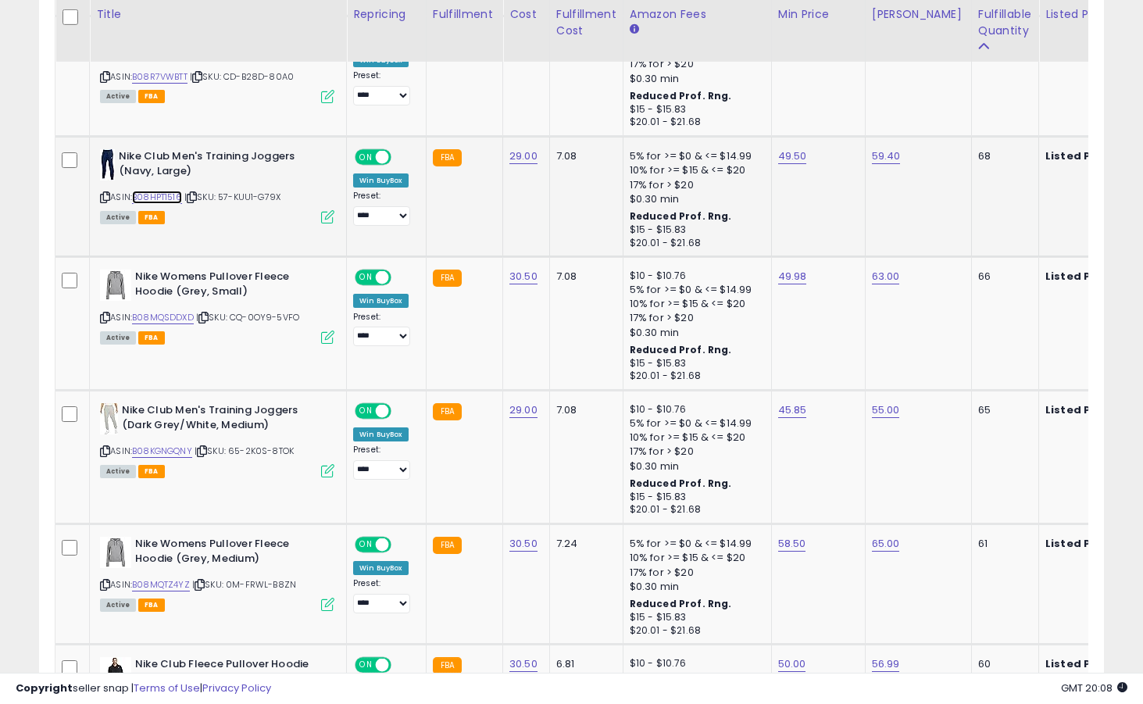
click at [148, 198] on link "B08HPT1516" at bounding box center [157, 197] width 50 height 13
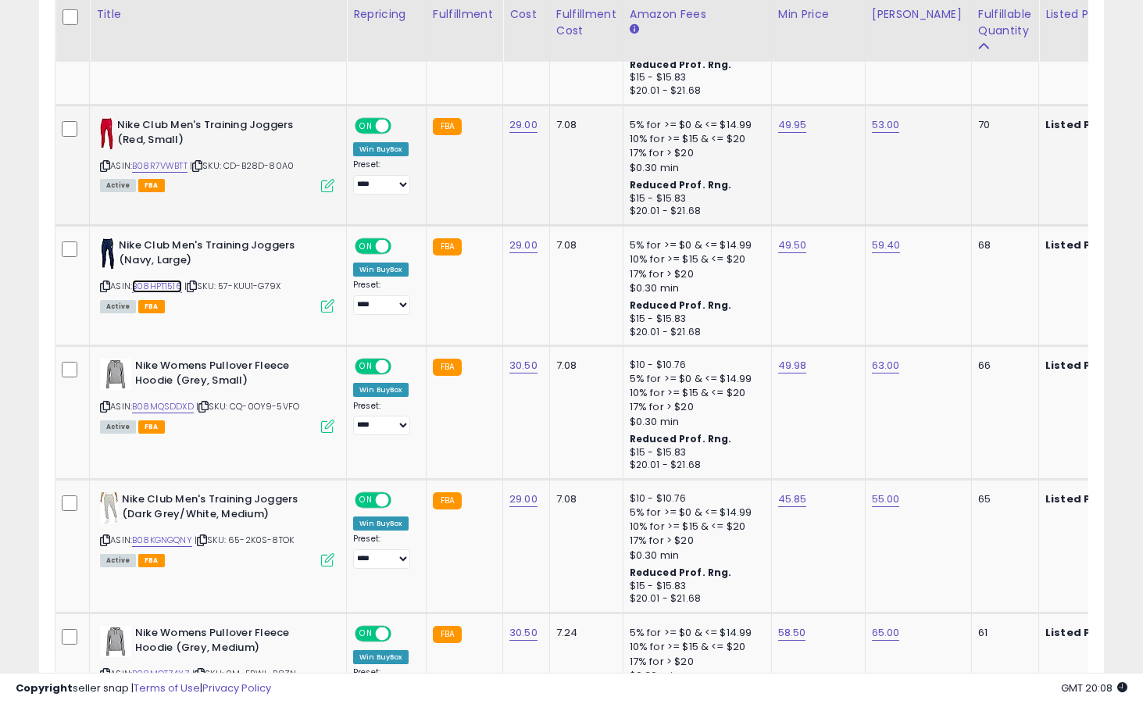
scroll to position [697, 0]
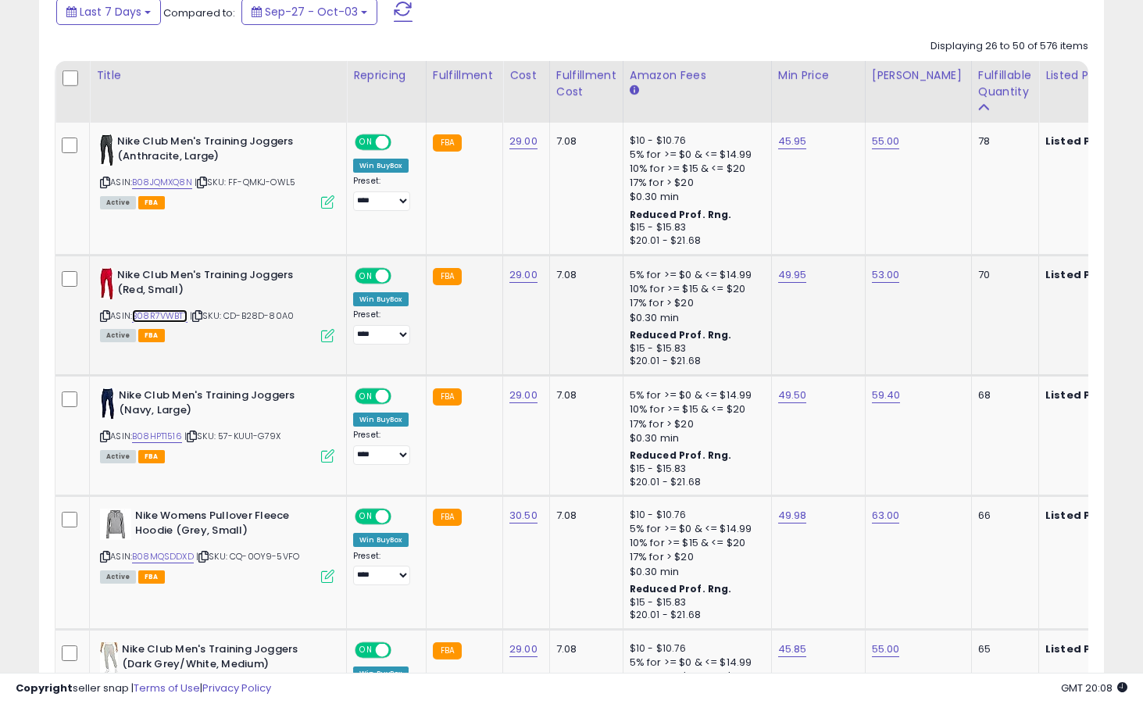
click at [174, 315] on link "B08R7VWBTT" at bounding box center [159, 315] width 55 height 13
click at [794, 268] on link "49.95" at bounding box center [792, 275] width 29 height 16
type input "*****"
click button "submit" at bounding box center [835, 235] width 27 height 23
click at [160, 182] on link "B08JQMXQ8N" at bounding box center [162, 182] width 60 height 13
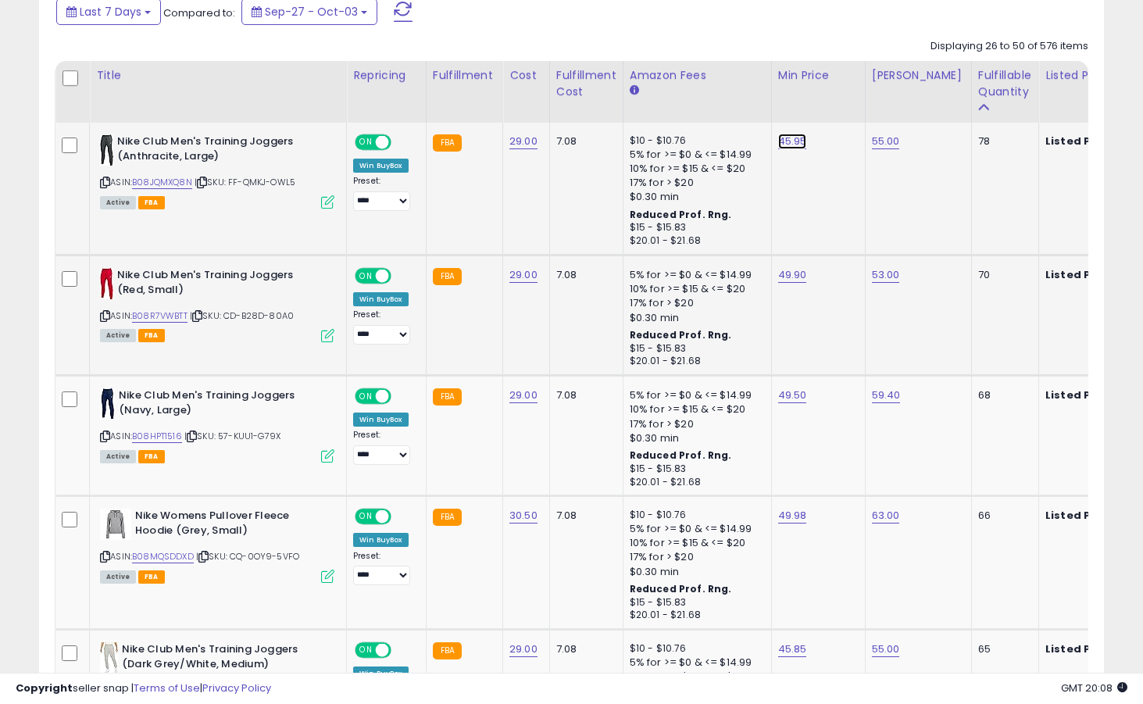
click at [789, 143] on link "45.95" at bounding box center [792, 142] width 29 height 16
type input "*****"
click button "submit" at bounding box center [835, 102] width 27 height 23
click at [173, 312] on link "B08R7VWBTT" at bounding box center [159, 315] width 55 height 13
